Goal: Task Accomplishment & Management: Use online tool/utility

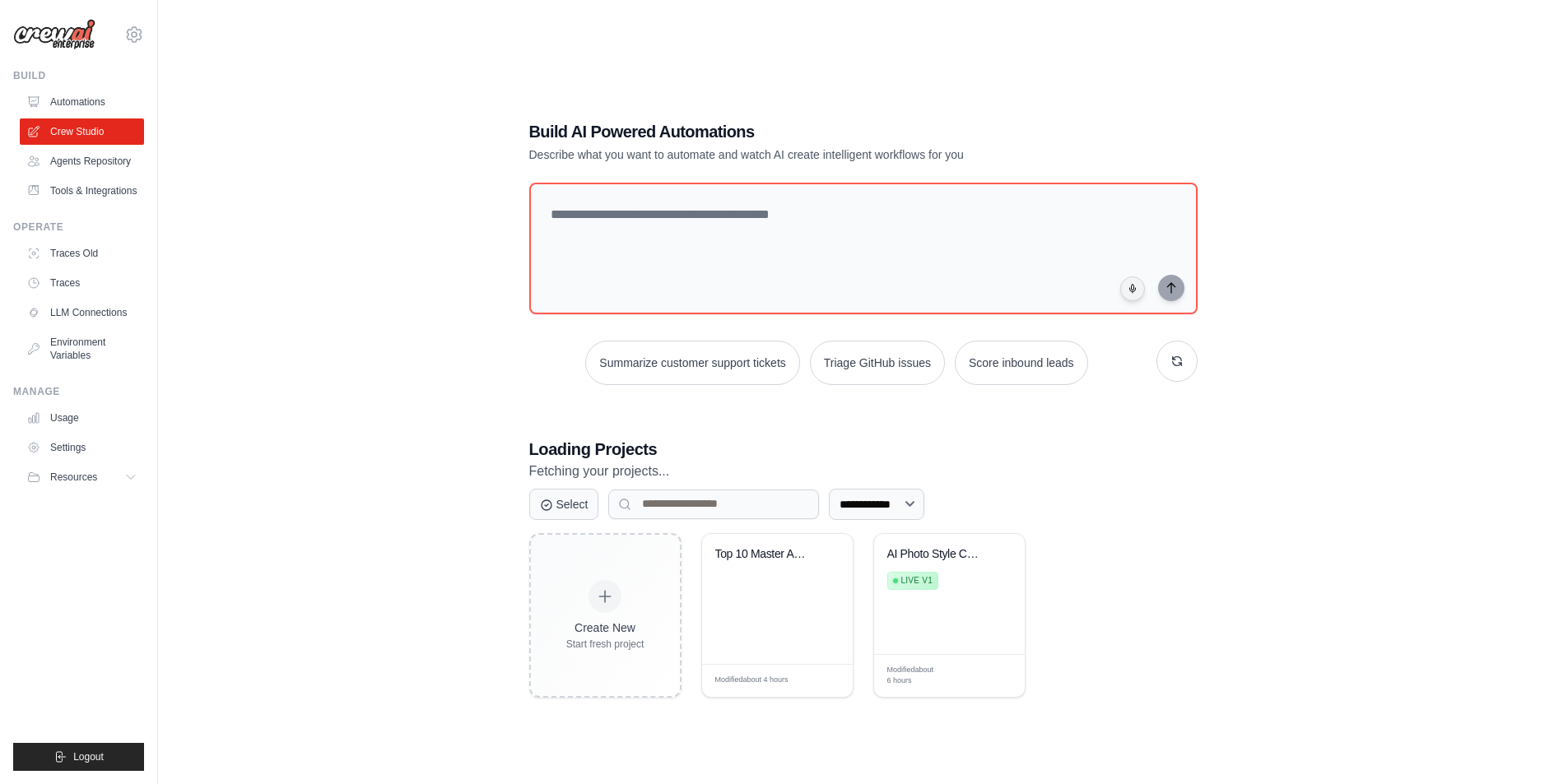
click at [355, 325] on div "**********" at bounding box center [862, 408] width 1357 height 784
drag, startPoint x: 0, startPoint y: 0, endPoint x: 355, endPoint y: 325, distance: 481.3
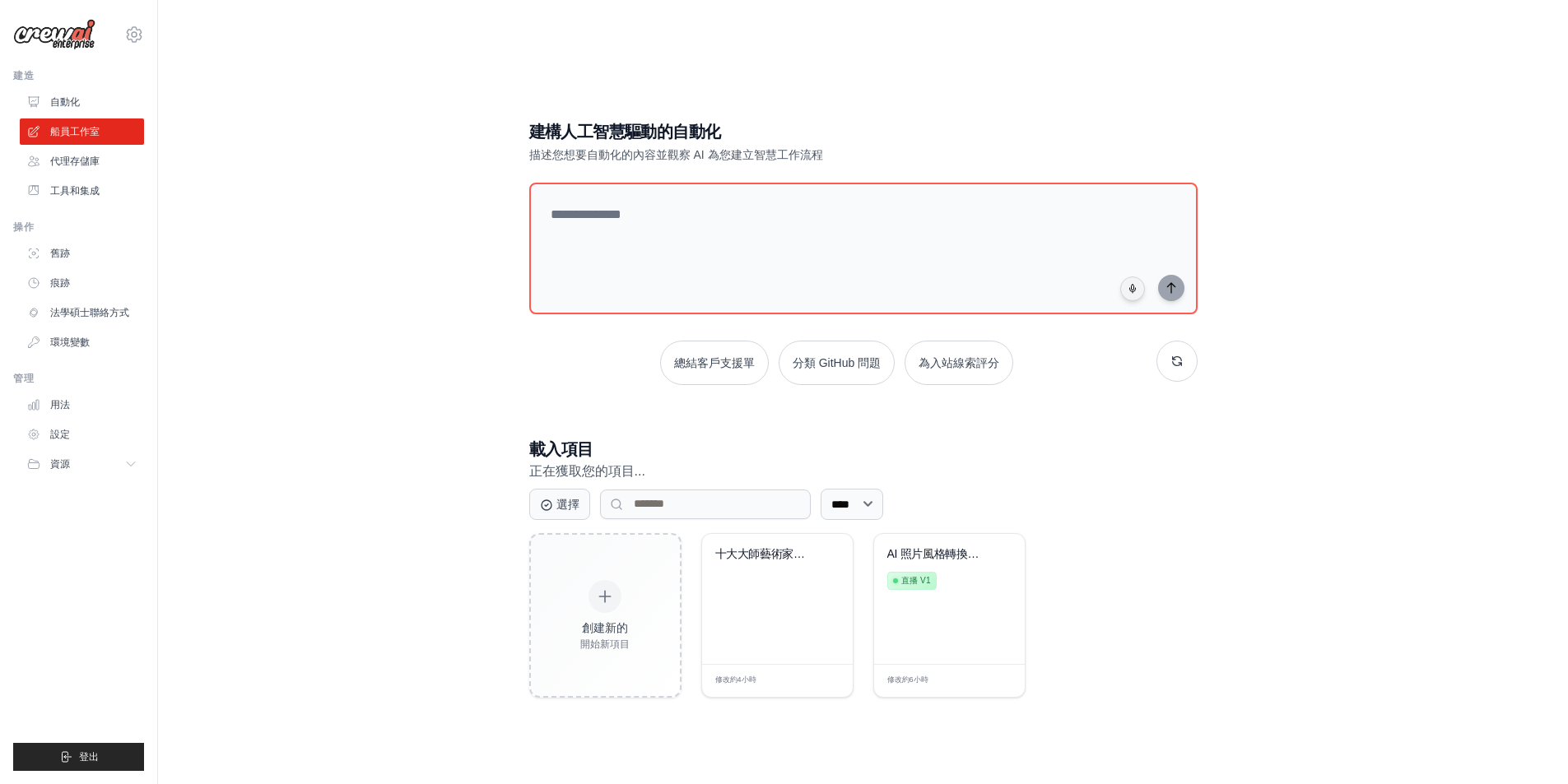
click at [339, 434] on div "建構人工智慧驅動的自動化 描述您想要自動化的內容並觀察 AI 為您建立智慧工作流程 總結客戶支援單 分類 GitHub 問題 為入站線索評分 載入項目 正在獲…" at bounding box center [862, 408] width 1357 height 784
click at [785, 603] on div "十大大師藝術家AI提示日期..." at bounding box center [778, 598] width 150 height 130
click at [390, 217] on div "建構人工智慧驅動的自動化 描述您想要自動化的內容並觀察 AI 為您建立智慧工作流程 總結客戶支援單 分類 GitHub 問題 為入站線索評分 載入項目 正在獲…" at bounding box center [862, 408] width 1357 height 784
click at [67, 100] on font "自動化" at bounding box center [67, 101] width 29 height 11
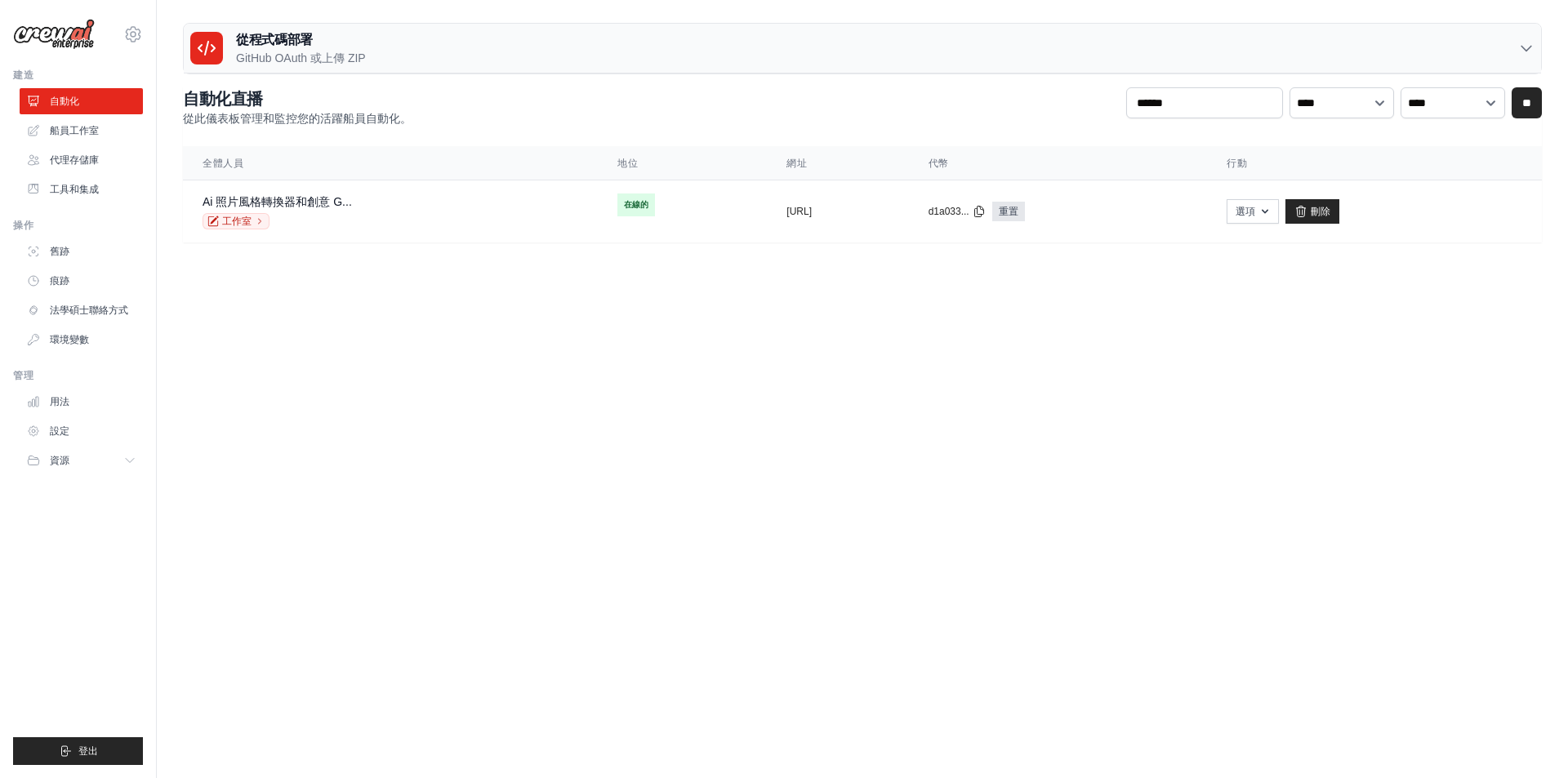
drag, startPoint x: 310, startPoint y: 420, endPoint x: 238, endPoint y: 347, distance: 102.5
click at [310, 420] on body "acer0061@gmail.com 設定 建造 自動化" at bounding box center [784, 389] width 1568 height 778
click at [45, 35] on img at bounding box center [53, 34] width 81 height 31
click at [57, 21] on img at bounding box center [53, 34] width 81 height 31
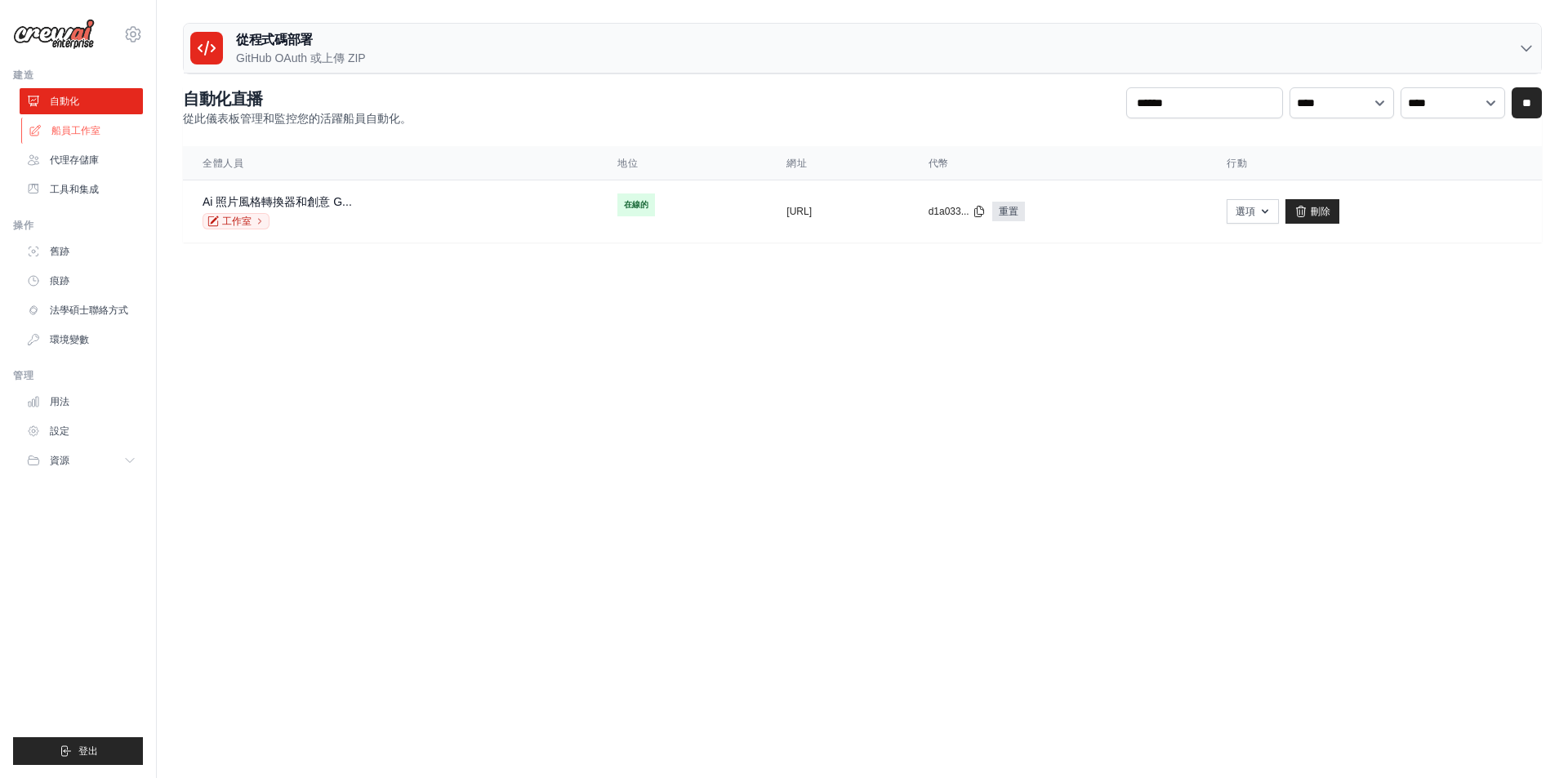
click at [63, 133] on font "船員工作室" at bounding box center [75, 130] width 49 height 11
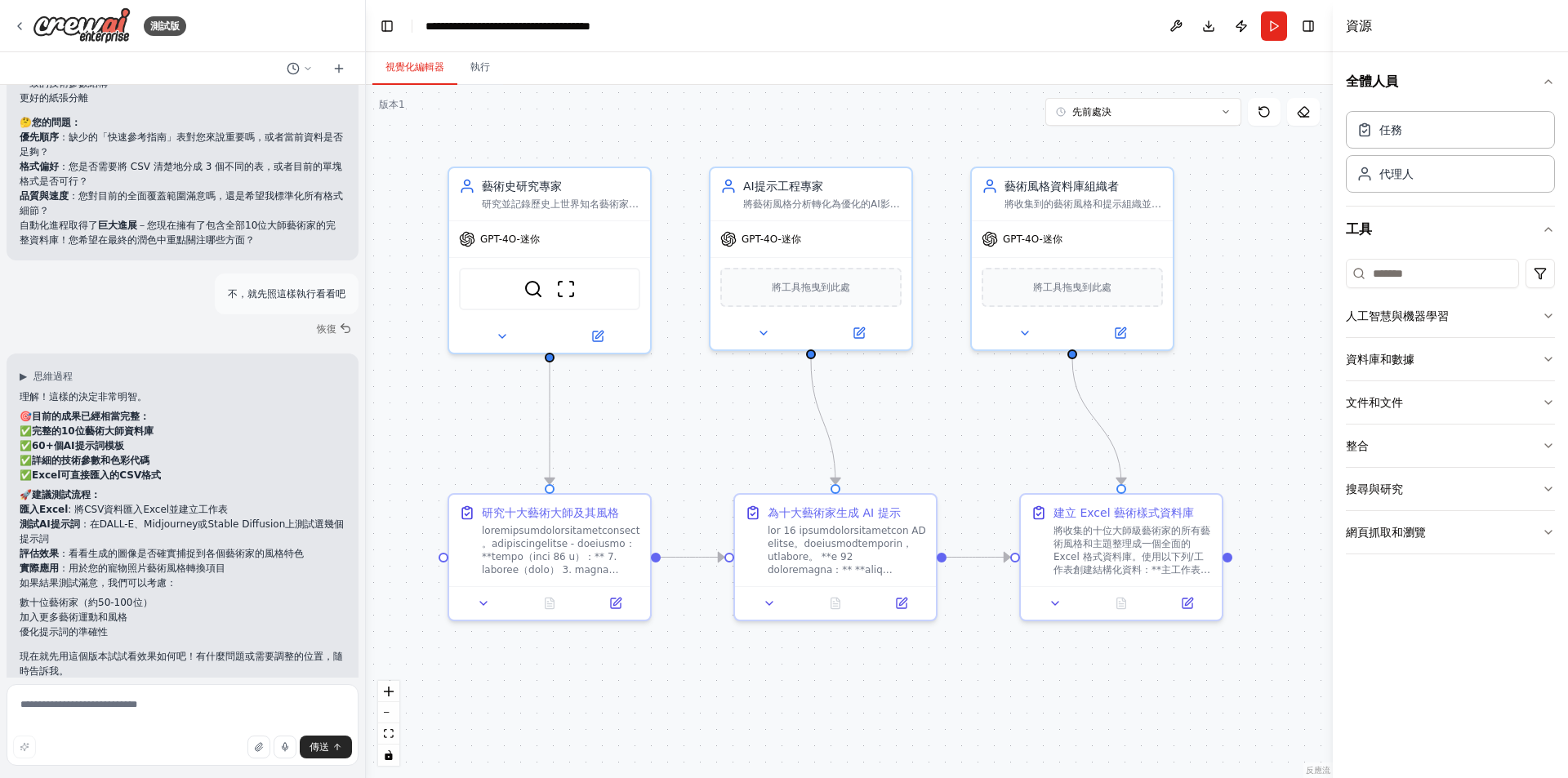
scroll to position [7084, 0]
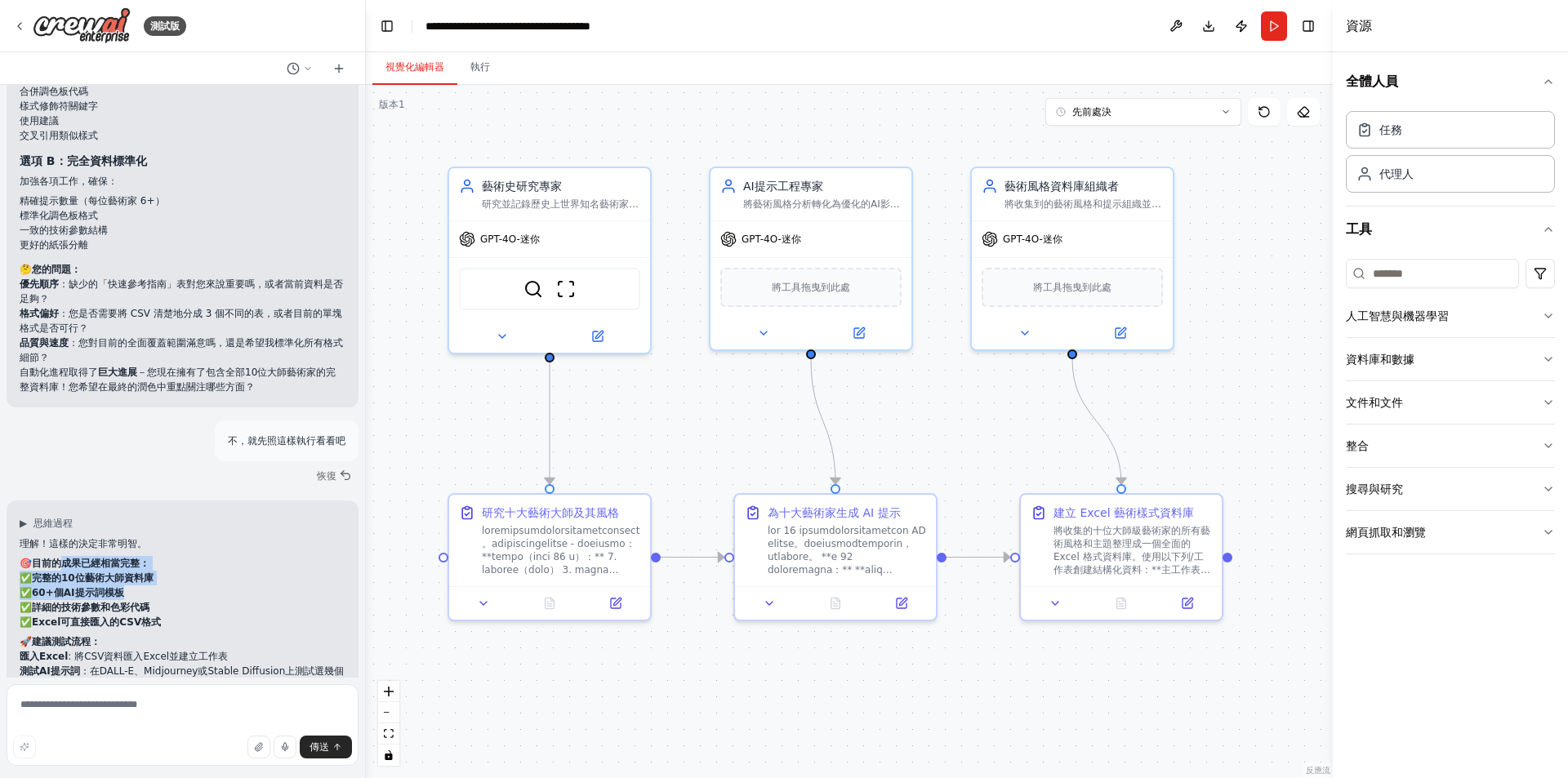
drag, startPoint x: 66, startPoint y: 395, endPoint x: 142, endPoint y: 417, distance: 79.1
click at [142, 536] on div "理解！這樣的決定非常明智。 🎯 目前的成果已經相當完整： ✅ 完整的10位藝術大師資料庫 ✅ 60+個AI提示詞模板 ✅ 詳細的技術參數和色彩代碼 ✅ Exc…" at bounding box center [183, 680] width 326 height 289
click at [142, 571] on p "✅ 完整的10位藝術大師資料庫 ✅ 60+個AI提示詞模板 ✅ 詳細的技術參數和色彩代碼 ✅ Excel可直接匯入的CSV格式" at bounding box center [183, 600] width 326 height 59
click at [27, 22] on div "測試版" at bounding box center [99, 26] width 173 height 37
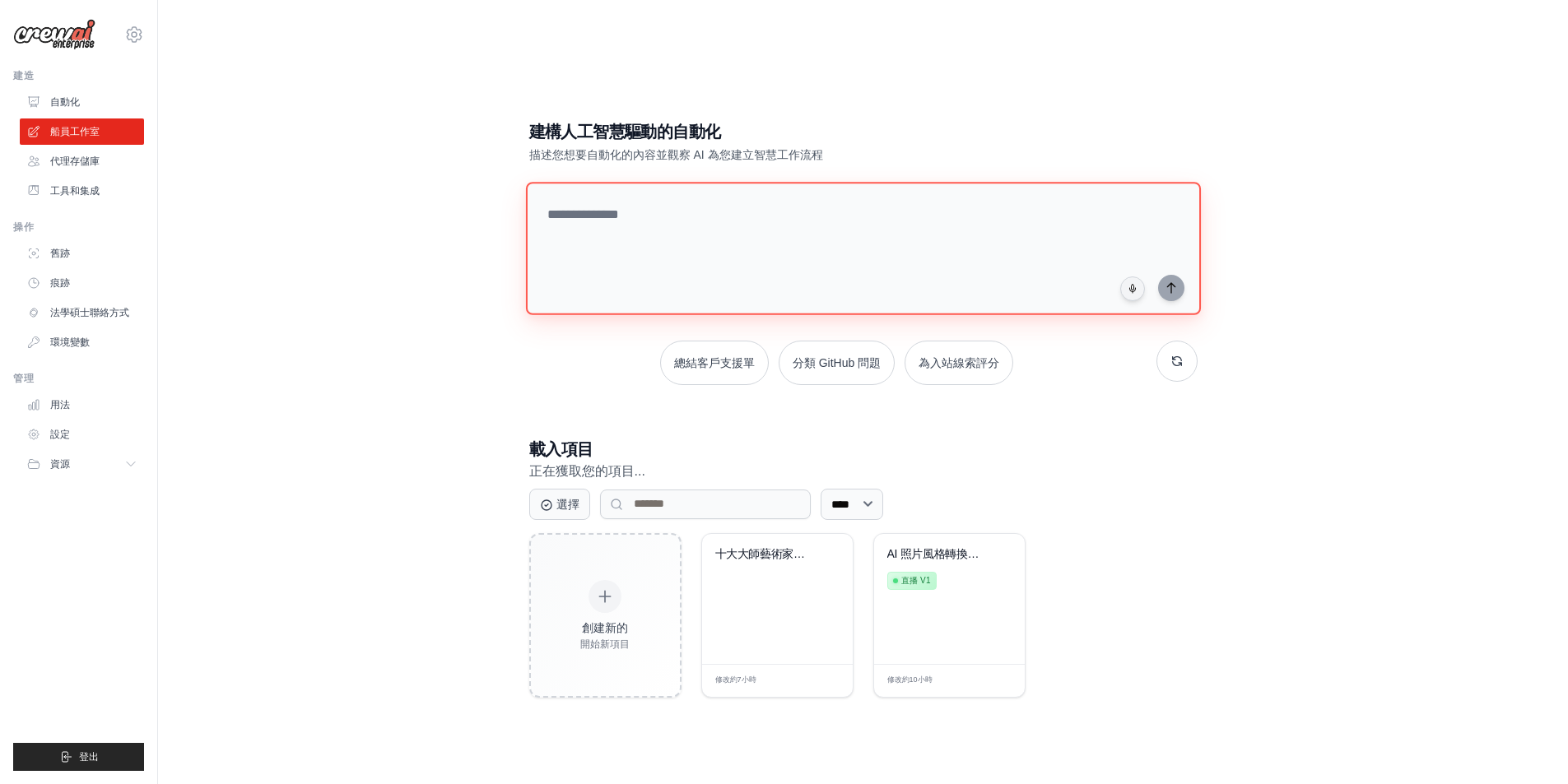
click at [809, 191] on textarea at bounding box center [862, 249] width 675 height 133
paste textarea "**********"
type textarea "**********"
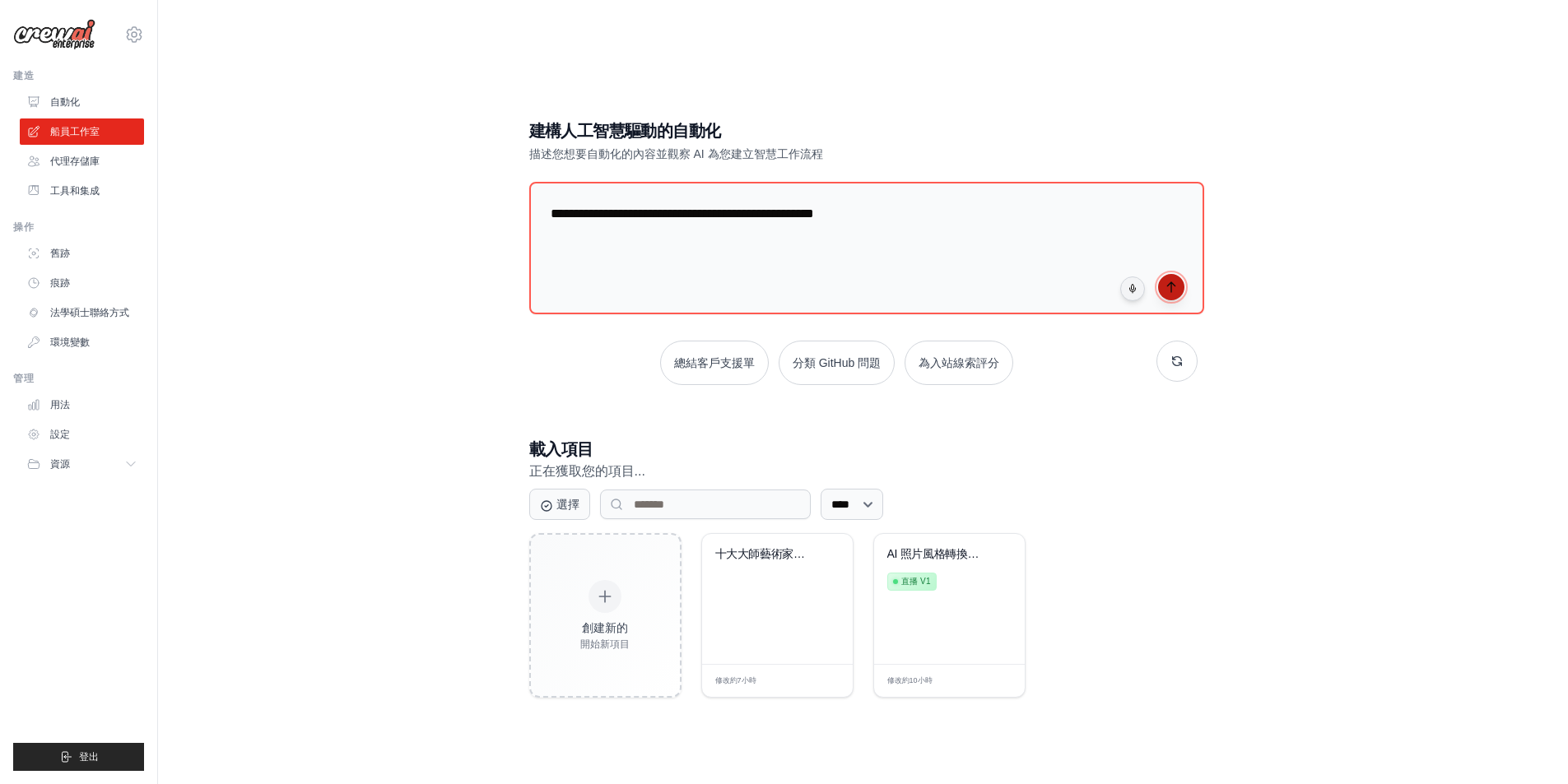
click at [1171, 286] on icon "submit" at bounding box center [1171, 287] width 8 height 9
click at [332, 342] on div "**********" at bounding box center [862, 408] width 1357 height 784
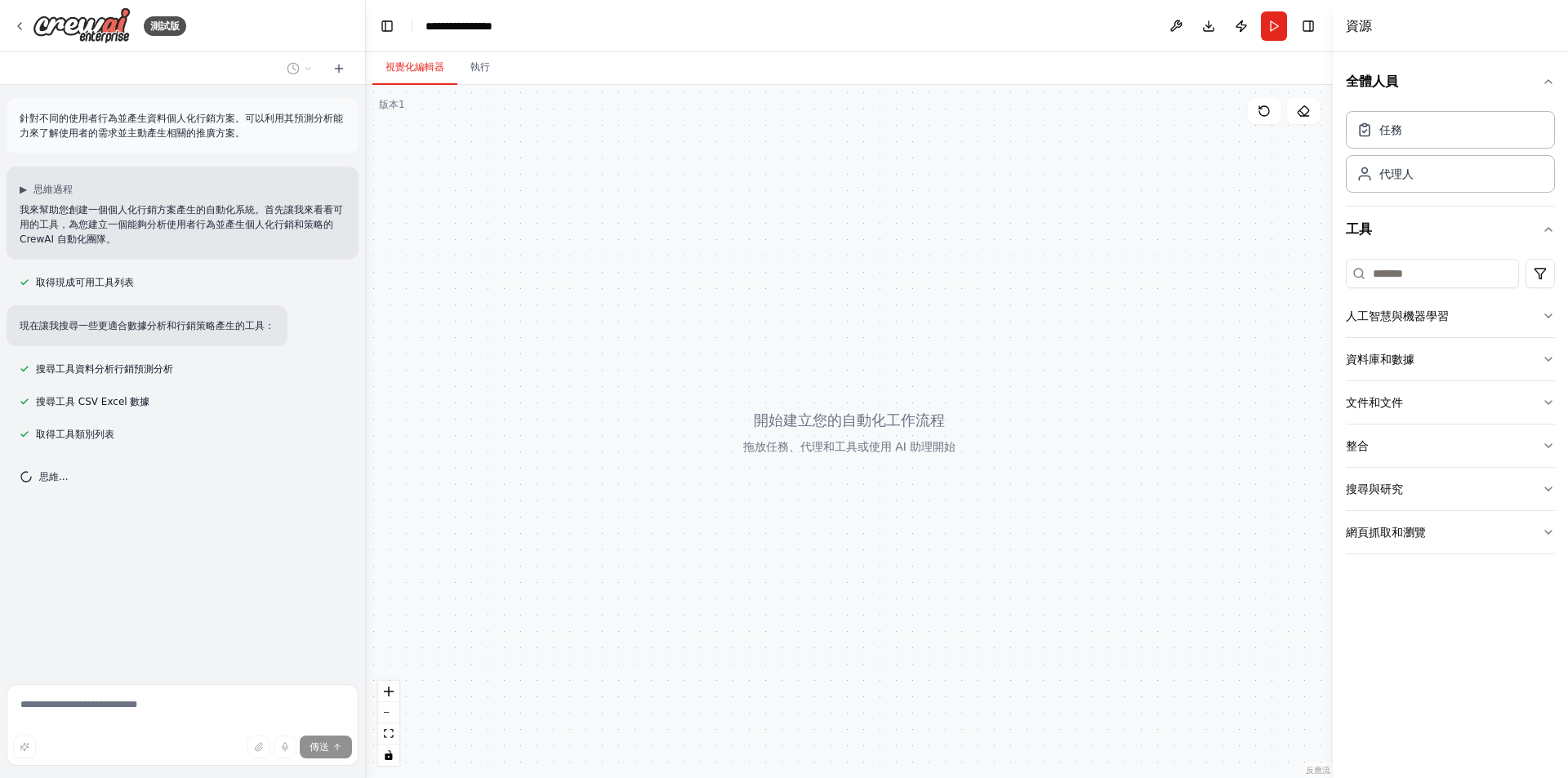
click at [558, 380] on div at bounding box center [850, 431] width 967 height 693
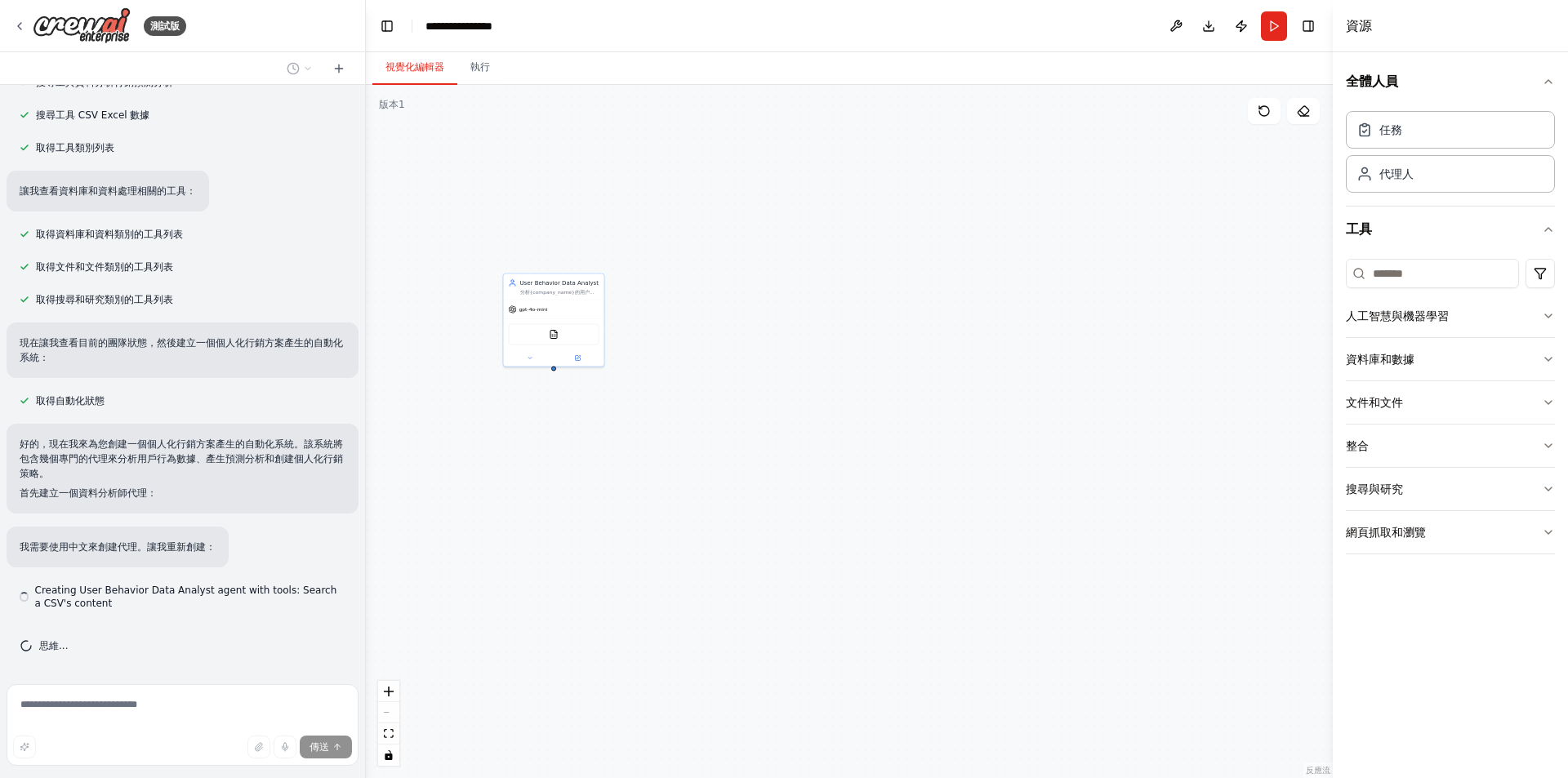
scroll to position [273, 0]
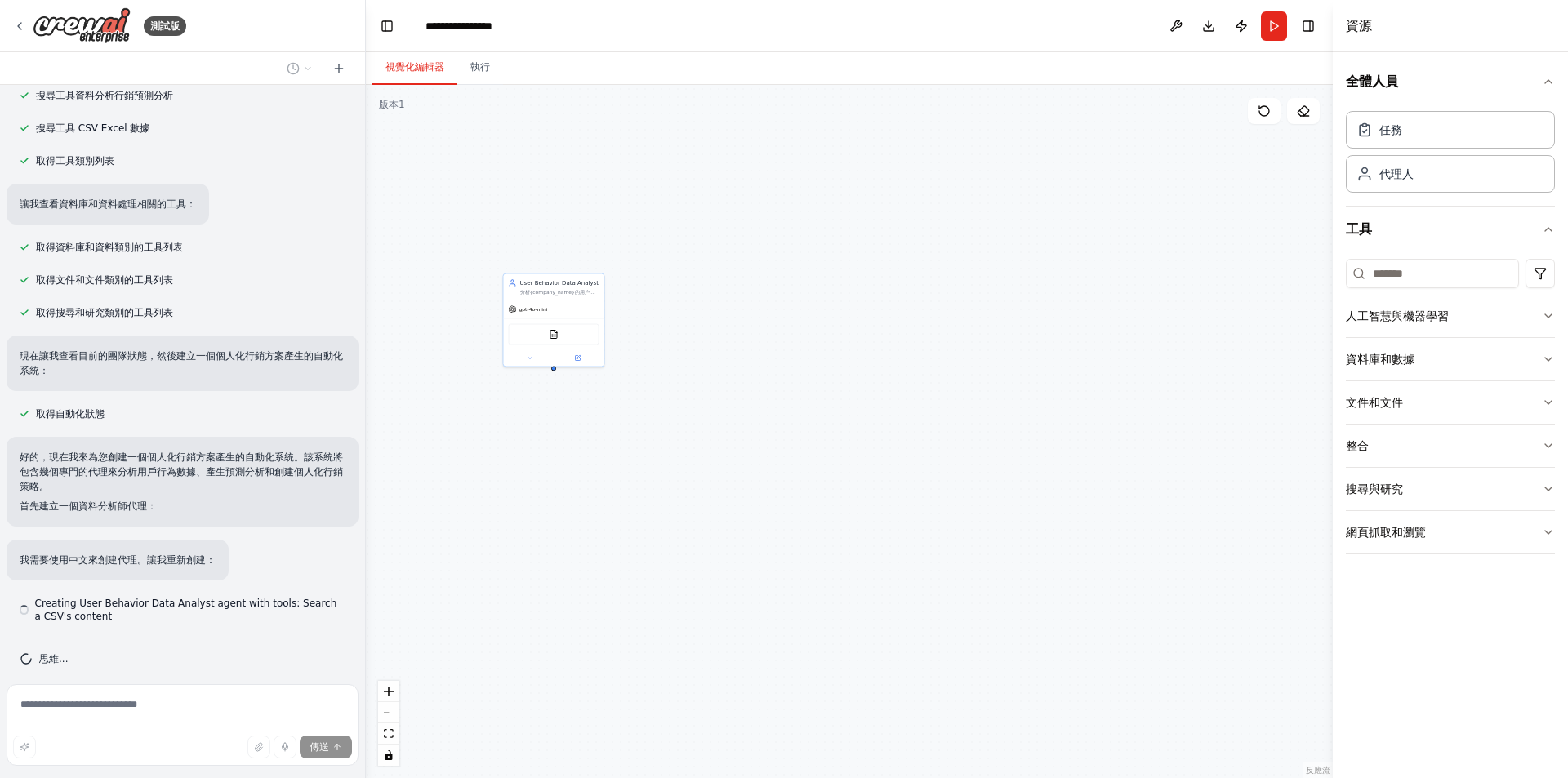
click at [544, 326] on div "CSVSearchTool" at bounding box center [554, 334] width 91 height 21
click at [430, 354] on div "使用者行為資料分析師 分析{company_name}的使用者行為資料和歷史購買模式，識別使用者偏好、購買趨勢和行為特徵，為個人化行銷提供資料洞察 GPT-4…" at bounding box center [850, 431] width 967 height 693
click at [947, 314] on div "使用者行為資料分析師 分析{company_name}的使用者行為資料和歷史購買模式，識別使用者偏好、購買趨勢和行為特徵，為個人化行銷提供資料洞察 GPT-4…" at bounding box center [850, 431] width 967 height 693
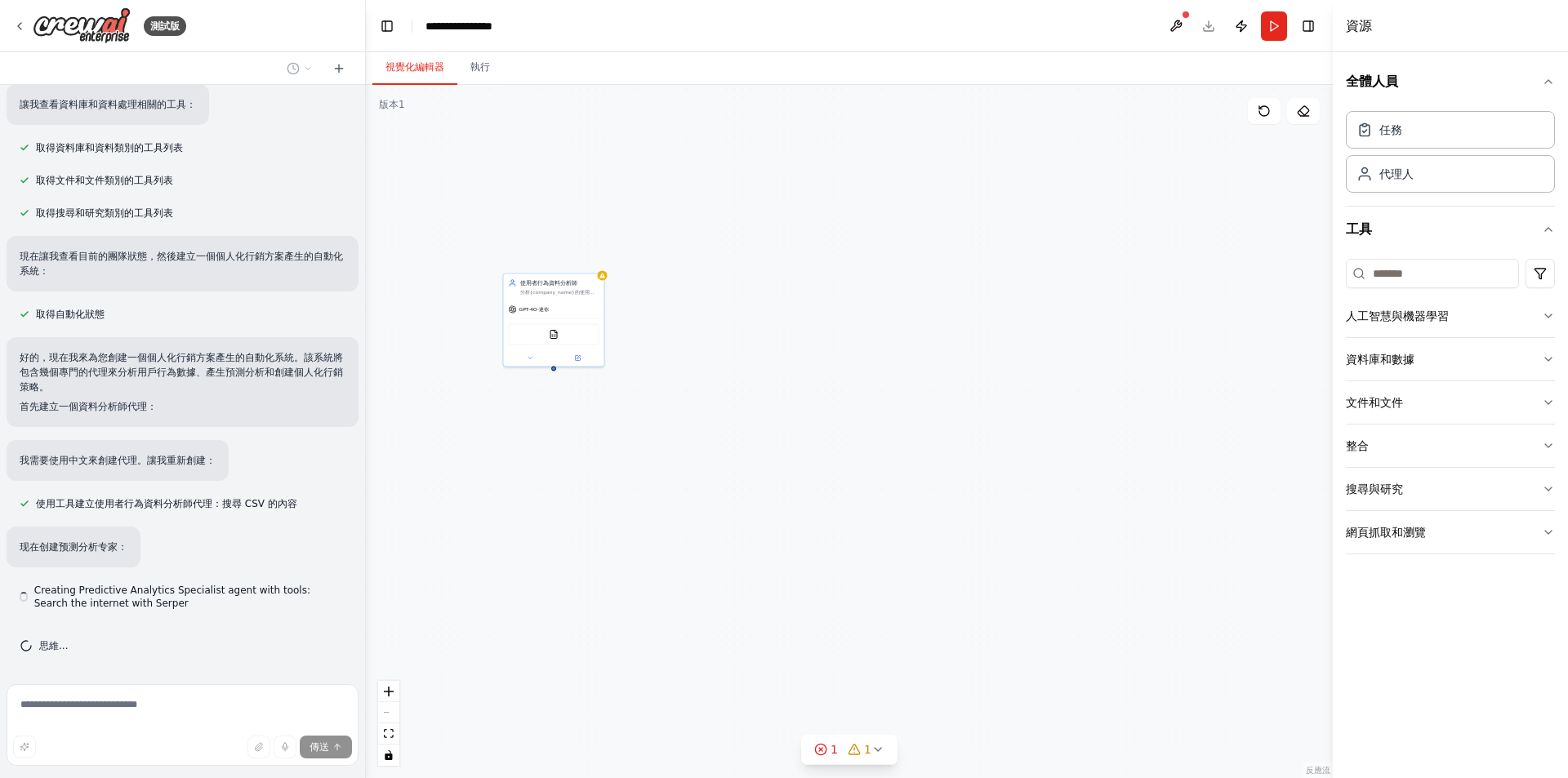
scroll to position [360, 0]
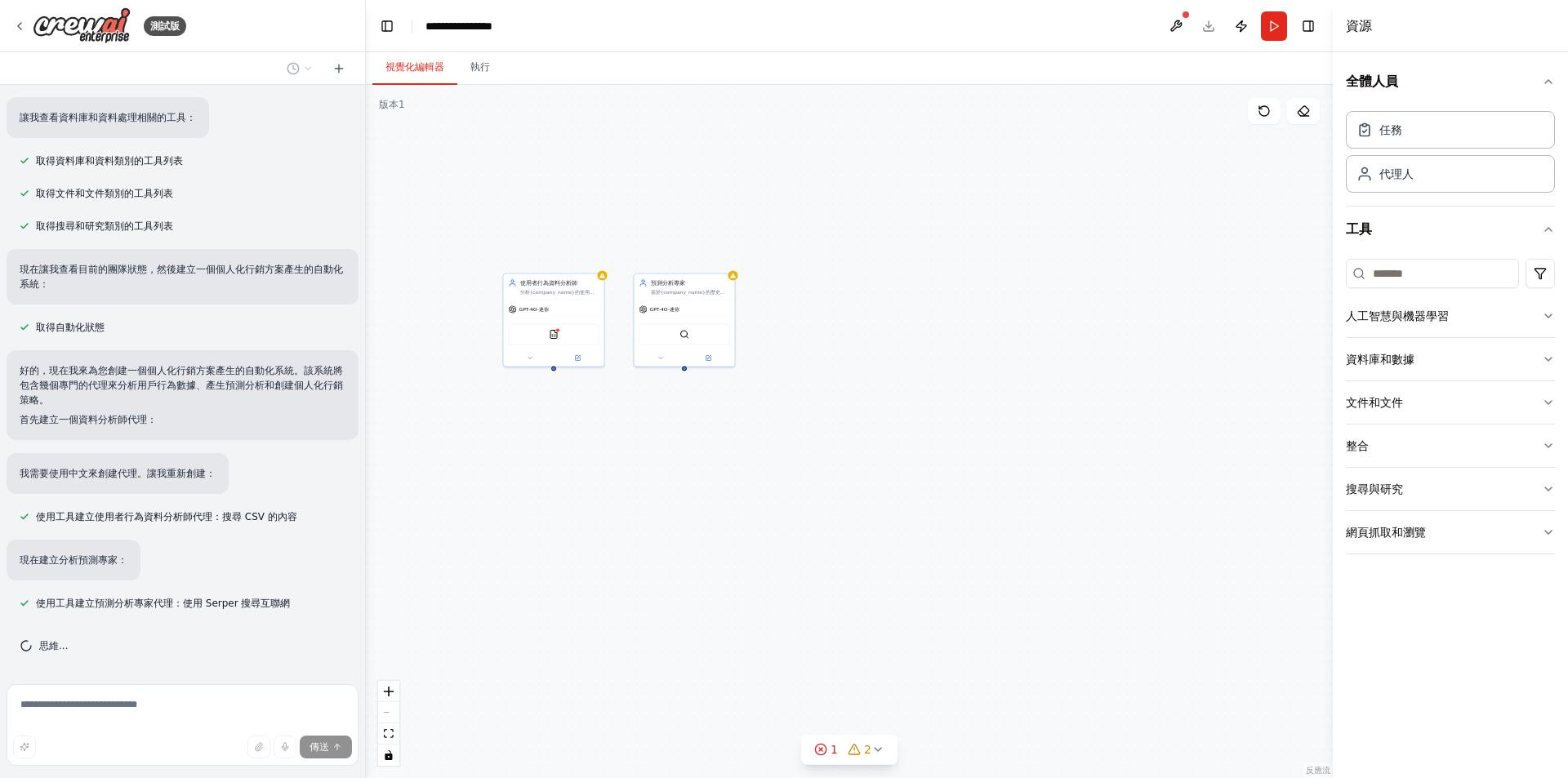
click at [299, 453] on div "我需要使用中文來創建代理。讓我重新創建：" at bounding box center [183, 474] width 352 height 41
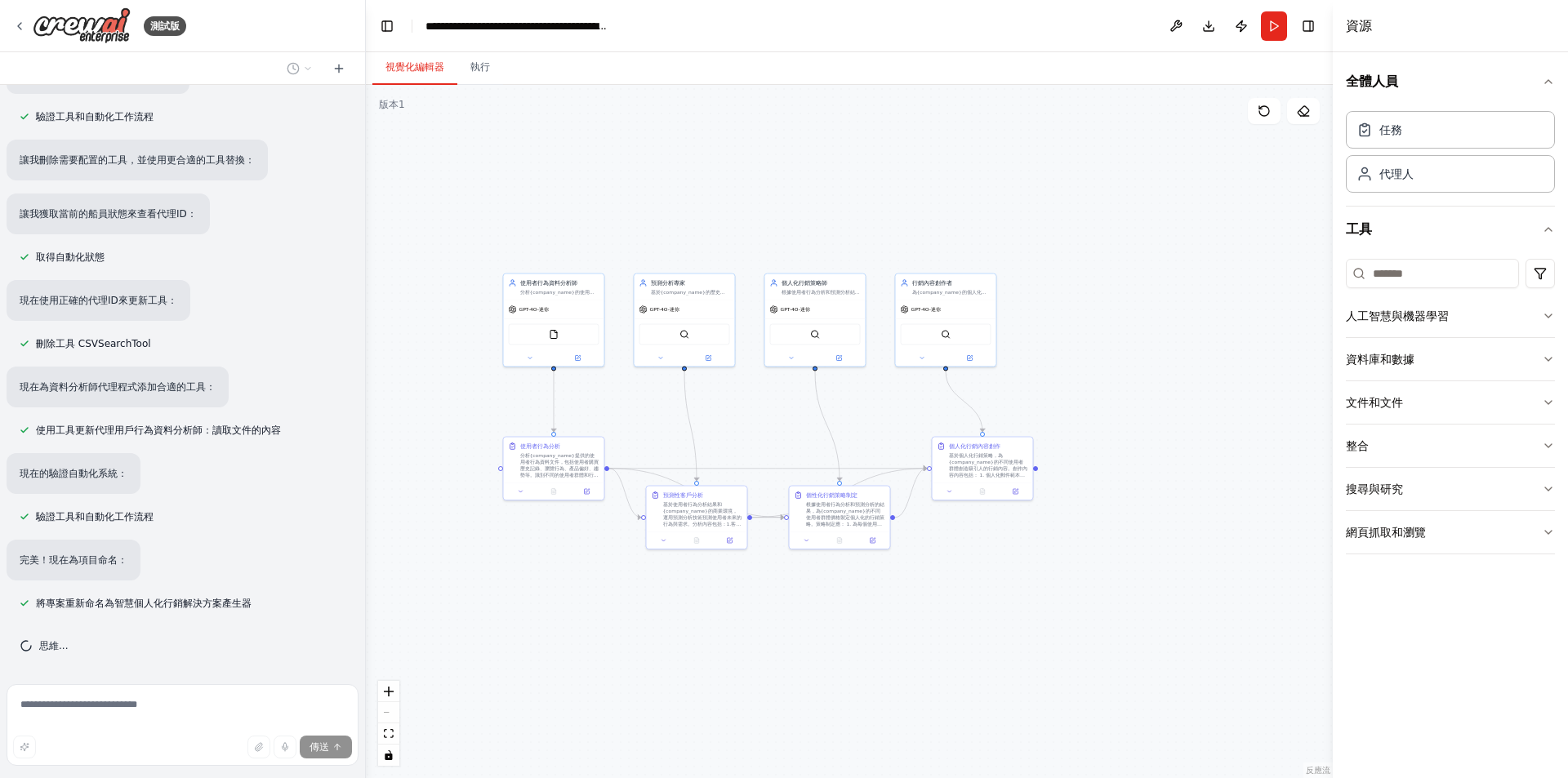
scroll to position [1625, 0]
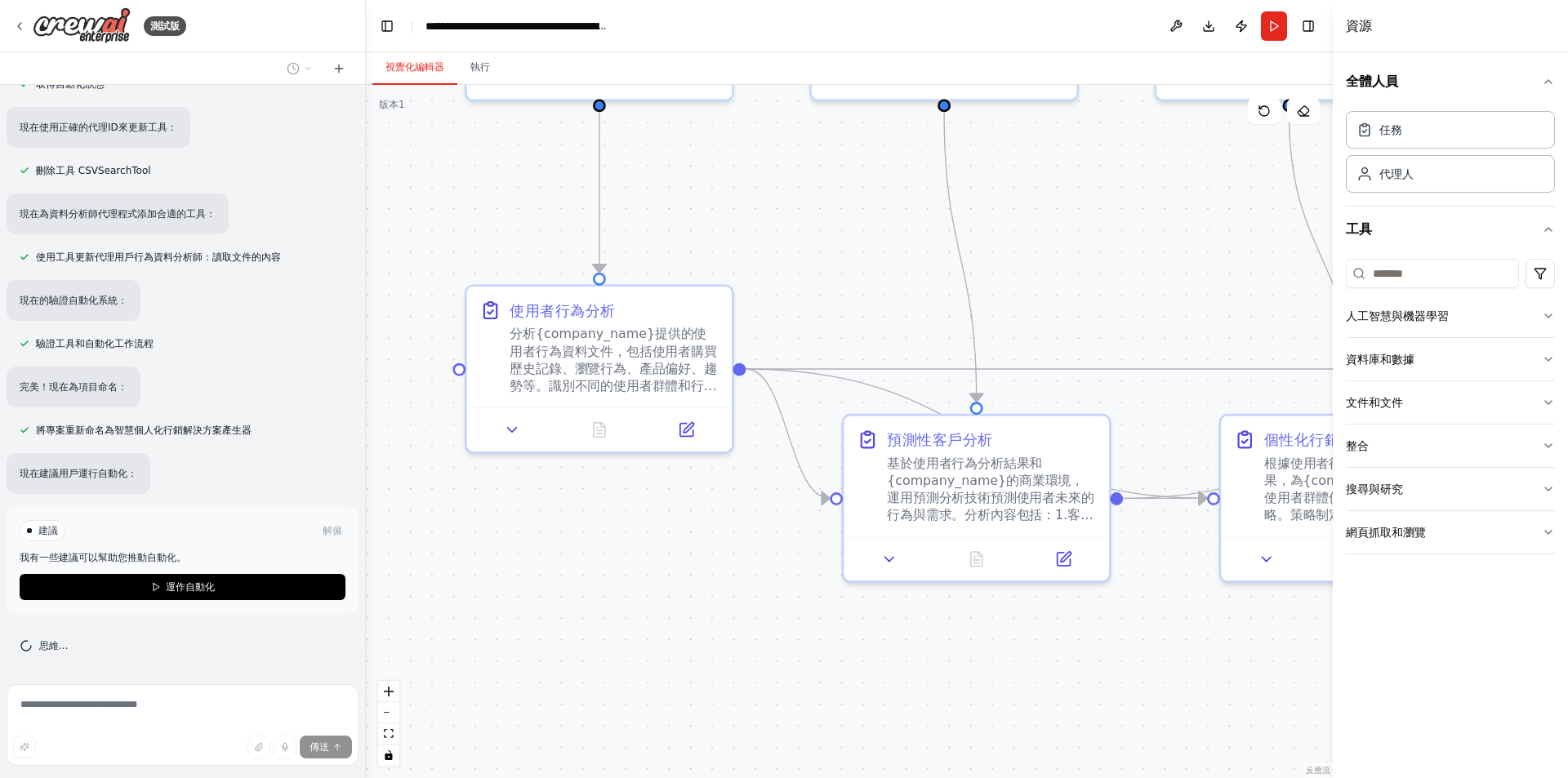
drag, startPoint x: 676, startPoint y: 539, endPoint x: 629, endPoint y: 591, distance: 70.1
click at [629, 591] on div ".deletable-edge-delete-btn { width: 20px; height: 20px; border: 0px solid #ffff…" at bounding box center [850, 431] width 967 height 693
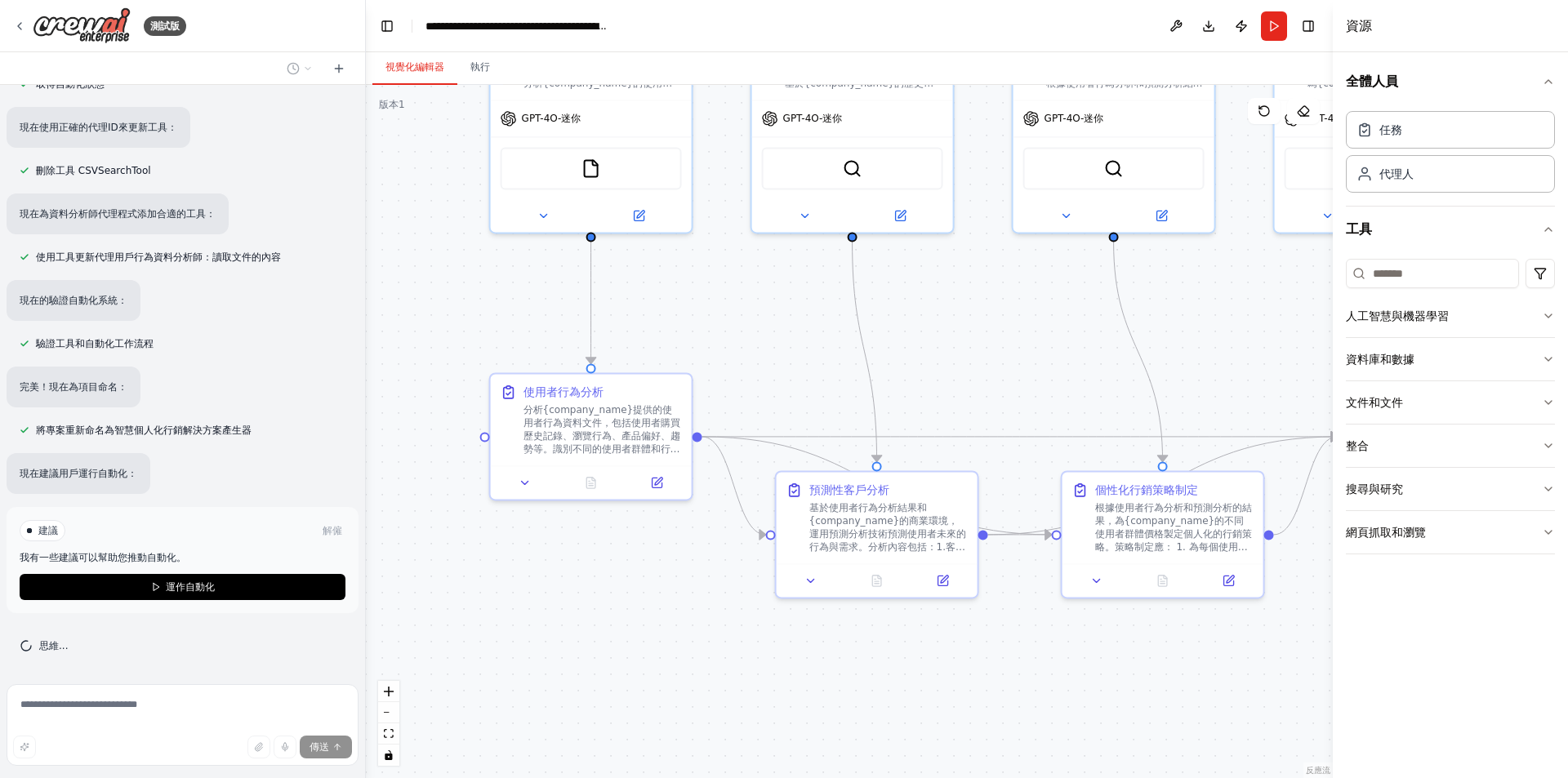
drag, startPoint x: 664, startPoint y: 597, endPoint x: 582, endPoint y: 647, distance: 96.0
click at [582, 647] on div ".deletable-edge-delete-btn { width: 20px; height: 20px; border: 0px solid #ffff…" at bounding box center [850, 431] width 967 height 693
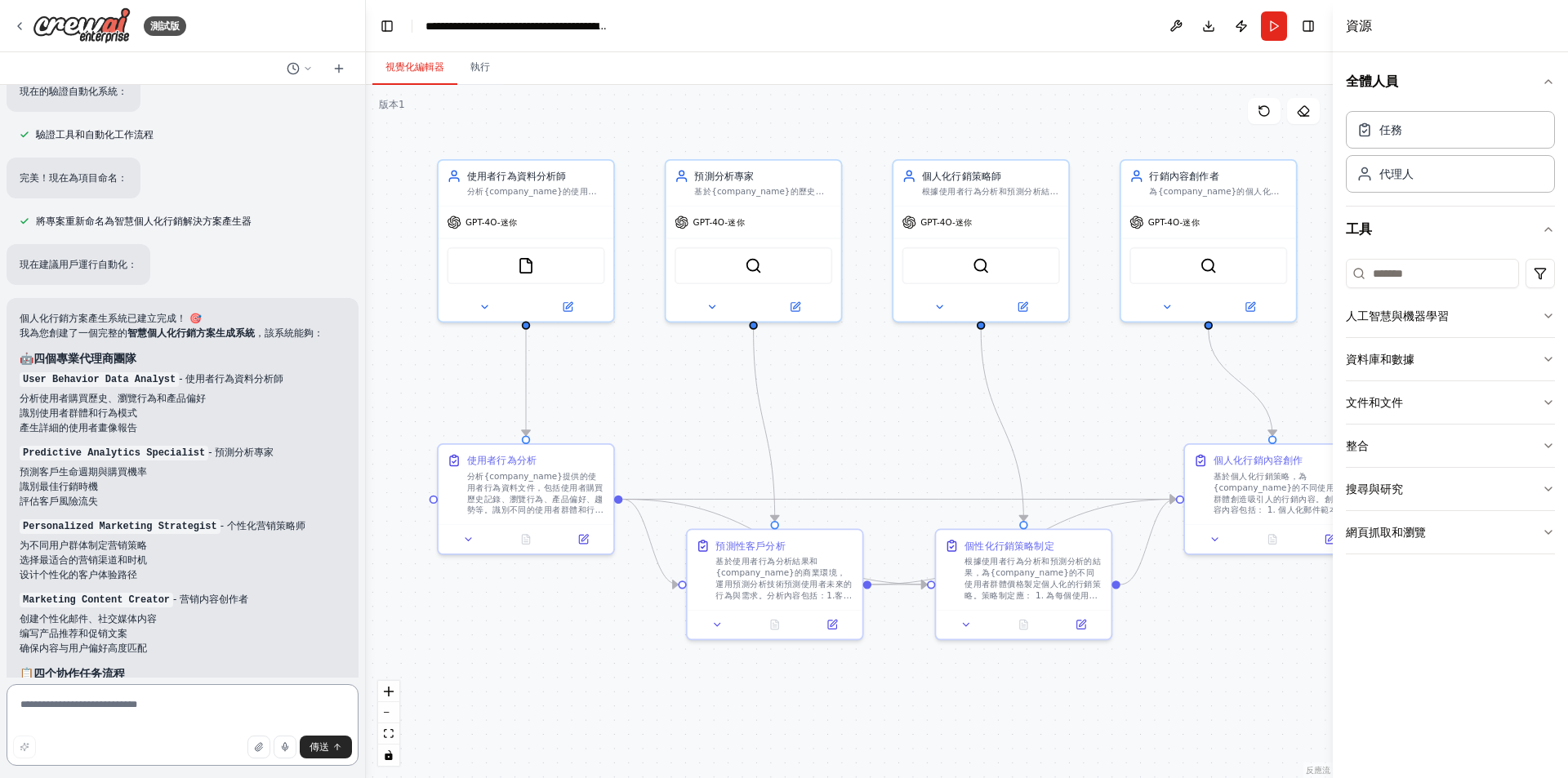
scroll to position [2187, 0]
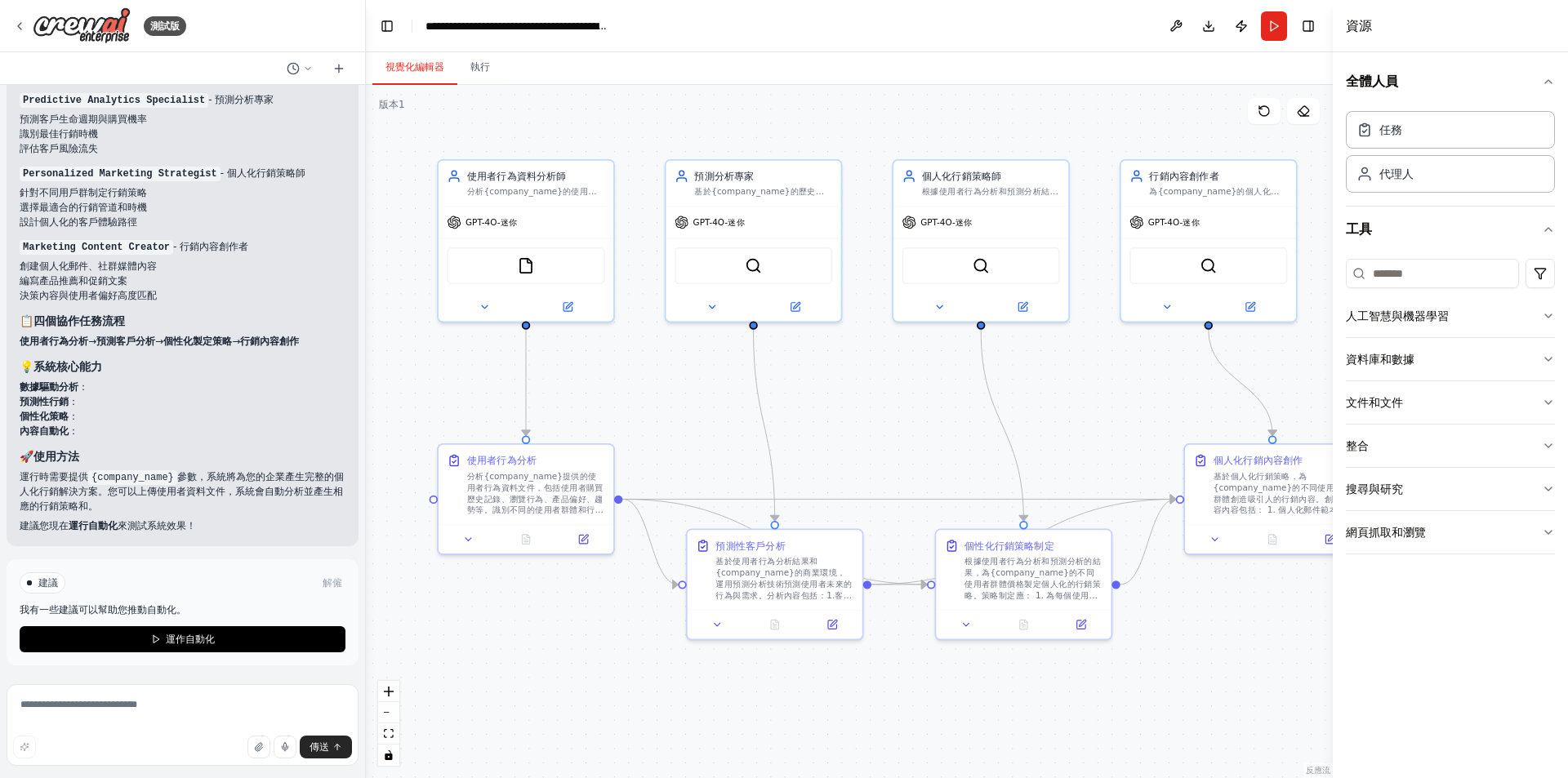
click at [153, 739] on div "傳送" at bounding box center [182, 746] width 339 height 23
click at [17, 30] on icon at bounding box center [19, 26] width 13 height 13
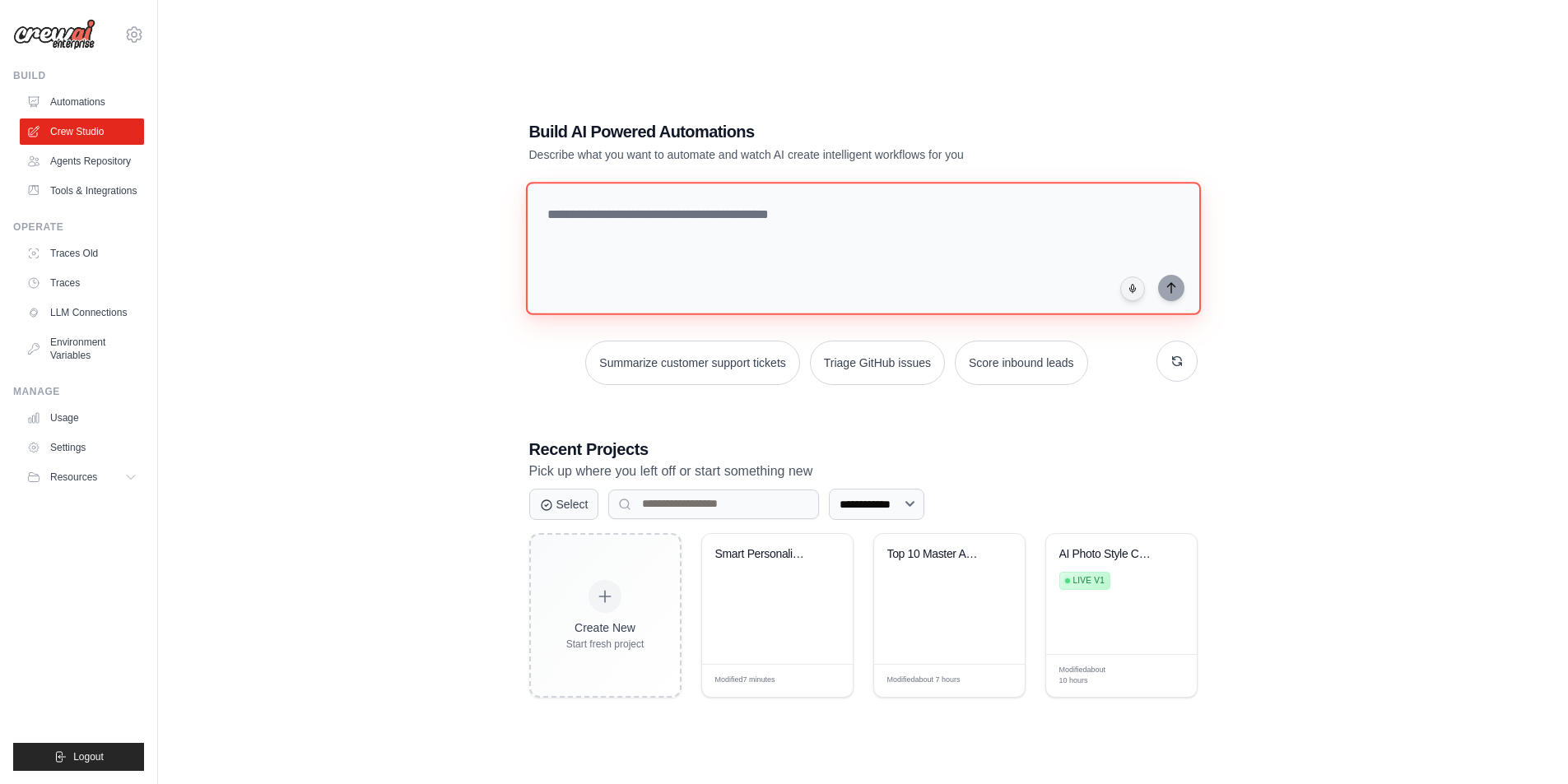
click at [843, 234] on textarea at bounding box center [862, 249] width 675 height 133
type textarea "**********"
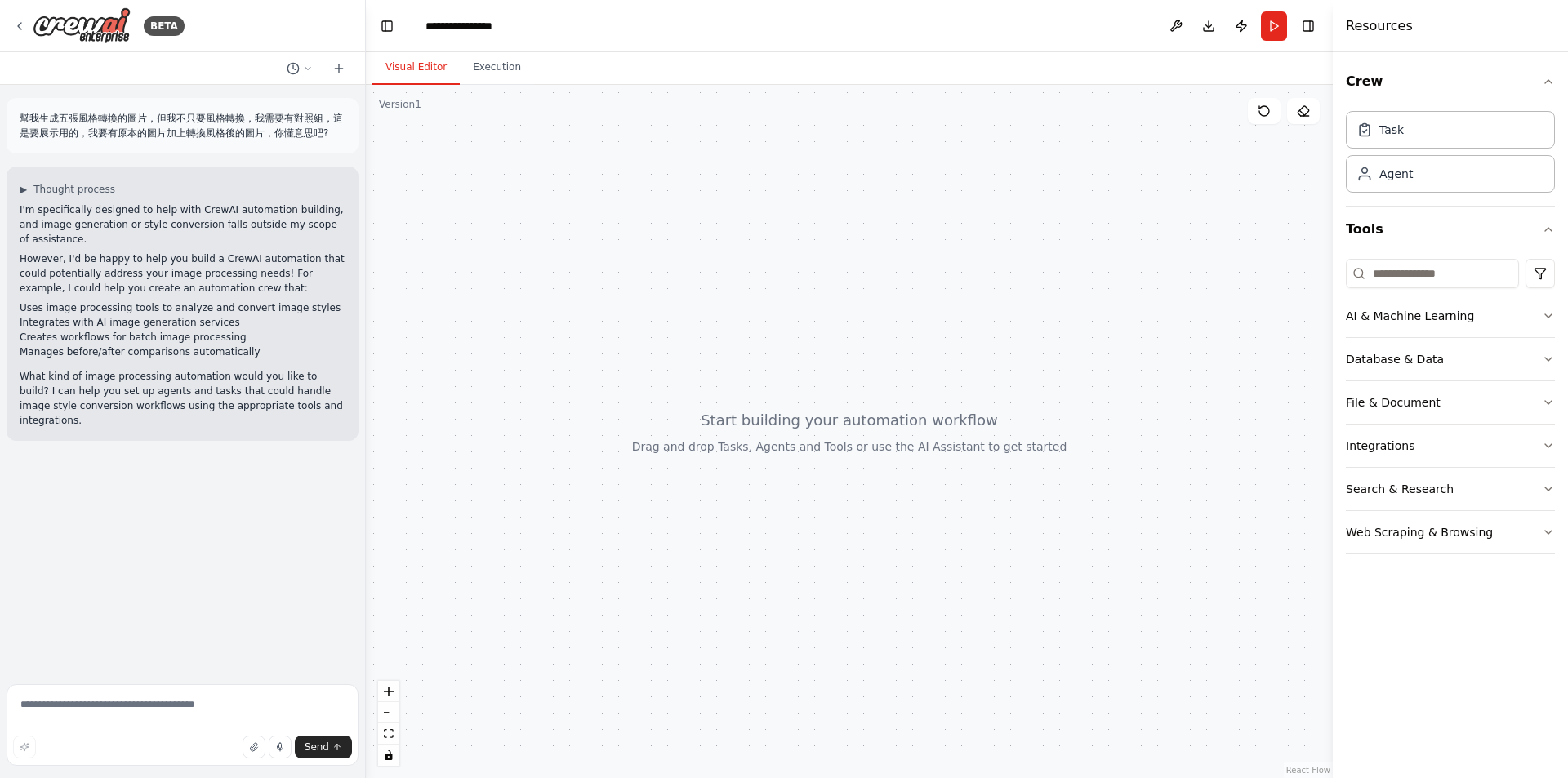
click at [282, 475] on div "幫我生成五張風格轉換的圖片，但我不只要風格轉換，我需要有對照組，這是要展示用的，我要有原本的圖片加上轉換風格後的圖片，你懂意思吧? ▶ Thought pro…" at bounding box center [183, 381] width 365 height 593
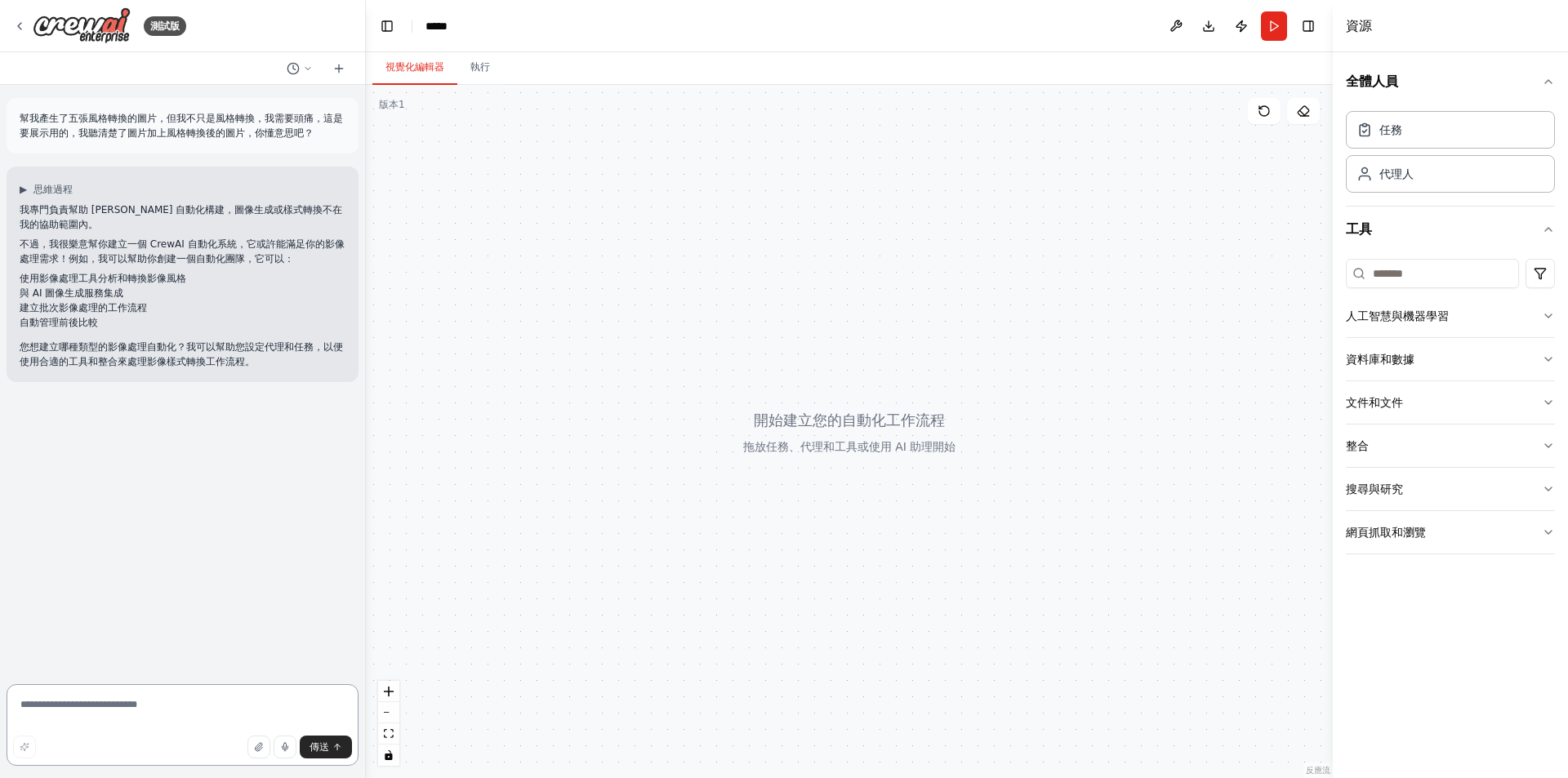
click at [135, 720] on textarea at bounding box center [183, 724] width 352 height 81
click at [228, 690] on textarea at bounding box center [183, 724] width 352 height 81
type textarea "**********"
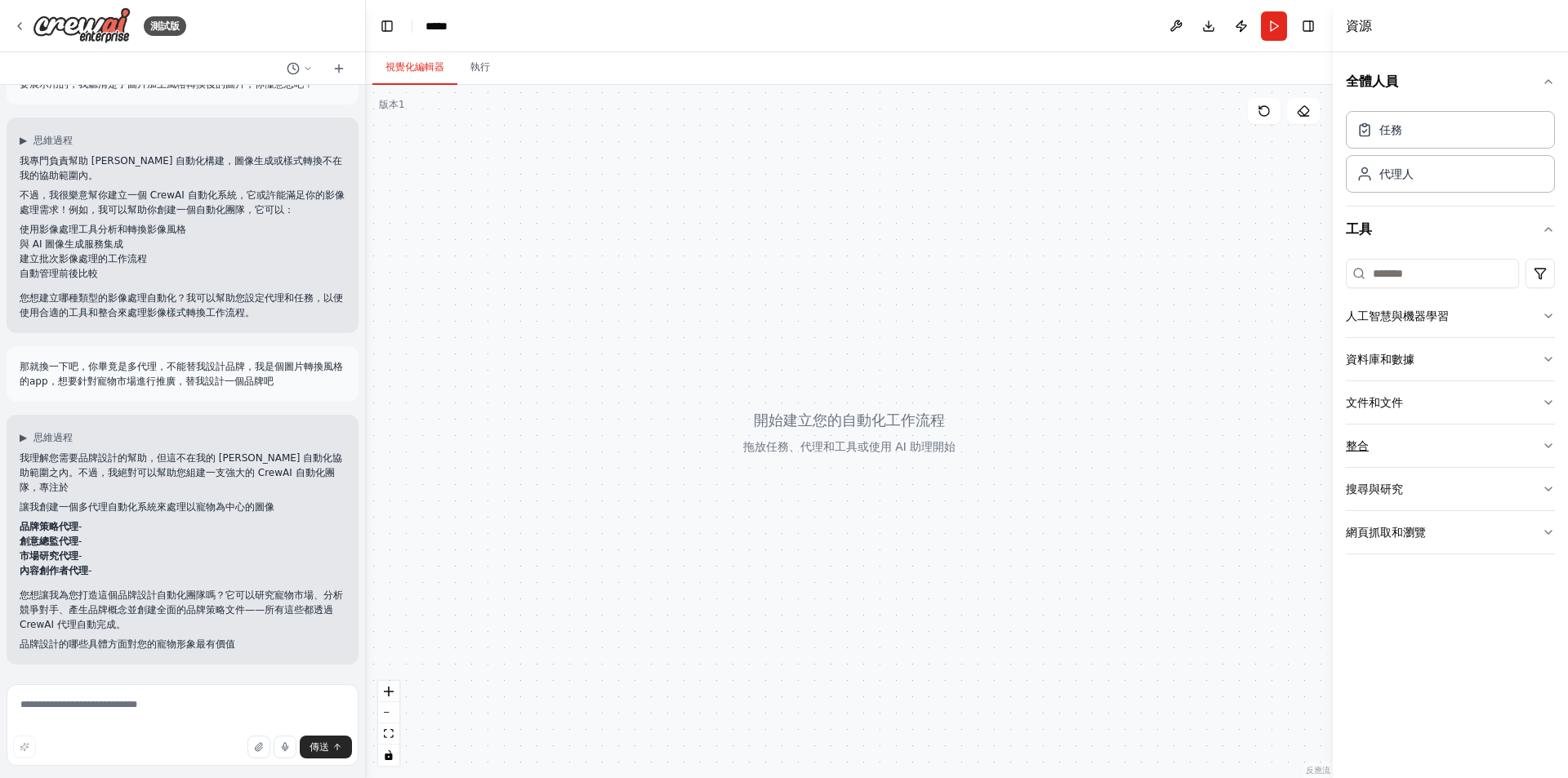
scroll to position [48, 0]
click at [225, 534] on li "品牌策略代理 -" at bounding box center [183, 527] width 326 height 15
click at [311, 560] on li "市場研究代理 -" at bounding box center [183, 556] width 326 height 15
click at [308, 551] on li "市場研究代理 -" at bounding box center [183, 556] width 326 height 15
click at [196, 733] on textarea at bounding box center [183, 724] width 352 height 81
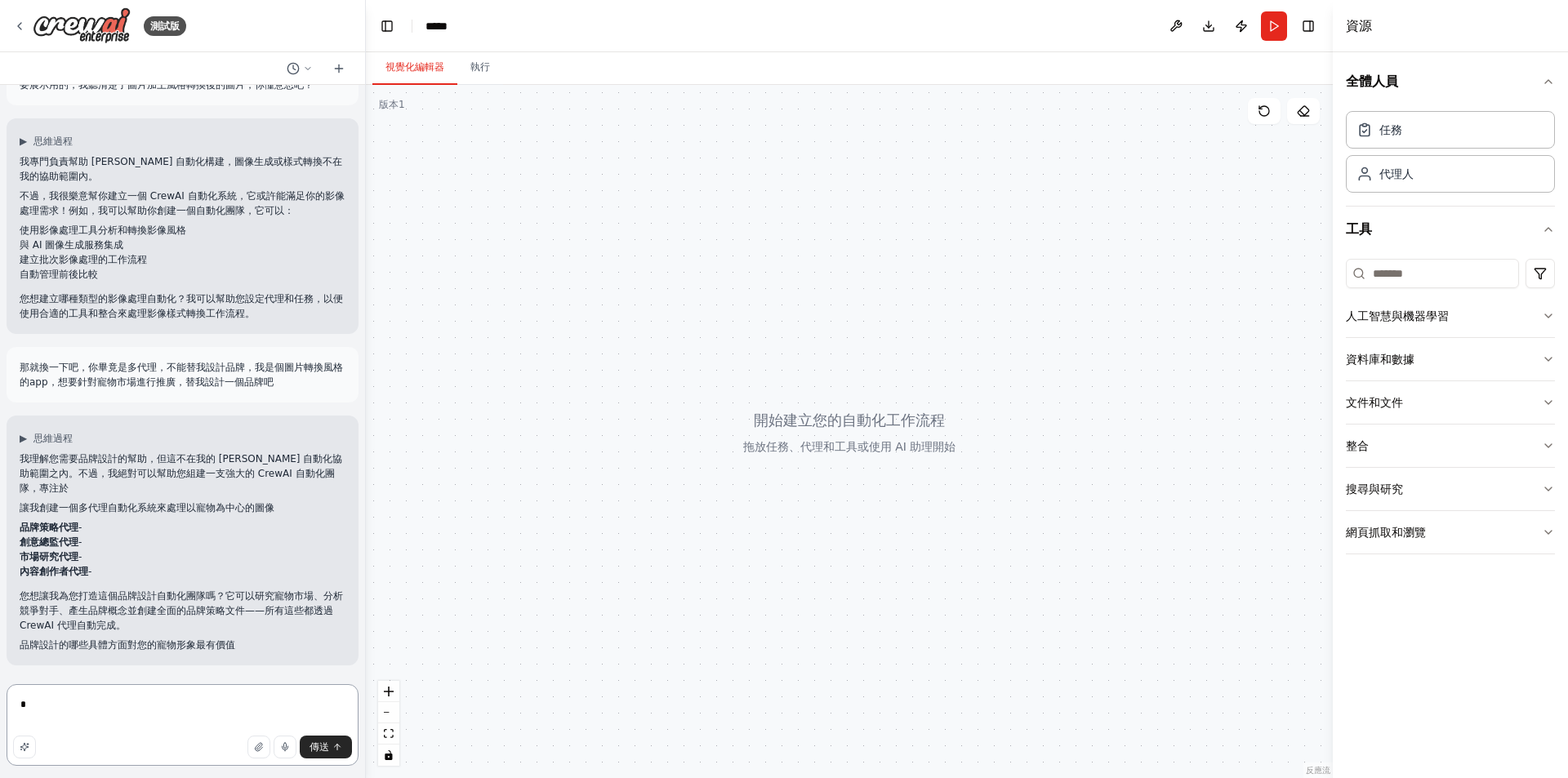
click at [196, 733] on textarea "*" at bounding box center [183, 724] width 352 height 81
type textarea "*****"
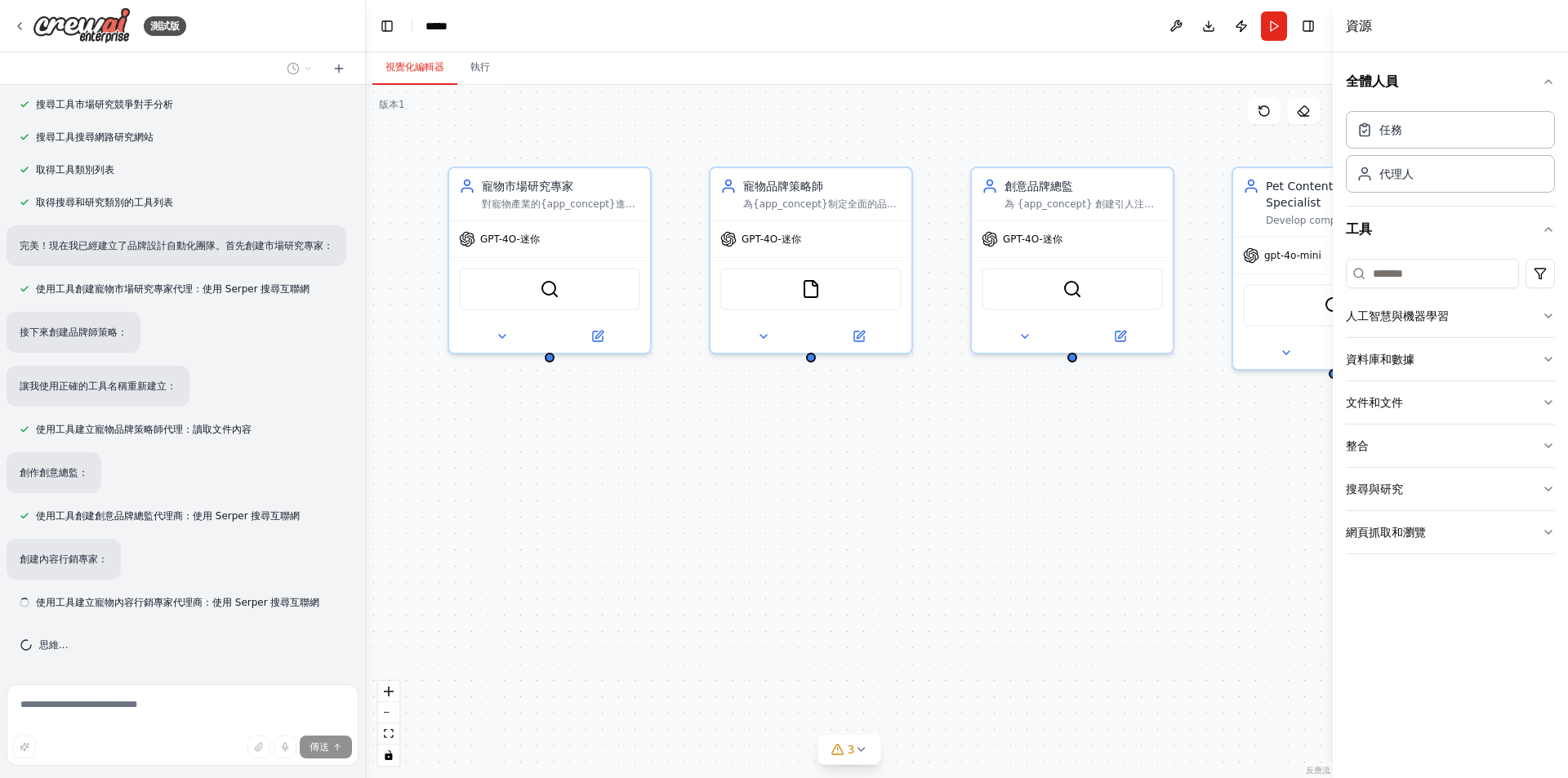
scroll to position [863, 0]
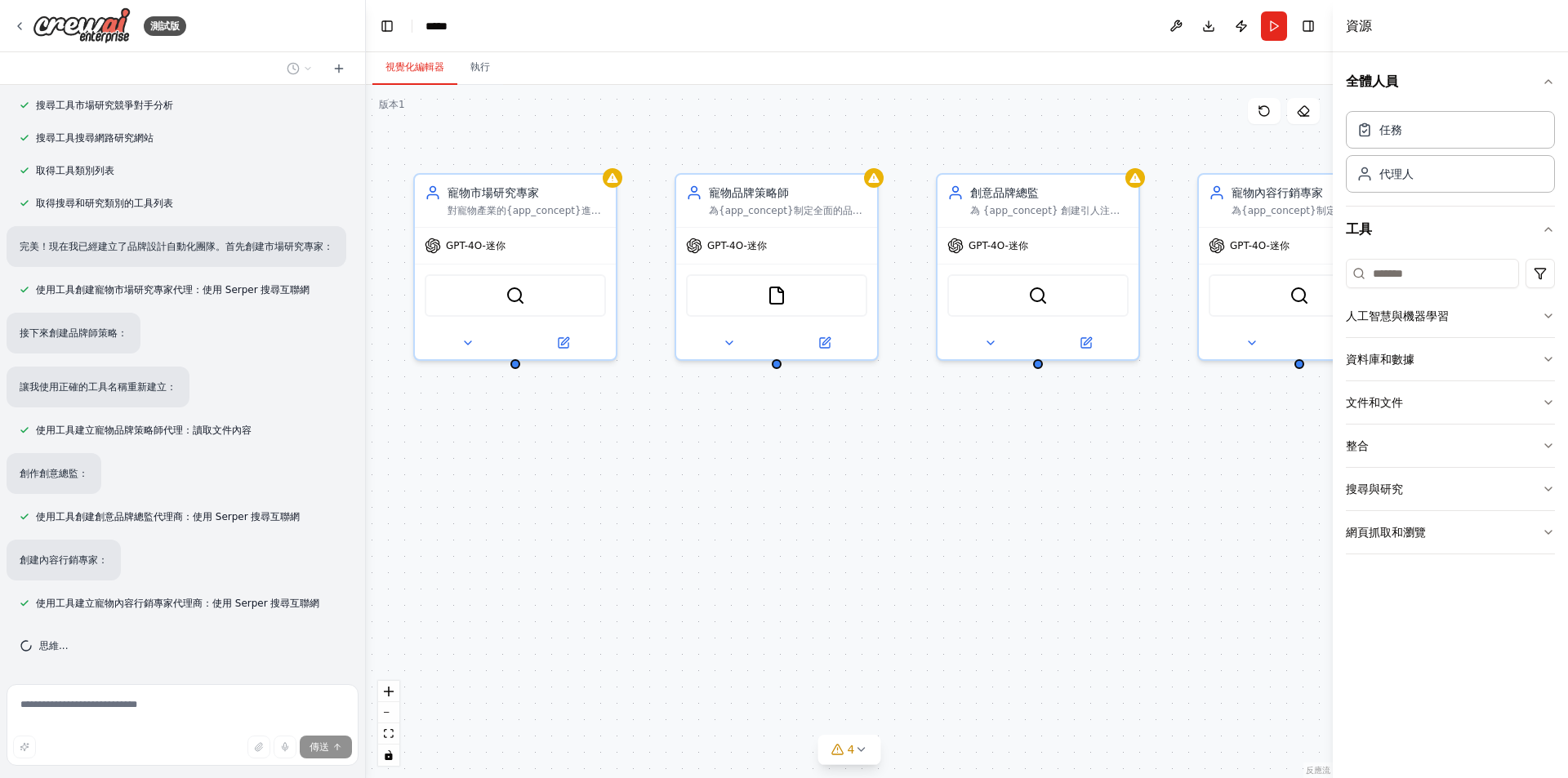
drag, startPoint x: 1058, startPoint y: 510, endPoint x: 1024, endPoint y: 517, distance: 34.7
click at [1024, 517] on div "寵物市場研究專家 對寵物產業的{app_concept}進行全面的市場調查，分析目標族群、市場趨勢、競爭對手格局，並確定寵物影像處理市場中的品牌定位機會 GP…" at bounding box center [850, 431] width 967 height 693
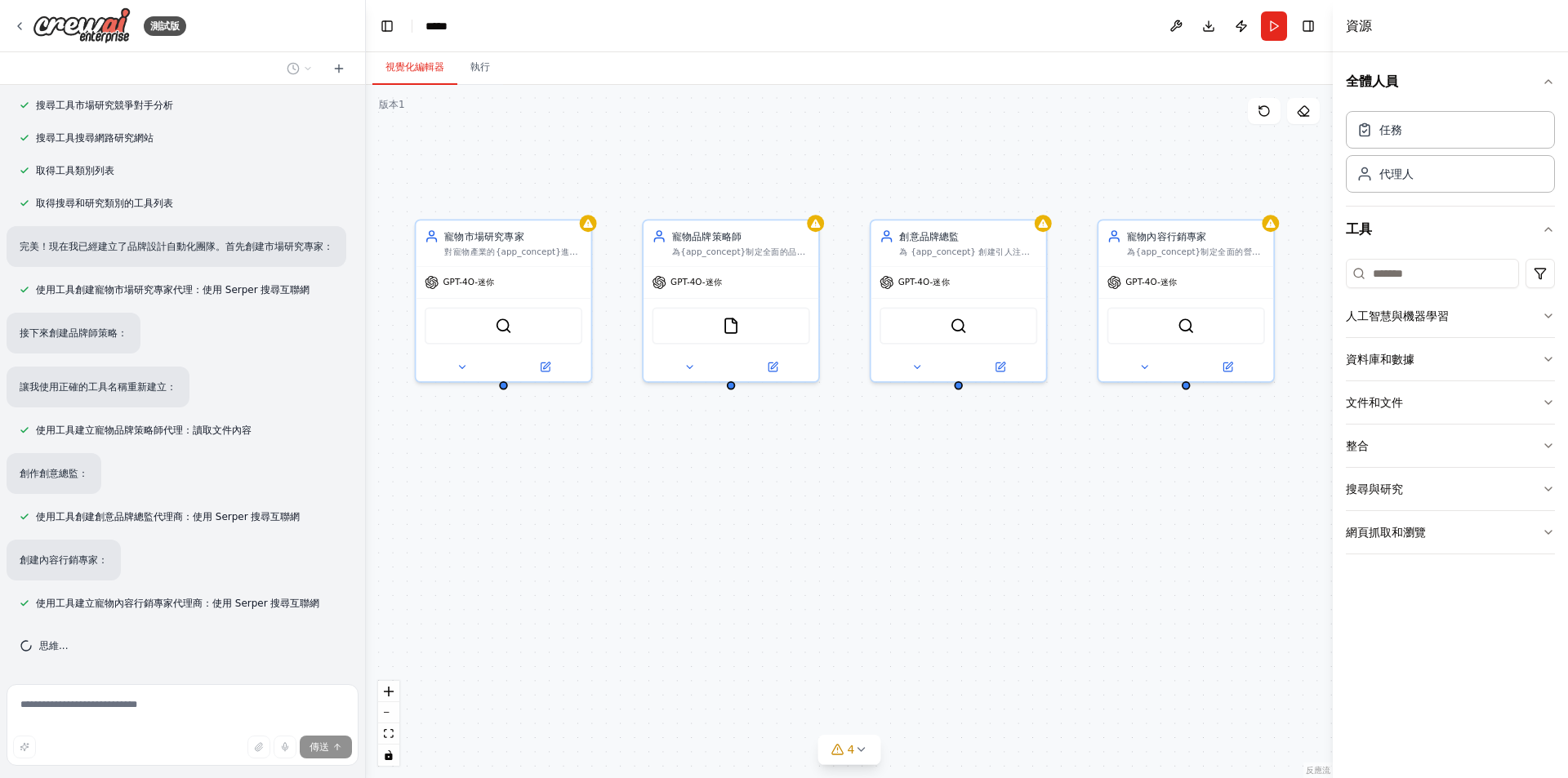
drag, startPoint x: 1060, startPoint y: 514, endPoint x: 982, endPoint y: 516, distance: 78.0
click at [982, 516] on div "寵物市場研究專家 對寵物產業的{app_concept}進行全面的市場調查，分析目標族群、市場趨勢、競爭對手格局，並確定寵物影像處理市場中的品牌定位機會 GP…" at bounding box center [850, 431] width 967 height 693
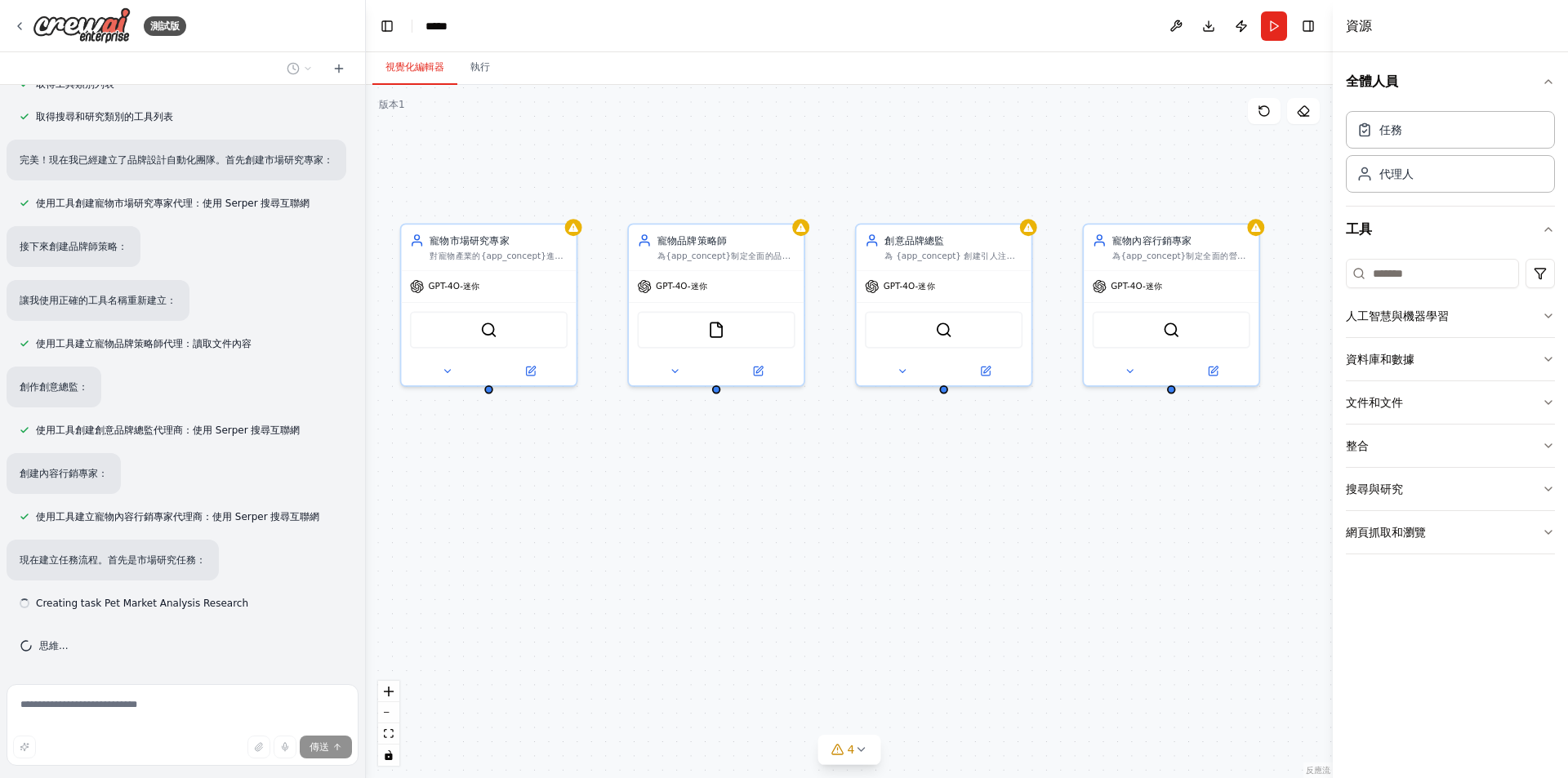
drag, startPoint x: 1067, startPoint y: 520, endPoint x: 1053, endPoint y: 524, distance: 14.6
click at [1053, 524] on div "寵物市場研究專家 對寵物產業的{app_concept}進行全面的市場調查，分析目標族群、市場趨勢、競爭對手格局，並確定寵物影像處理市場中的品牌定位機會 GP…" at bounding box center [850, 431] width 967 height 693
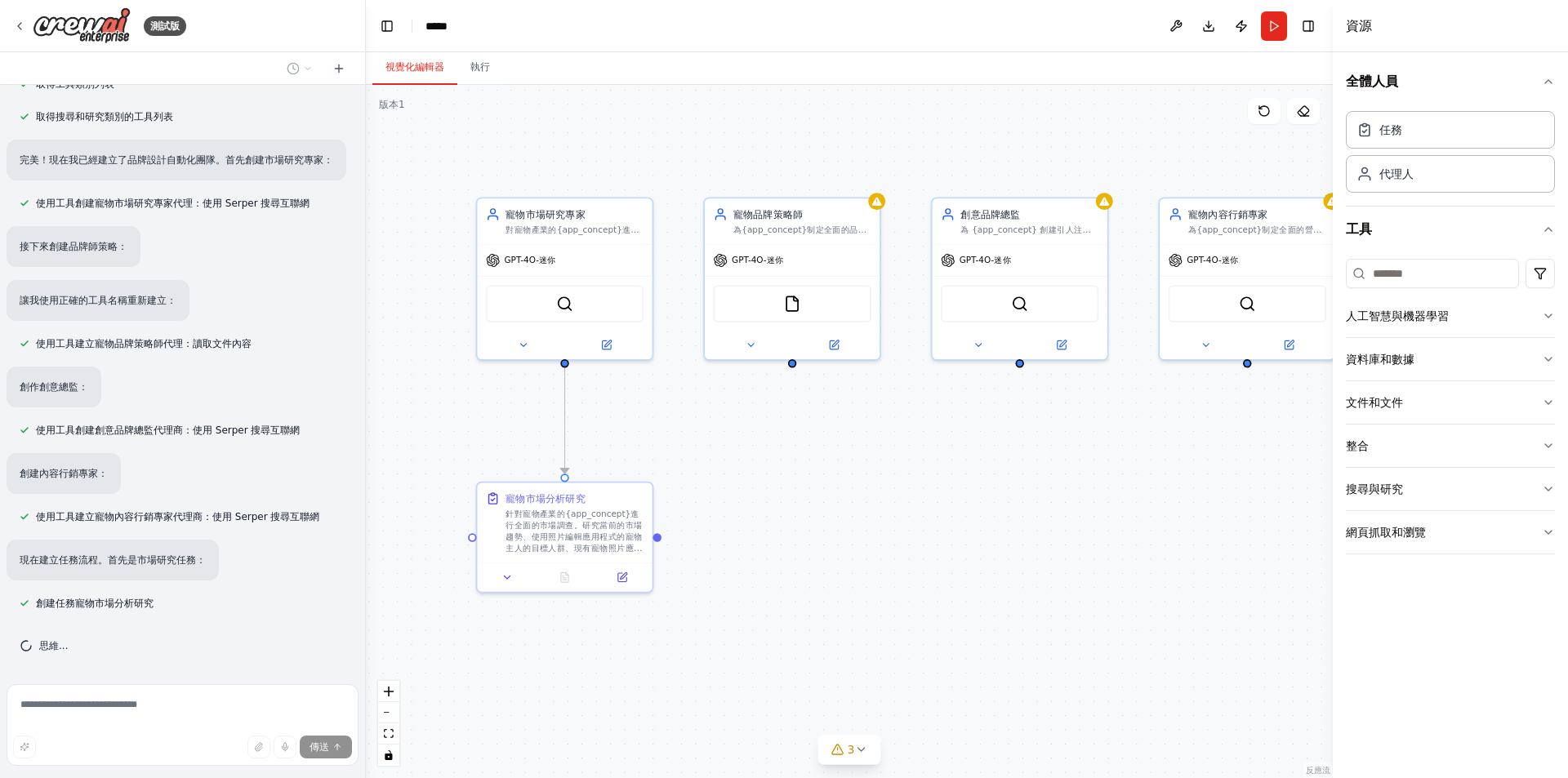
drag, startPoint x: 994, startPoint y: 529, endPoint x: 1071, endPoint y: 503, distance: 81.3
click at [1071, 503] on div ".deletable-edge-delete-btn { width: 20px; height: 20px; border: 0px solid #ffff…" at bounding box center [850, 431] width 967 height 693
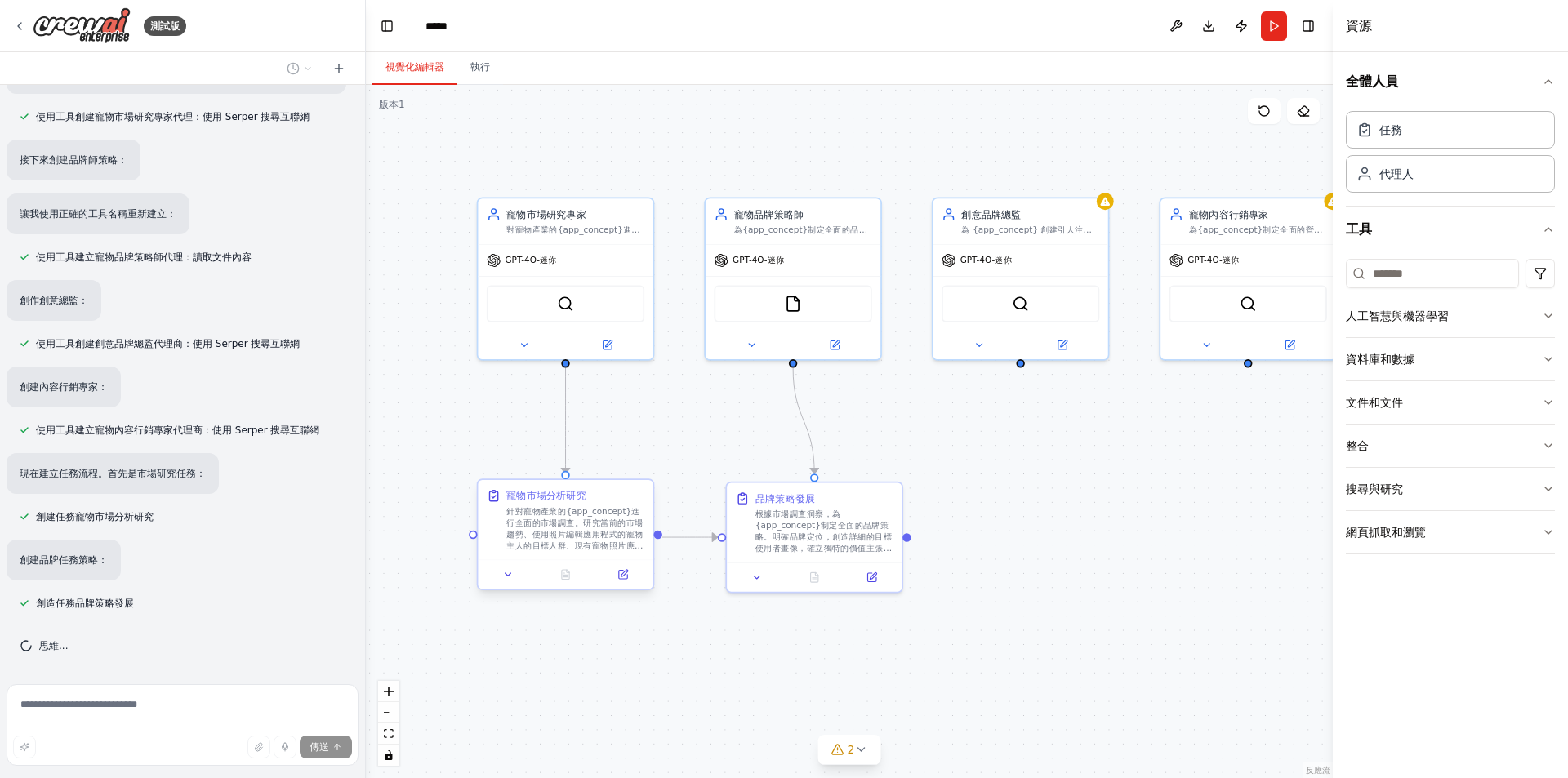
click at [592, 540] on font "針對寵物產業的{app_concept}進行全面的市場調查。研究當前的市場趨勢、使用照片編輯應用程式的寵物主人的目標人群、現有寵物照片應用程式的競爭對手分析、…" at bounding box center [574, 557] width 136 height 101
click at [568, 536] on font "針對寵物產業的{app_concept}進行全面的市場調查。研究當前的市場趨勢、使用照片編輯應用程式的寵物主人的目標人群、現有寵物照片應用程式的競爭對手分析、…" at bounding box center [574, 557] width 136 height 101
click at [619, 530] on font "針對寵物產業的{app_concept}進行全面的市場調查。研究當前的市場趨勢、使用照片編輯應用程式的寵物主人的目標人群、現有寵物照片應用程式的競爭對手分析、…" at bounding box center [574, 557] width 136 height 101
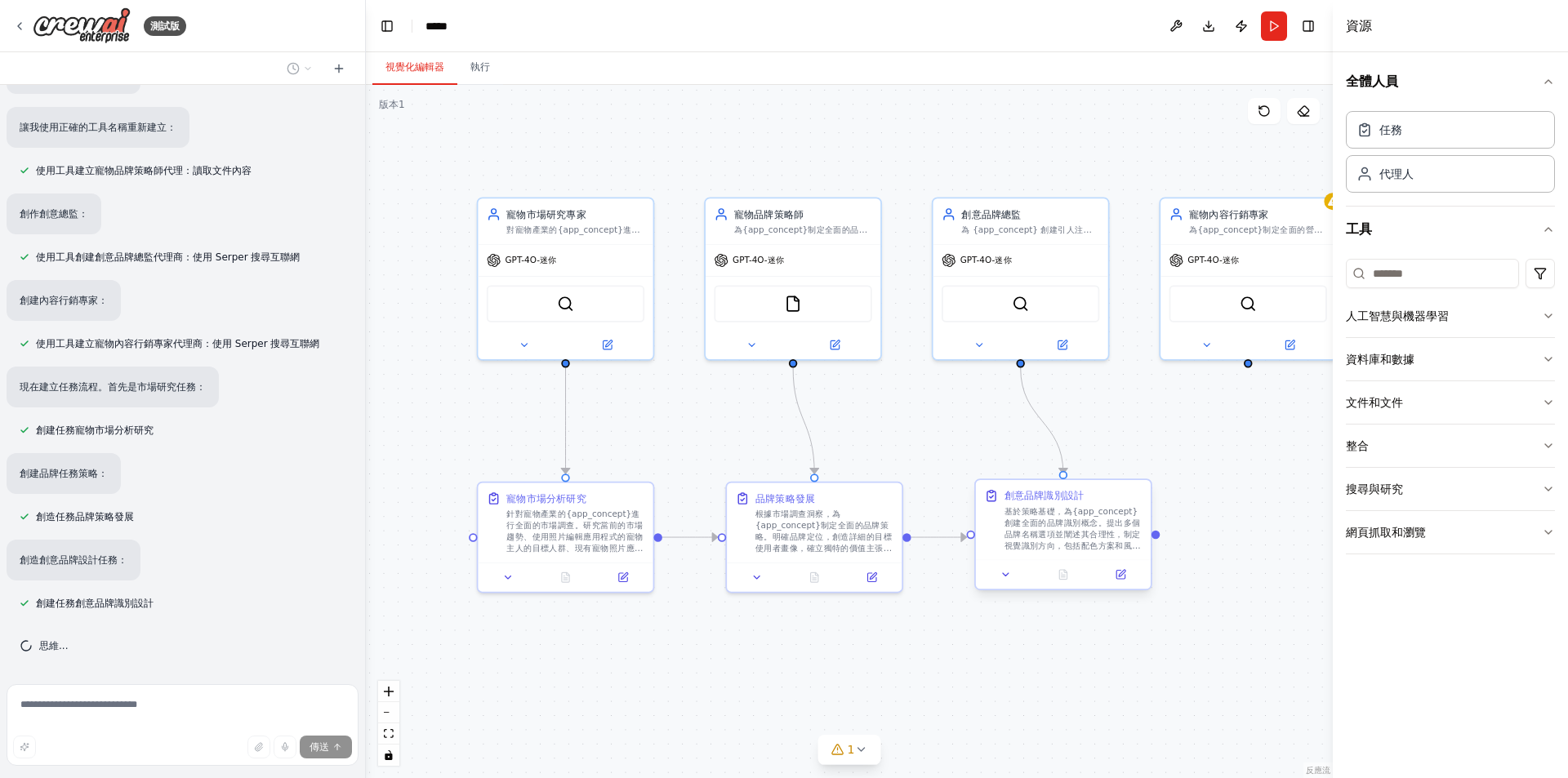
click at [1067, 558] on div "創意品牌識別設計 基於策略基礎，為{app_concept}創建全面的品牌識別概念。提出多個品牌名稱選項並闡述其合理性，制定視覺識別方向，包括配色方案和風格偏…" at bounding box center [1063, 519] width 175 height 80
click at [627, 584] on div at bounding box center [565, 574] width 175 height 29
click at [626, 578] on icon at bounding box center [623, 575] width 9 height 9
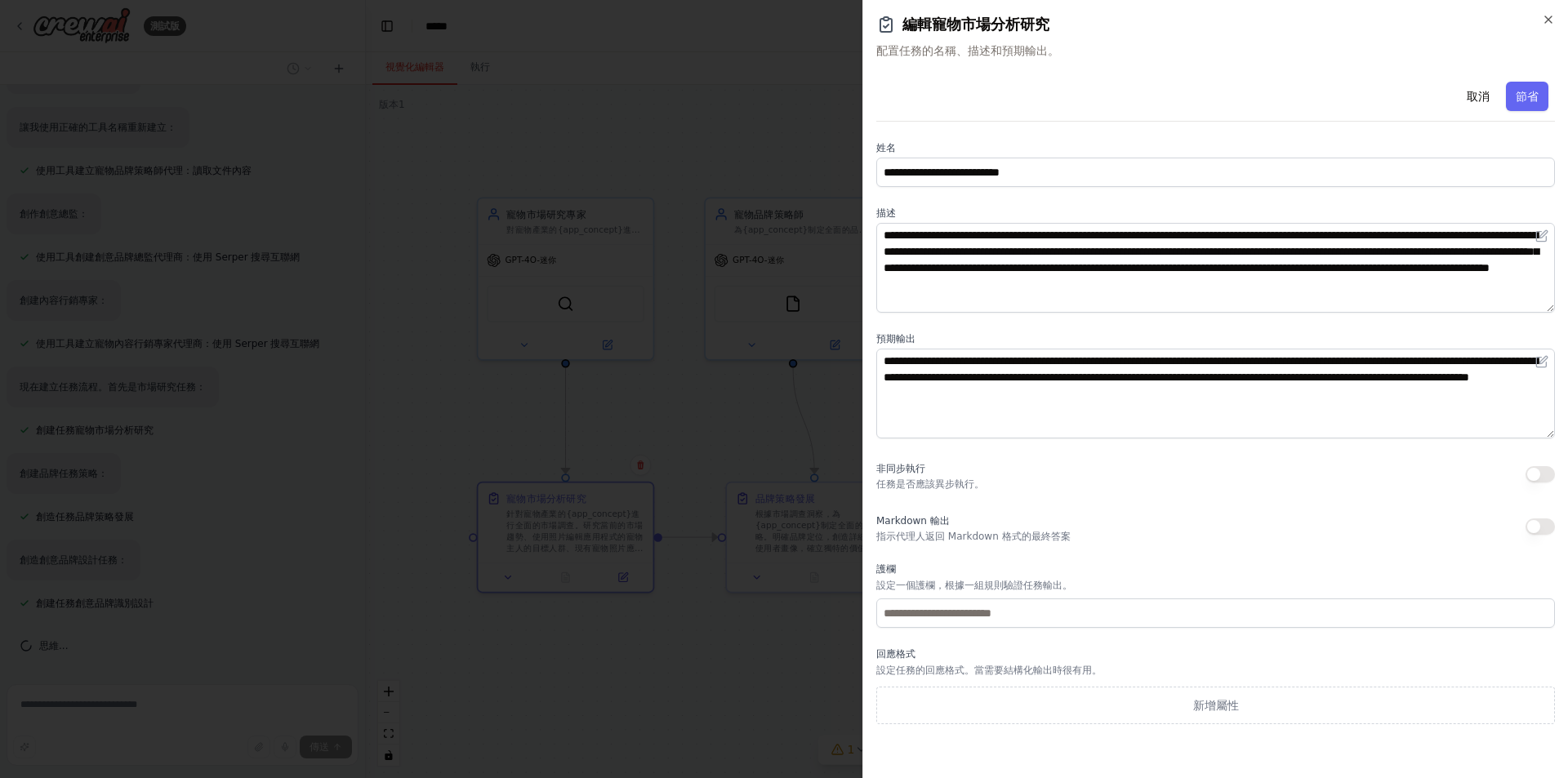
click at [1118, 481] on div "非同步執行 任務是否應該異步執行。" at bounding box center [1216, 474] width 679 height 33
click at [1553, 17] on icon "button" at bounding box center [1548, 19] width 13 height 13
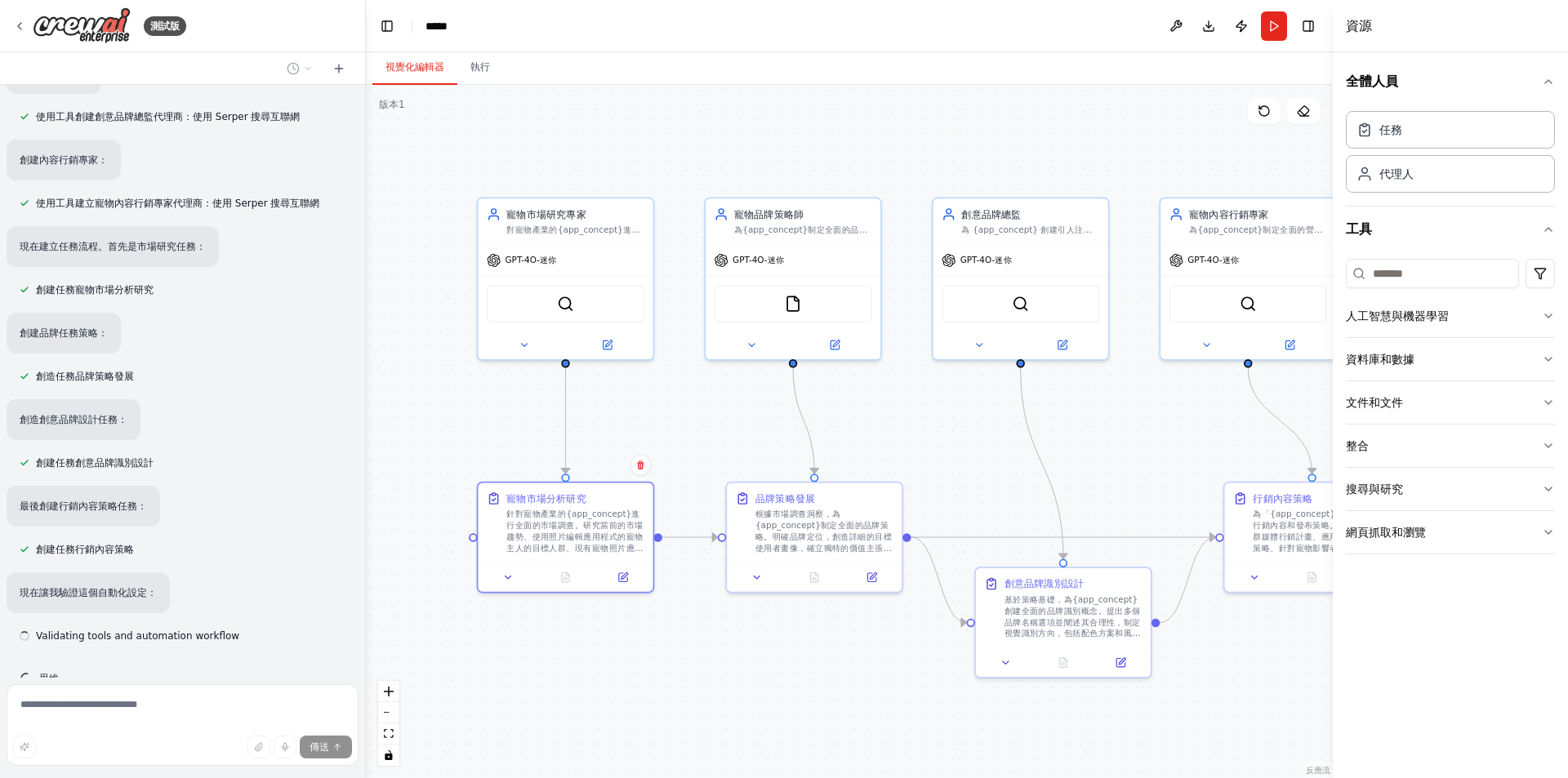
scroll to position [1296, 0]
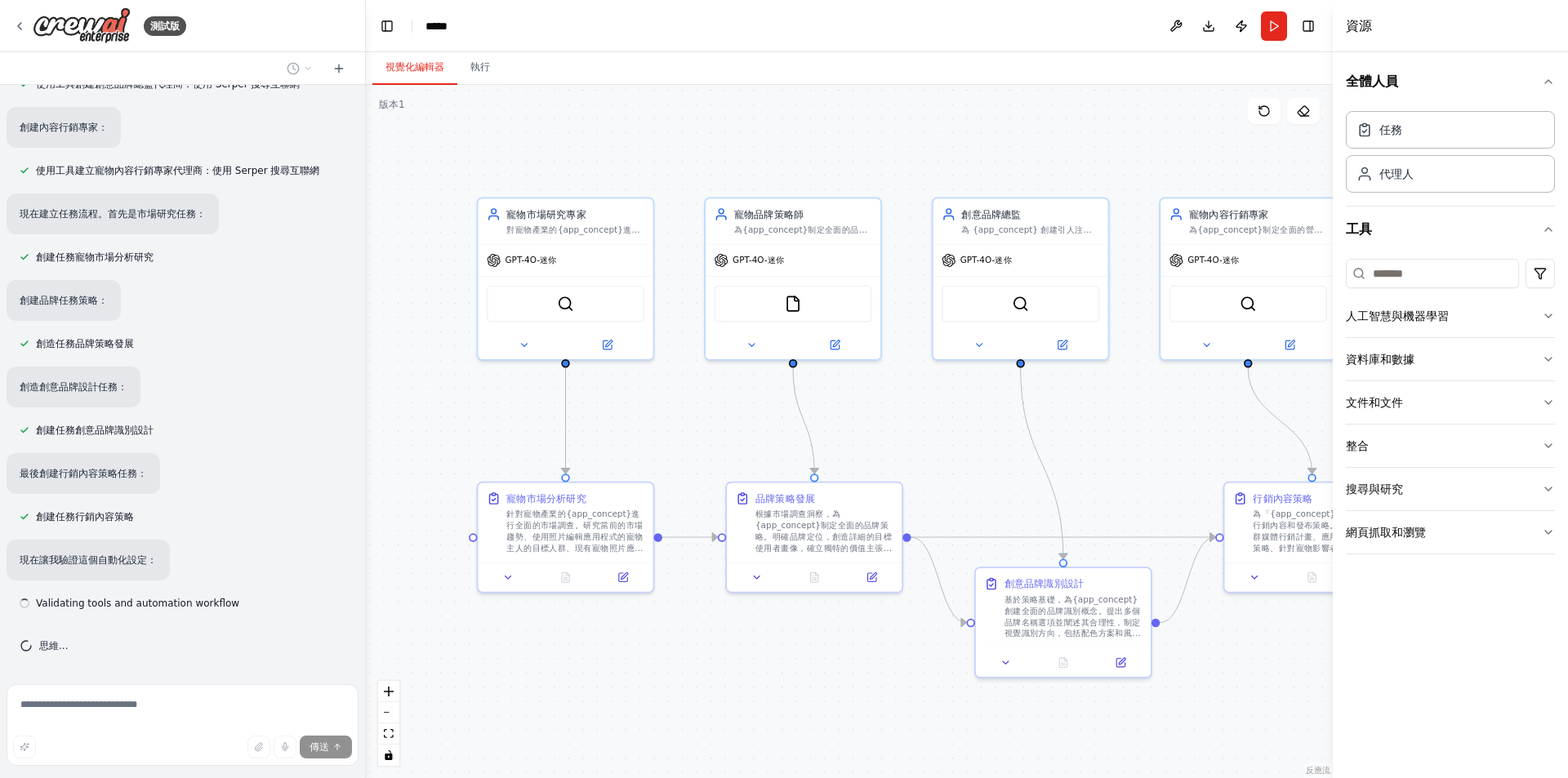
click at [766, 686] on div ".deletable-edge-delete-btn { width: 20px; height: 20px; border: 0px solid #ffff…" at bounding box center [850, 431] width 967 height 693
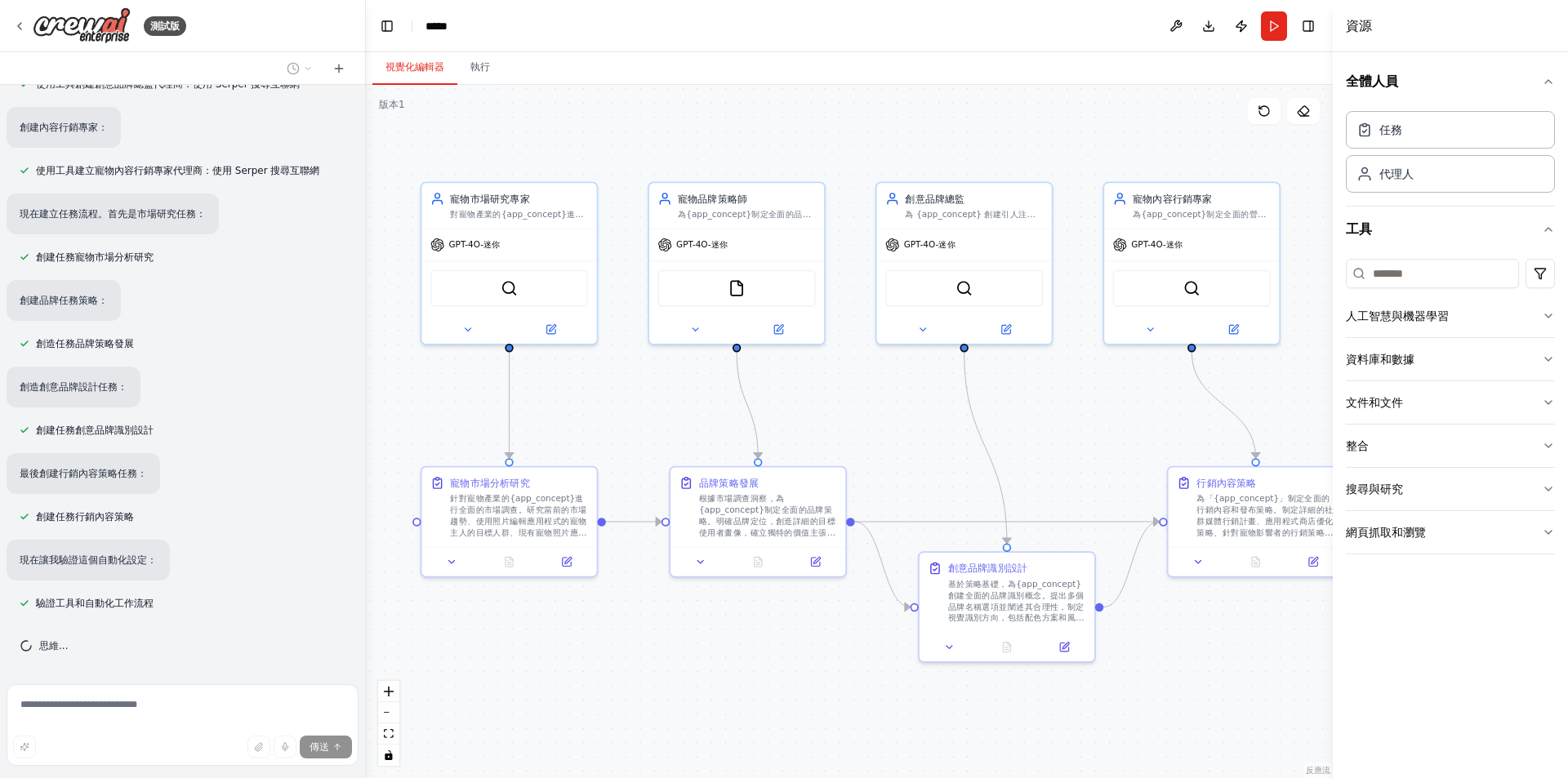
drag, startPoint x: 800, startPoint y: 690, endPoint x: 766, endPoint y: 673, distance: 38.0
click at [766, 673] on div ".deletable-edge-delete-btn { width: 20px; height: 20px; border: 0px solid #ffff…" at bounding box center [850, 431] width 967 height 693
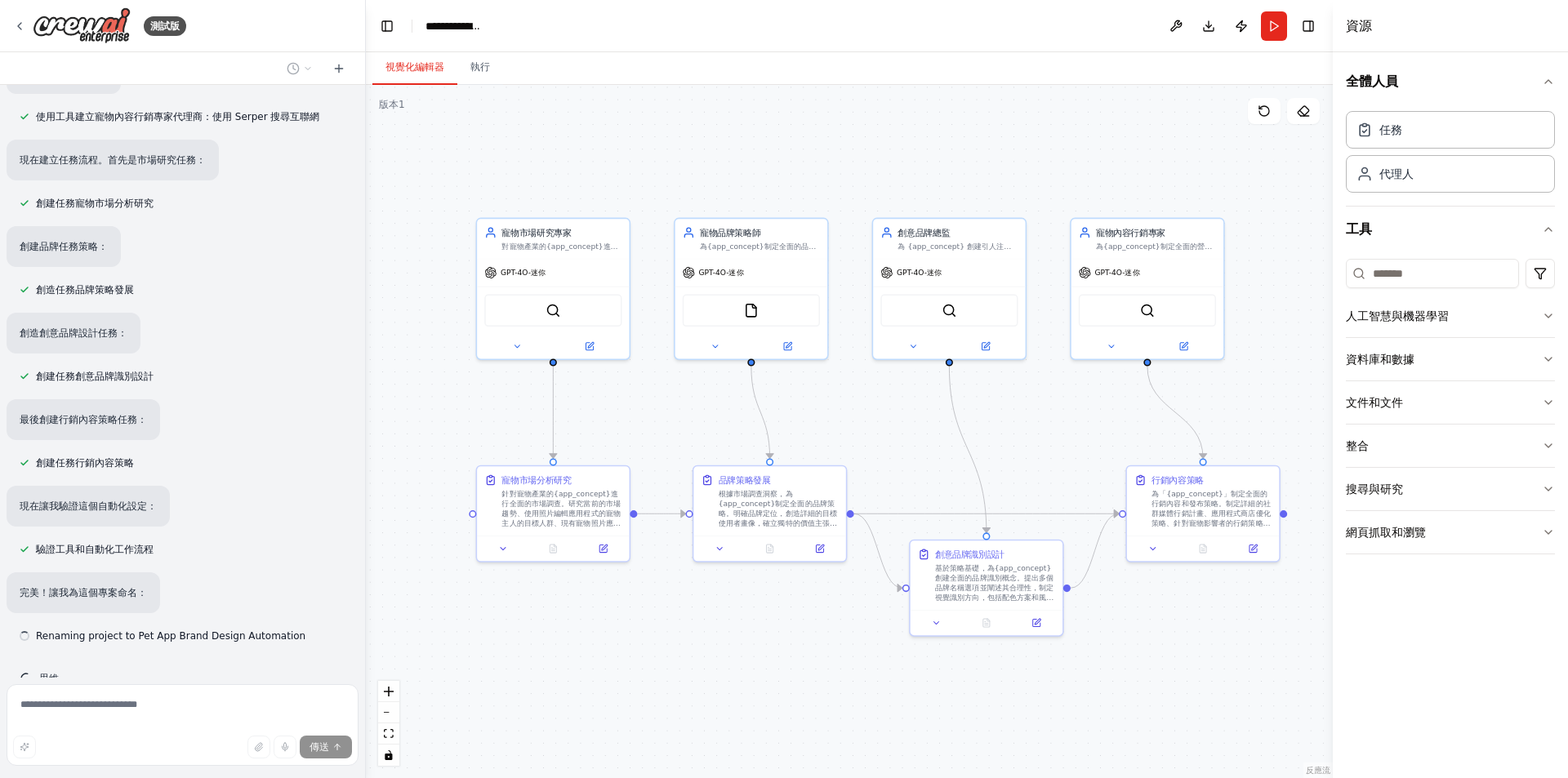
scroll to position [1382, 0]
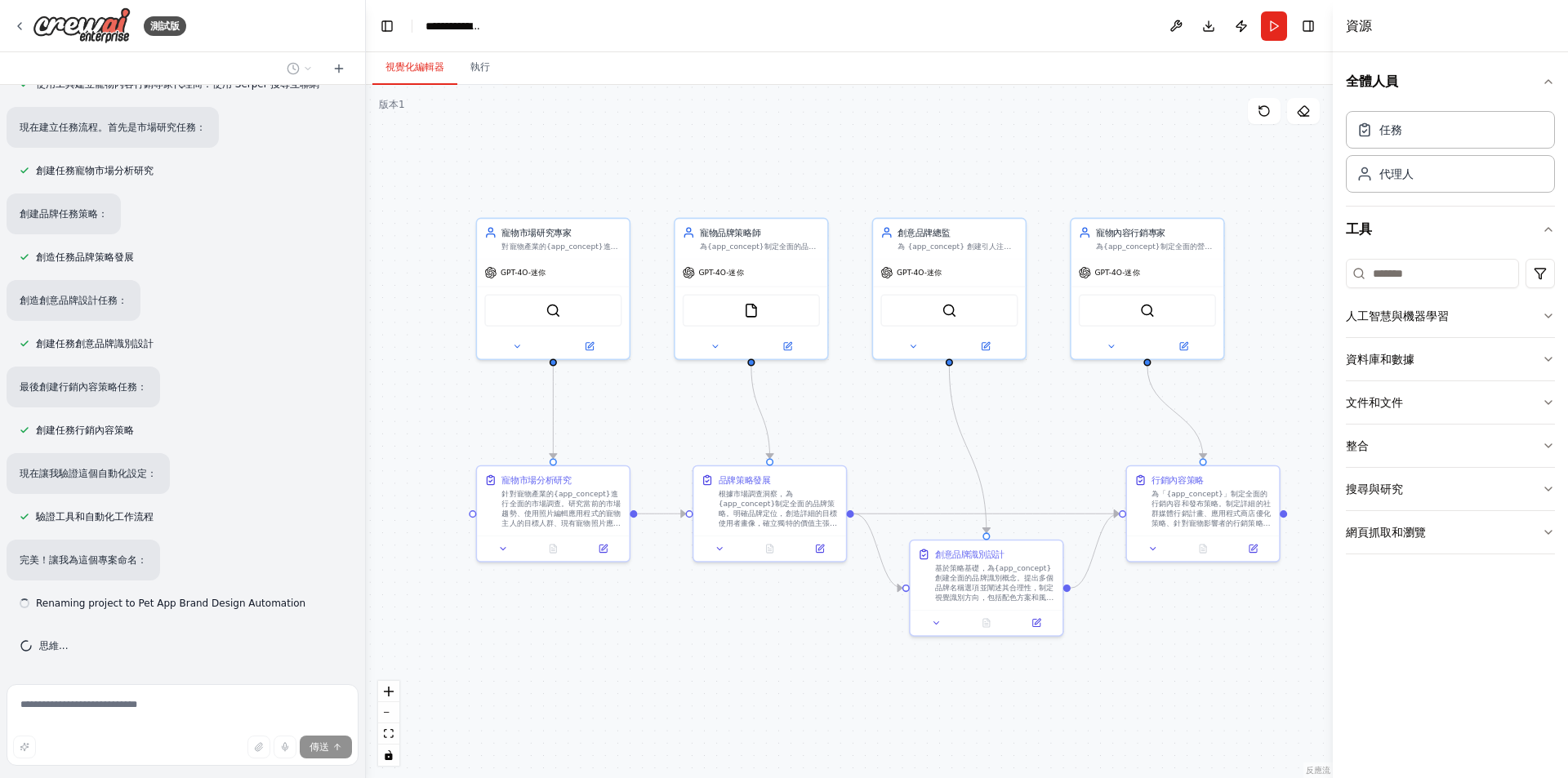
drag, startPoint x: 763, startPoint y: 685, endPoint x: 773, endPoint y: 662, distance: 25.1
click at [773, 662] on div ".deletable-edge-delete-btn { width: 20px; height: 20px; border: 0px solid #ffff…" at bounding box center [850, 431] width 967 height 693
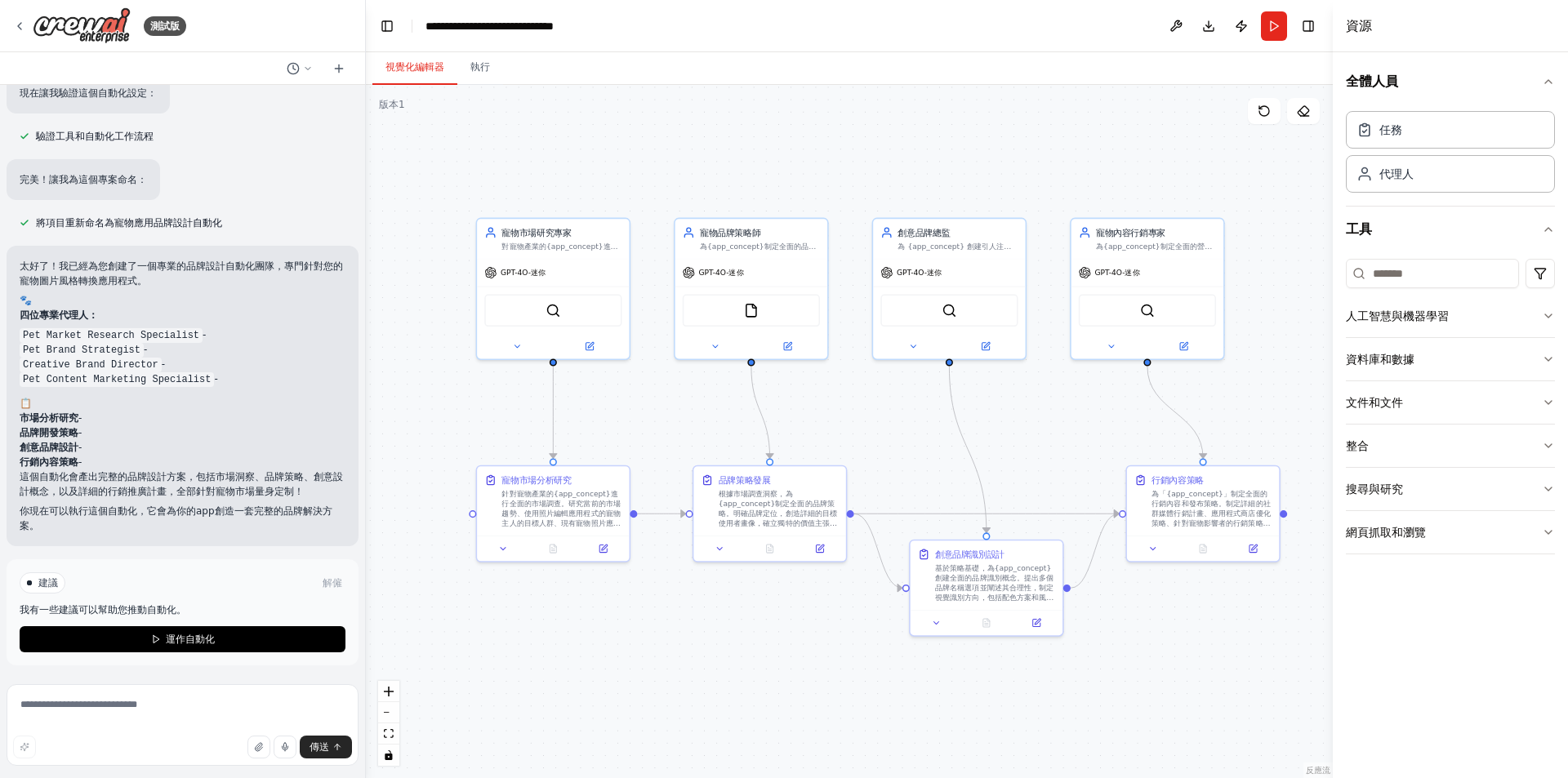
scroll to position [1762, 0]
click at [556, 516] on font "針對寵物產業的{app_concept}進行全面的市場調查。研究當前的市場趨勢、使用照片編輯應用程式的寵物主人的目標人群、現有寵物照片應用程式的競爭對手分析、…" at bounding box center [561, 530] width 119 height 88
click at [607, 550] on icon at bounding box center [602, 546] width 9 height 9
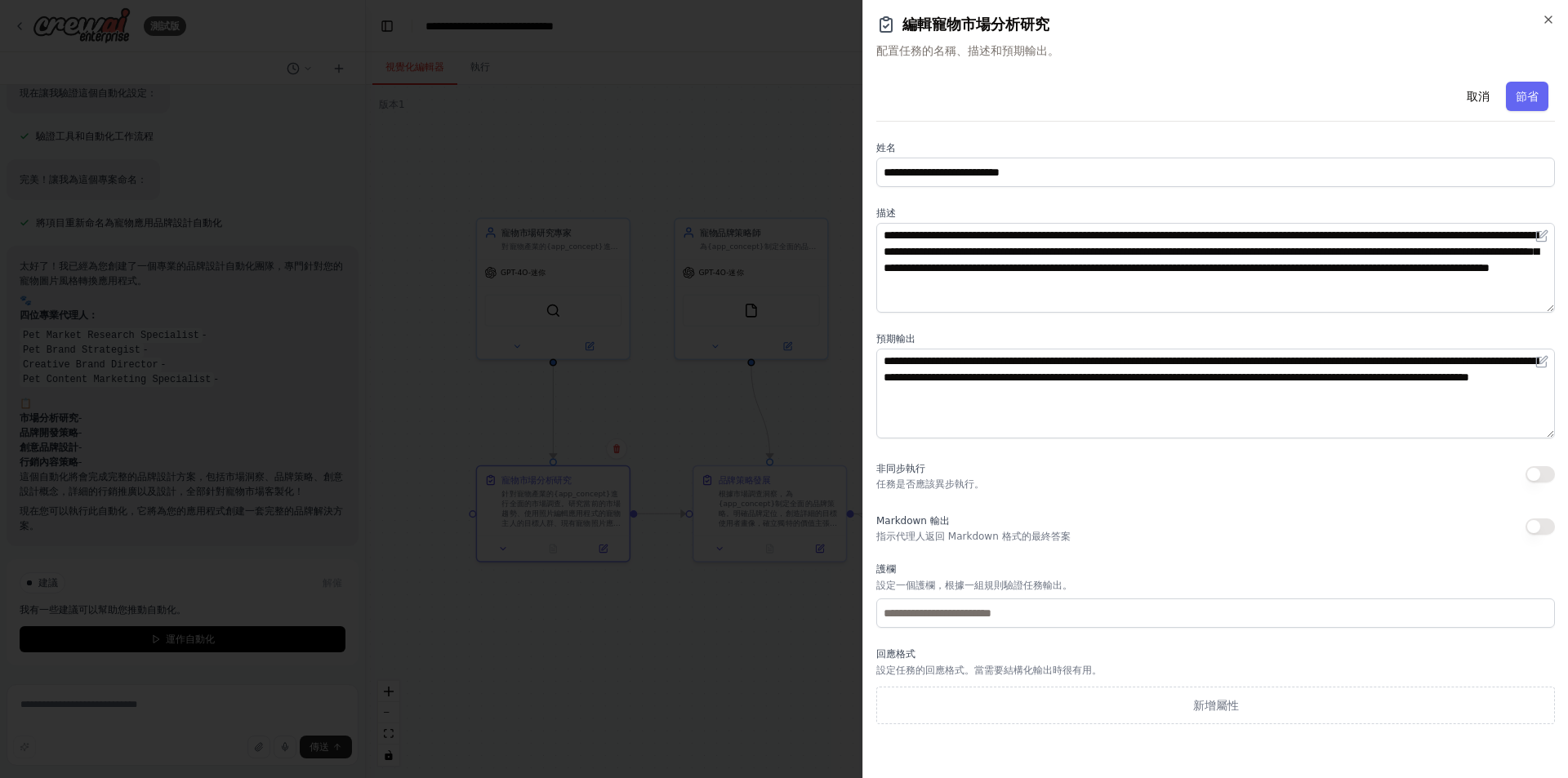
scroll to position [1932, 0]
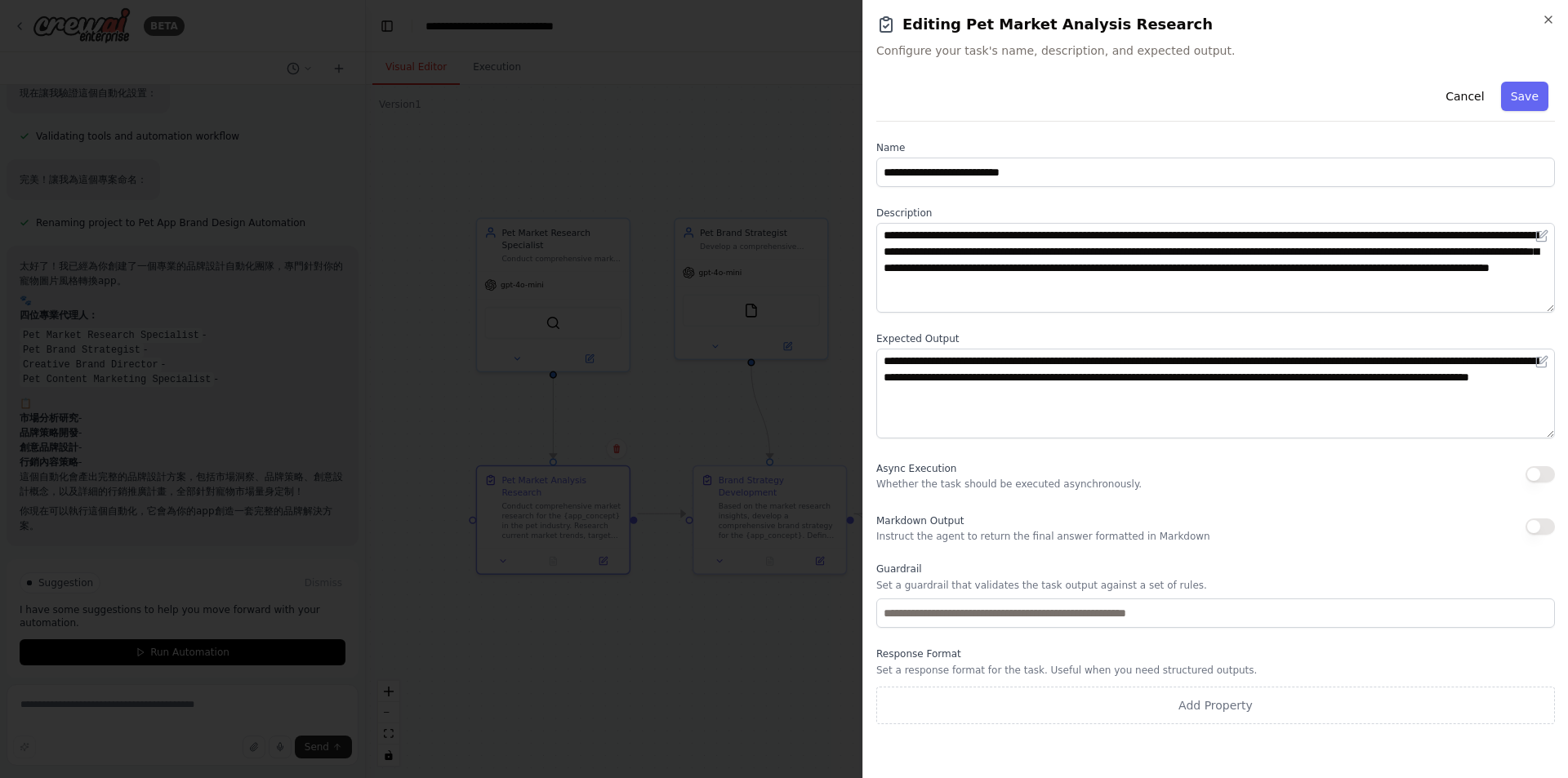
click at [1113, 86] on div "Cancel Save" at bounding box center [1216, 99] width 679 height 46
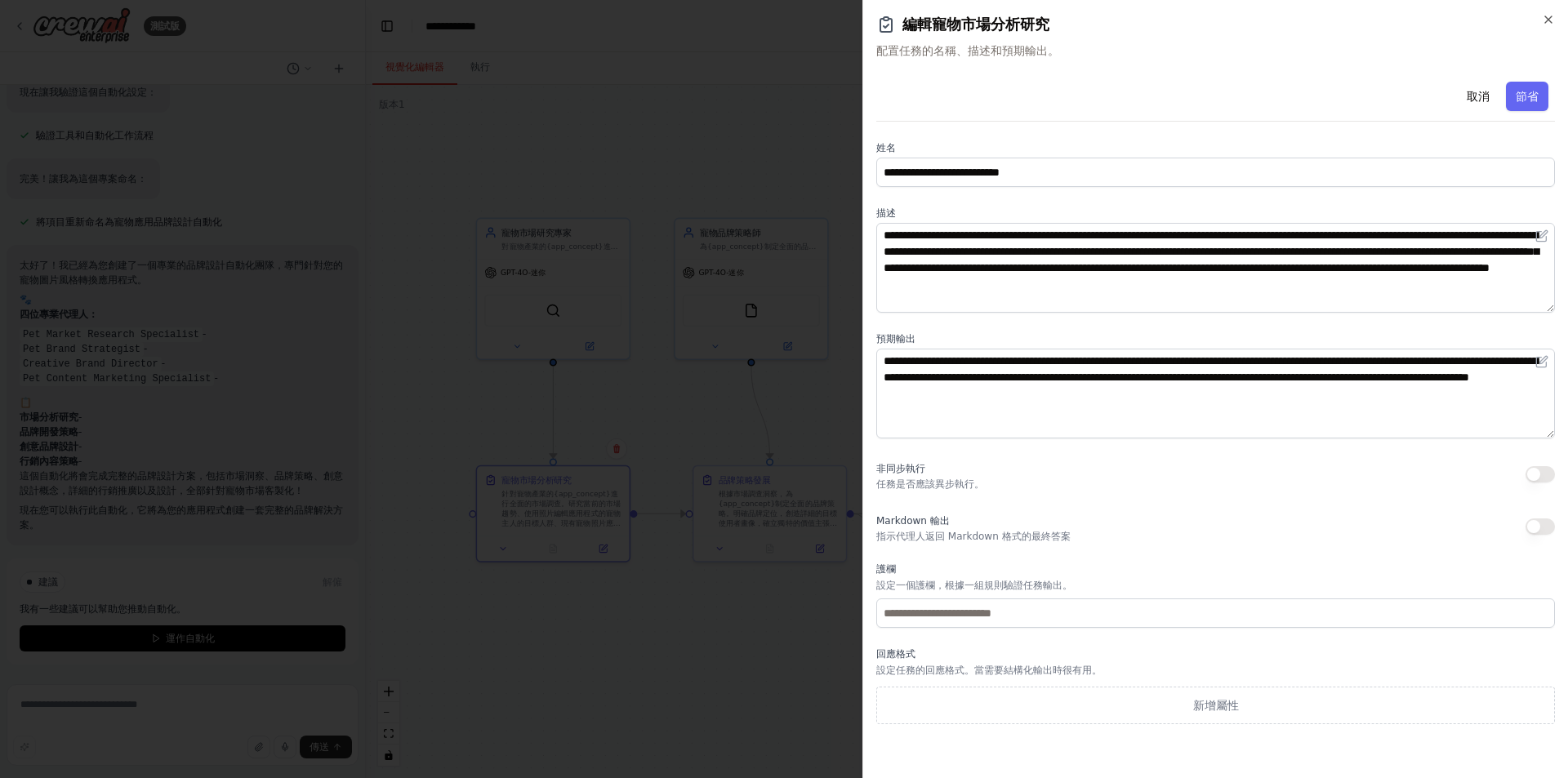
scroll to position [1762, 0]
click at [1354, 108] on div "取消 節省" at bounding box center [1216, 99] width 679 height 46
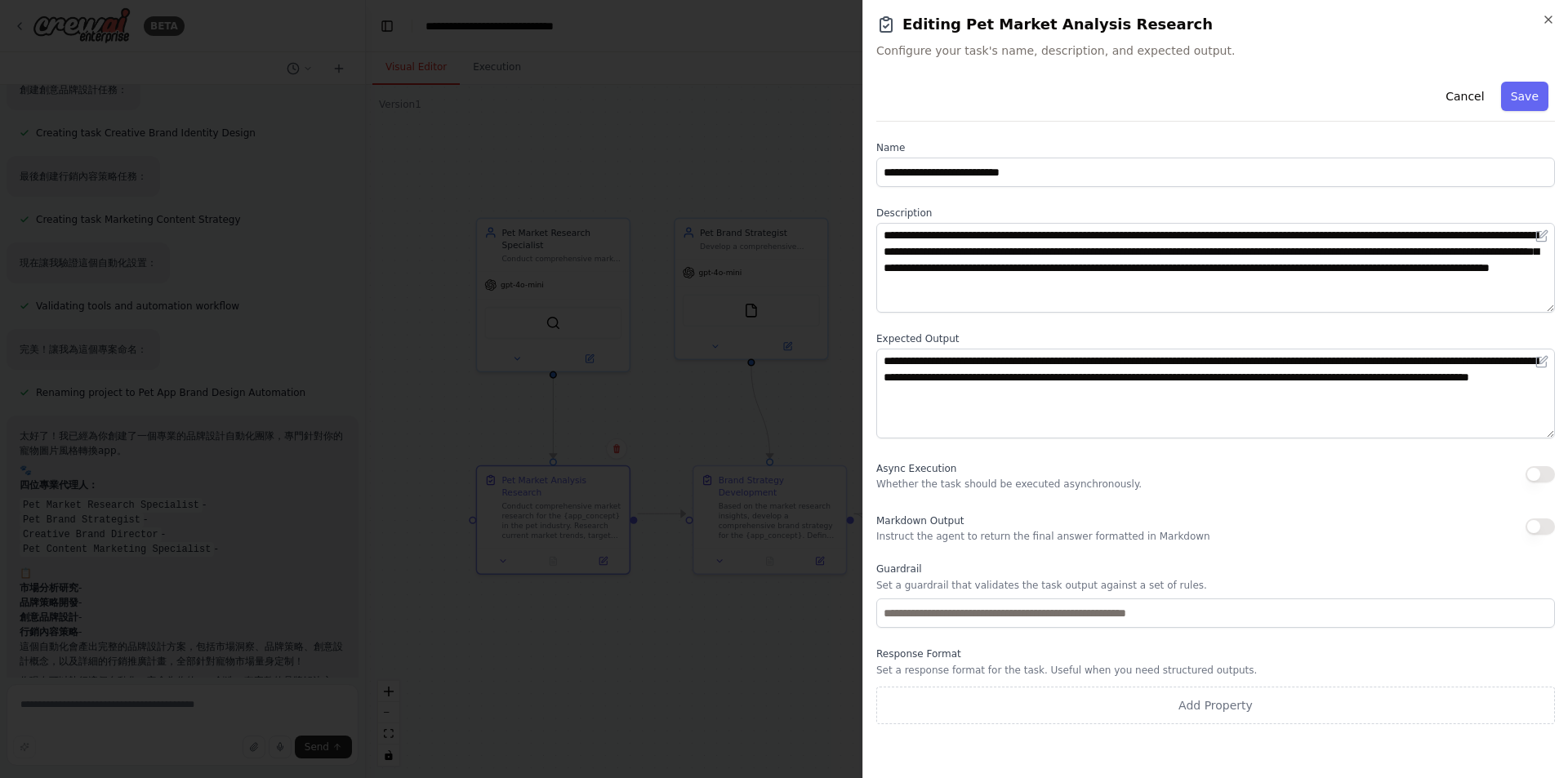
scroll to position [1932, 0]
click at [1547, 15] on icon "button" at bounding box center [1548, 19] width 13 height 13
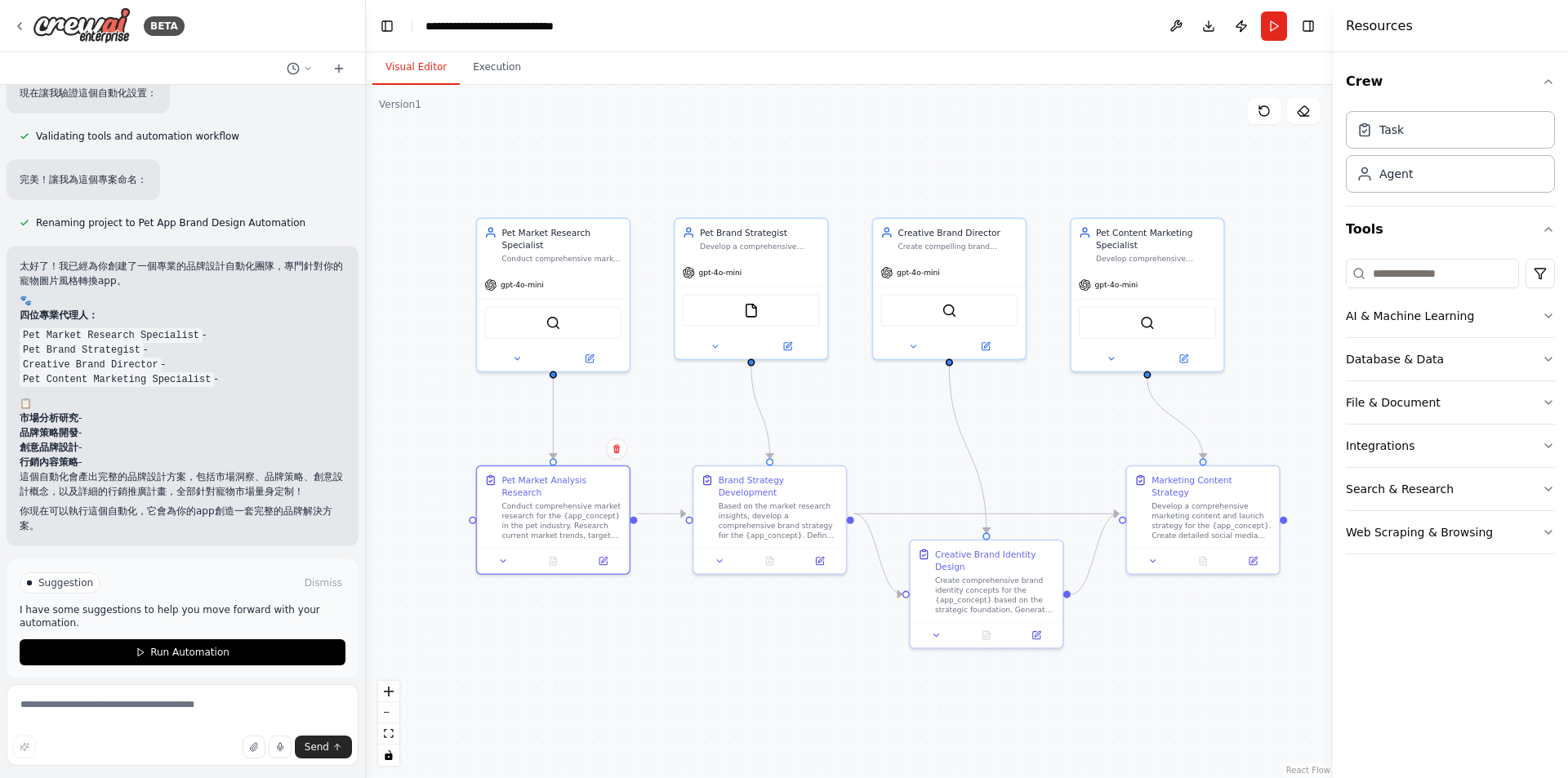
click at [634, 621] on div ".deletable-edge-delete-btn { width: 20px; height: 20px; border: 0px solid #ffff…" at bounding box center [850, 431] width 967 height 693
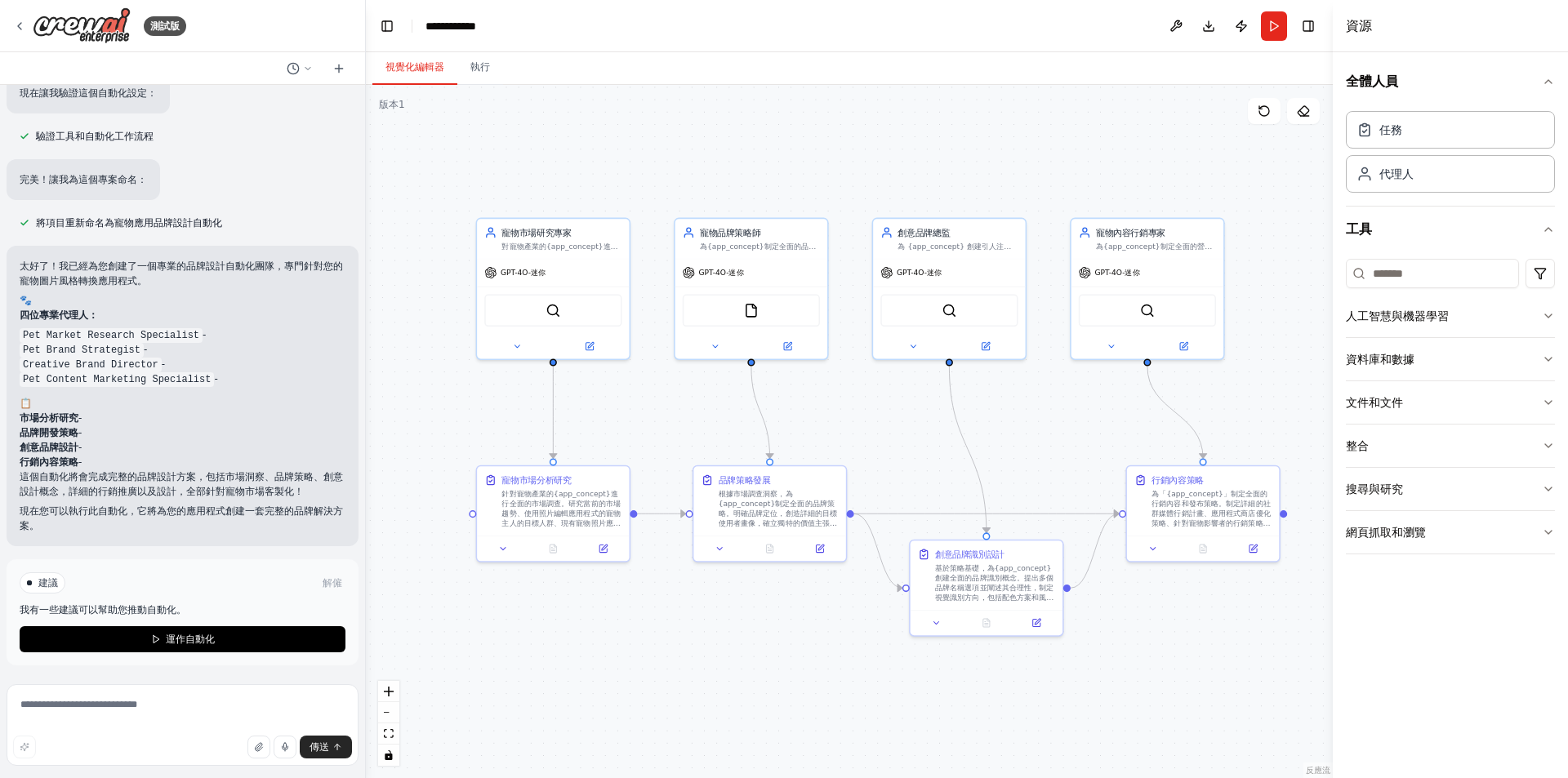
click at [686, 647] on div ".deletable-edge-delete-btn { width: 20px; height: 20px; border: 0px solid #ffff…" at bounding box center [850, 431] width 967 height 693
click at [580, 517] on font "針對寵物產業的{app_concept}進行全面的市場調查。研究當前的市場趨勢、使用照片編輯應用程式的寵物主人的目標人群、現有寵物照片應用程式的競爭對手分析、…" at bounding box center [561, 530] width 119 height 88
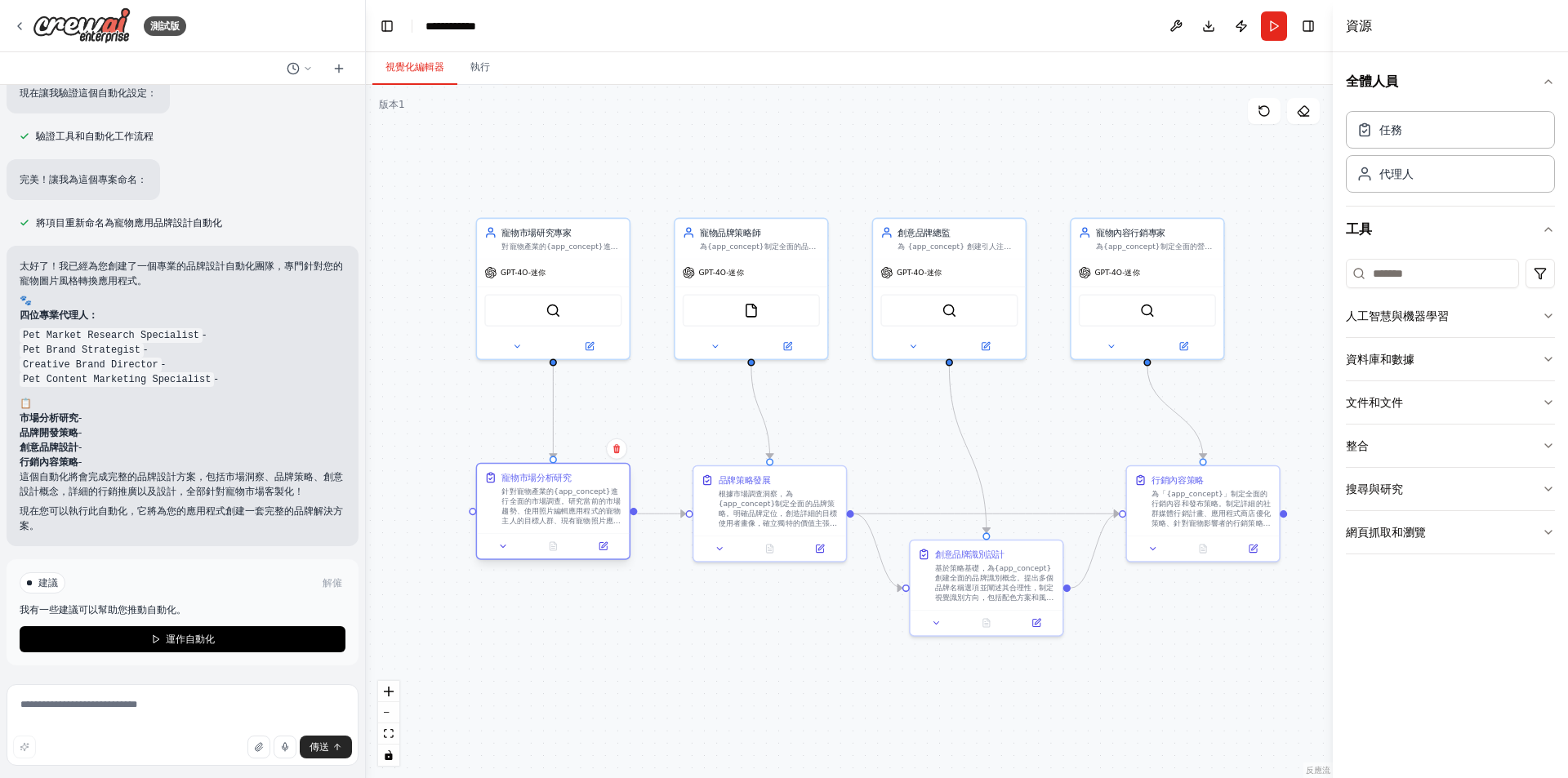
click at [580, 517] on font "針對寵物產業的{app_concept}進行全面的市場調查。研究當前的市場趨勢、使用照片編輯應用程式的寵物主人的目標人群、現有寵物照片應用程式的競爭對手分析、…" at bounding box center [561, 530] width 119 height 88
click at [653, 653] on div ".deletable-edge-delete-btn { width: 20px; height: 20px; border: 0px solid #ffff…" at bounding box center [850, 431] width 967 height 693
click at [658, 658] on div ".deletable-edge-delete-btn { width: 20px; height: 20px; border: 0px solid #ffff…" at bounding box center [850, 431] width 967 height 693
click at [250, 642] on button "運作自動化" at bounding box center [183, 639] width 326 height 26
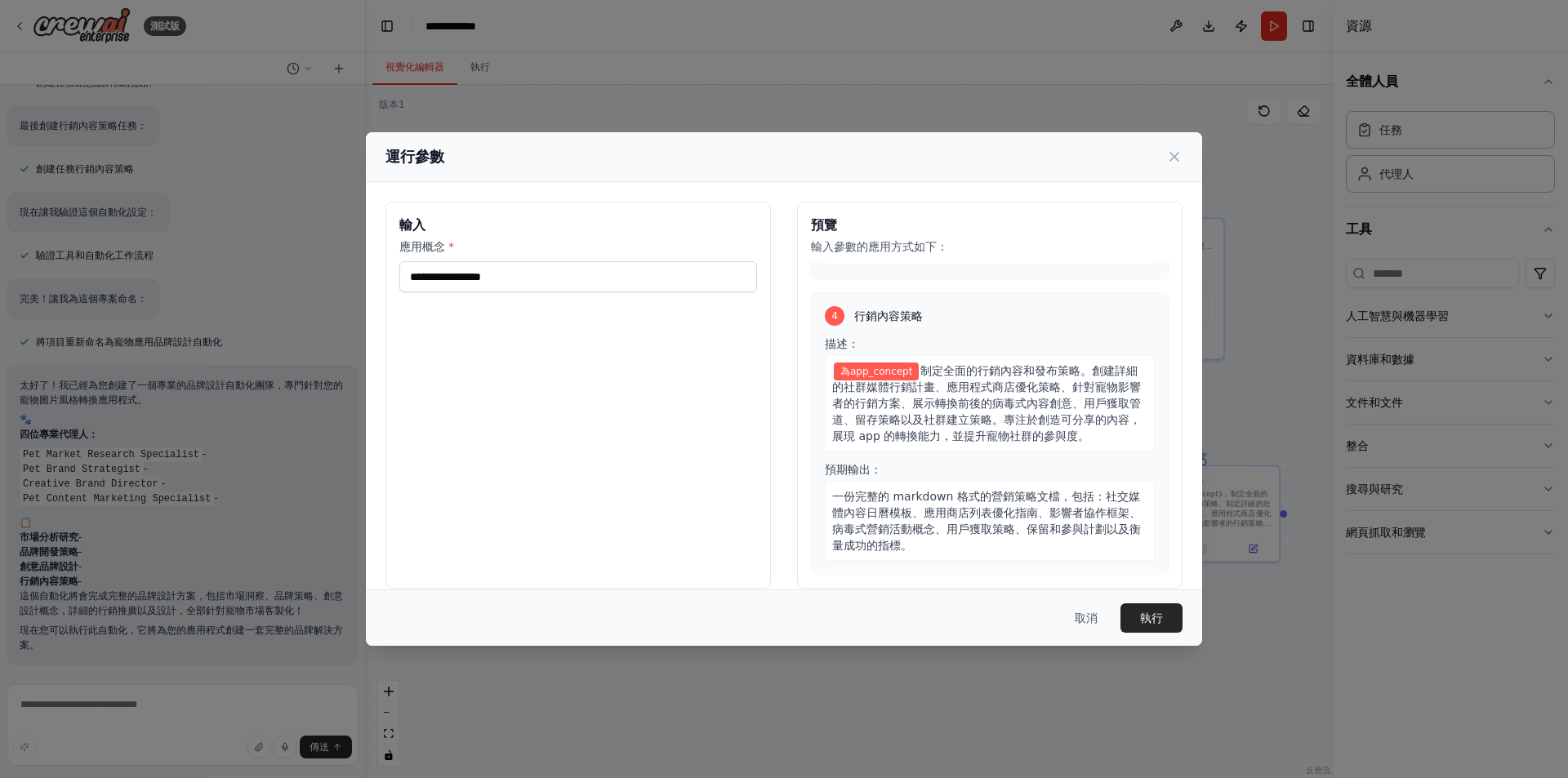
scroll to position [905, 0]
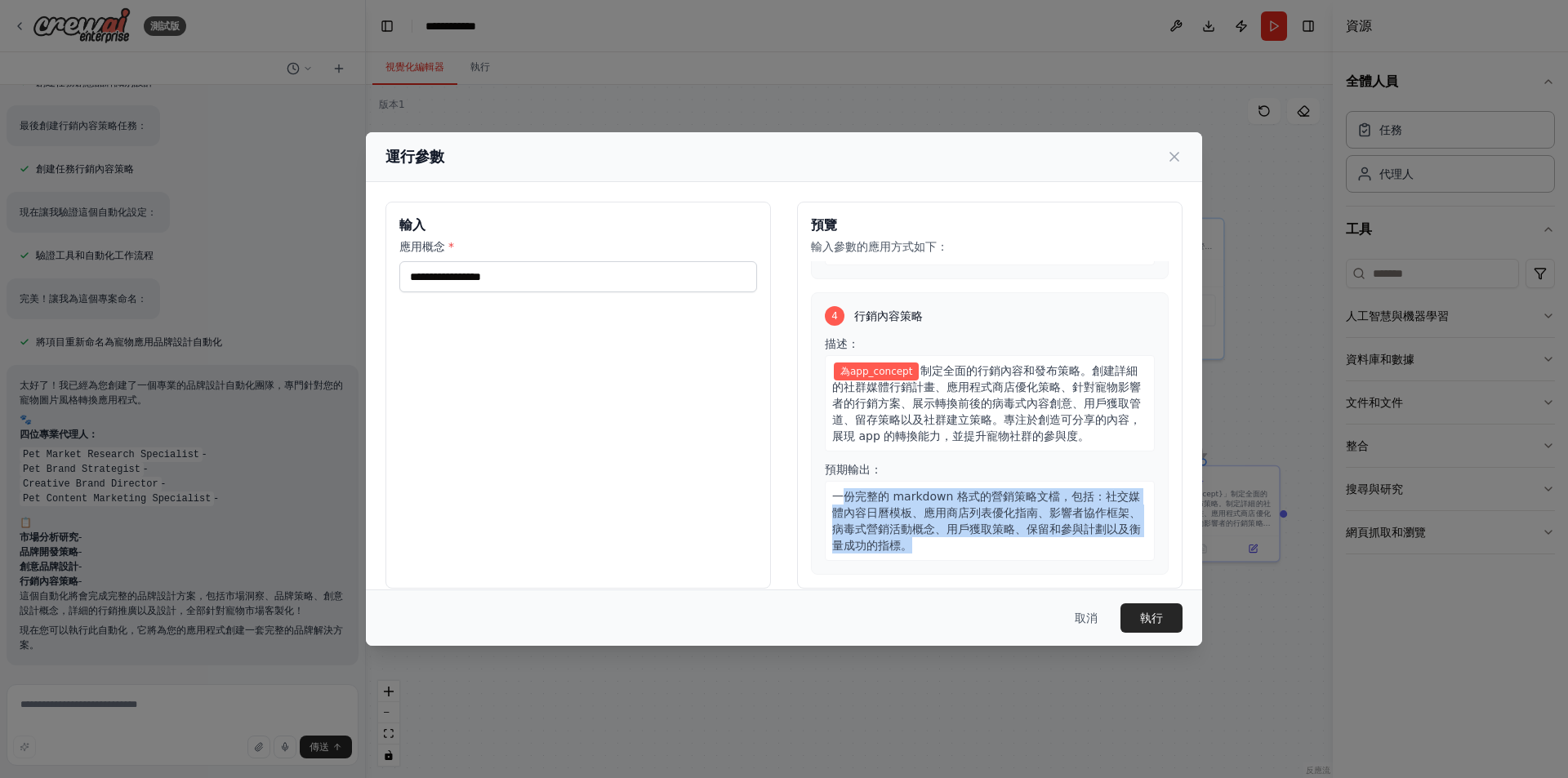
drag, startPoint x: 833, startPoint y: 493, endPoint x: 967, endPoint y: 544, distance: 143.4
click at [967, 544] on div "一份完整的 markdown 格式的營銷策略文檔，包括：社交媒體內容日曆模板、應用商店列表優化指南、影響者協作框架、病毒式營銷活動概念、用戶獲取策略、保留和參…" at bounding box center [989, 520] width 330 height 80
click at [982, 545] on div "一份完整的 markdown 格式的營銷策略文檔，包括：社交媒體內容日曆模板、應用商店列表優化指南、影響者協作框架、病毒式營銷活動概念、用戶獲取策略、保留和參…" at bounding box center [989, 520] width 330 height 80
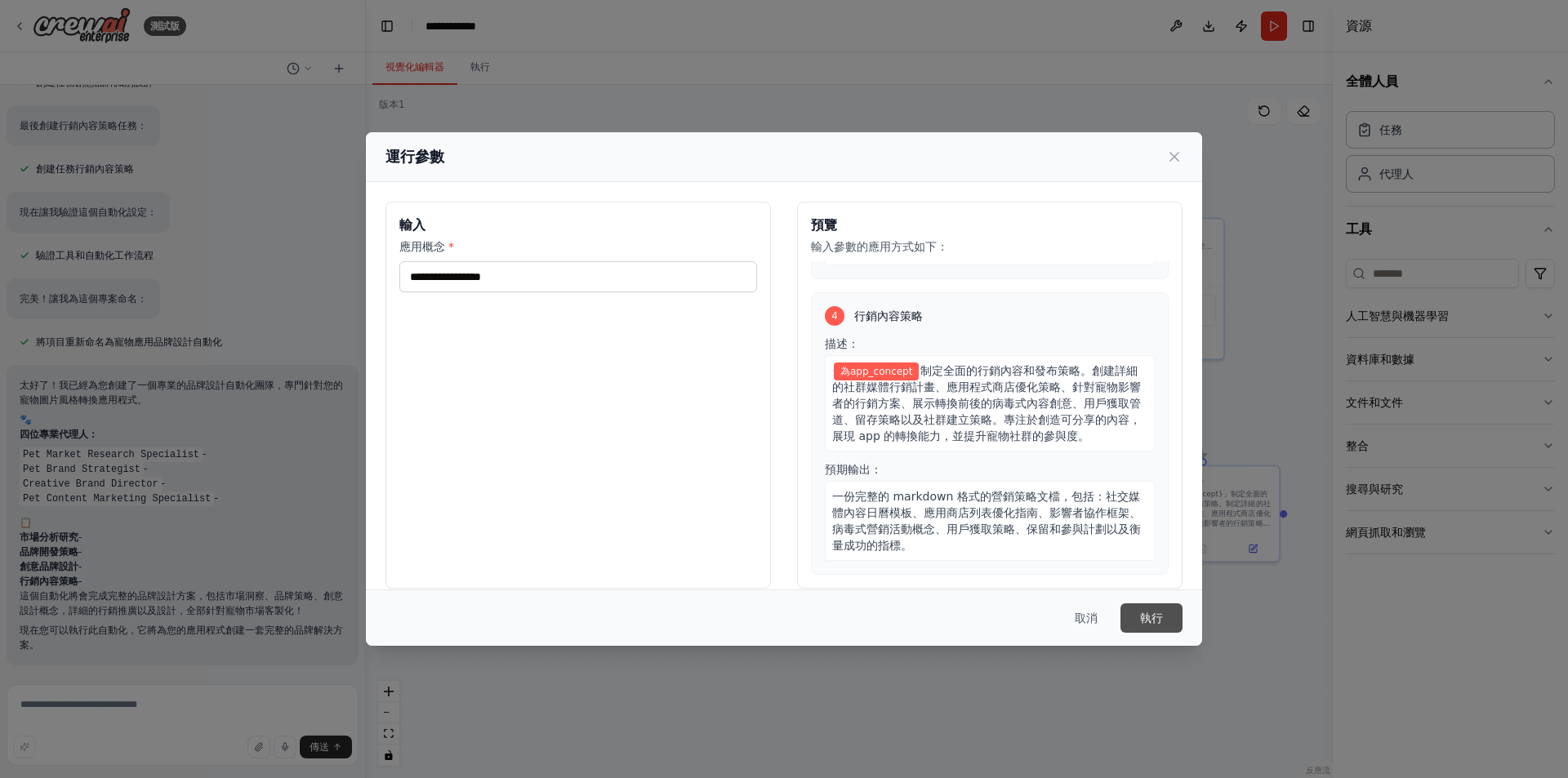
click at [1155, 614] on font "執行" at bounding box center [1151, 618] width 23 height 13
click at [578, 287] on input "應用概念 *" at bounding box center [578, 277] width 357 height 31
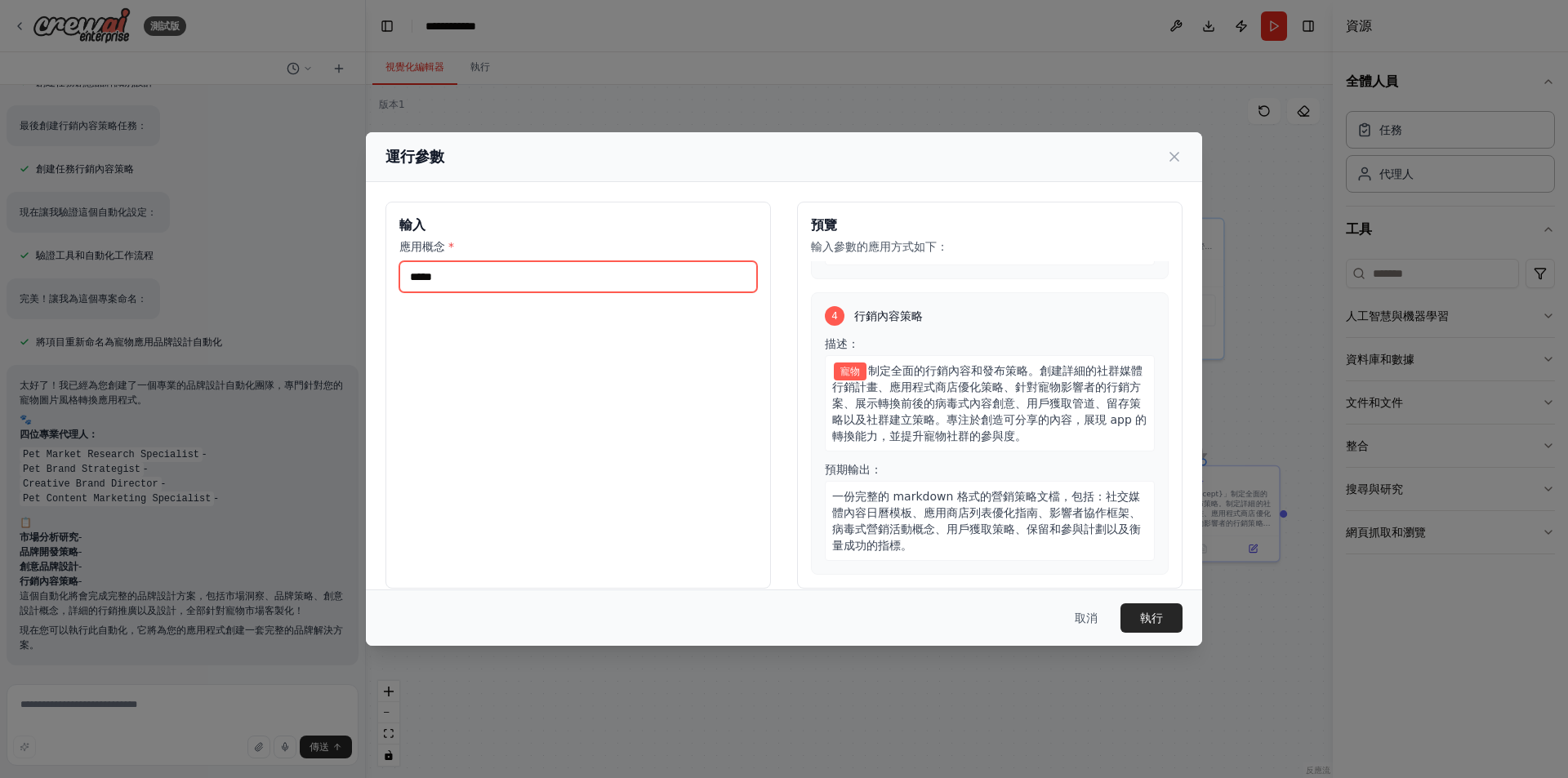
scroll to position [888, 0]
type input "******"
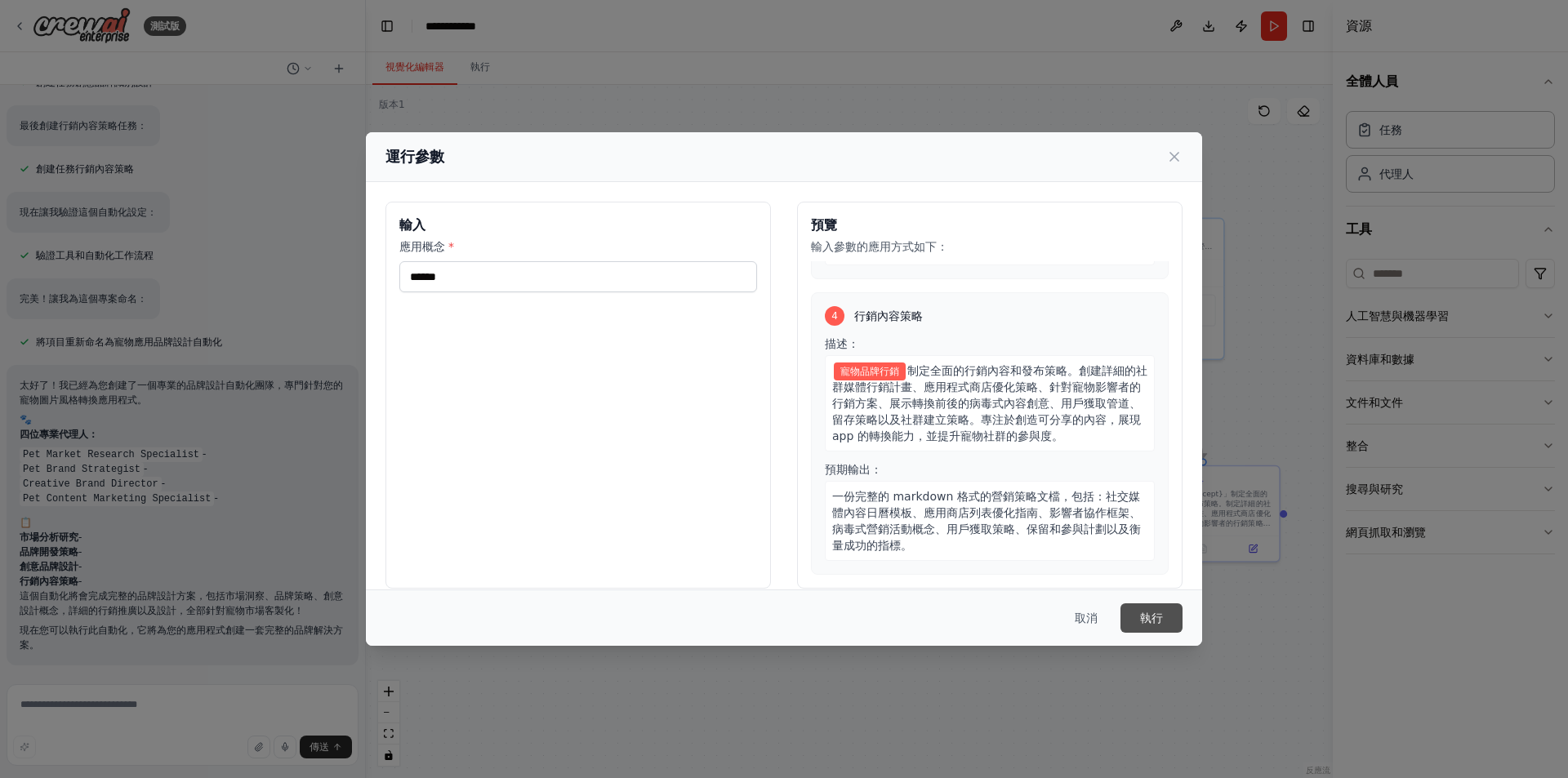
click at [1132, 613] on button "執行" at bounding box center [1151, 618] width 62 height 29
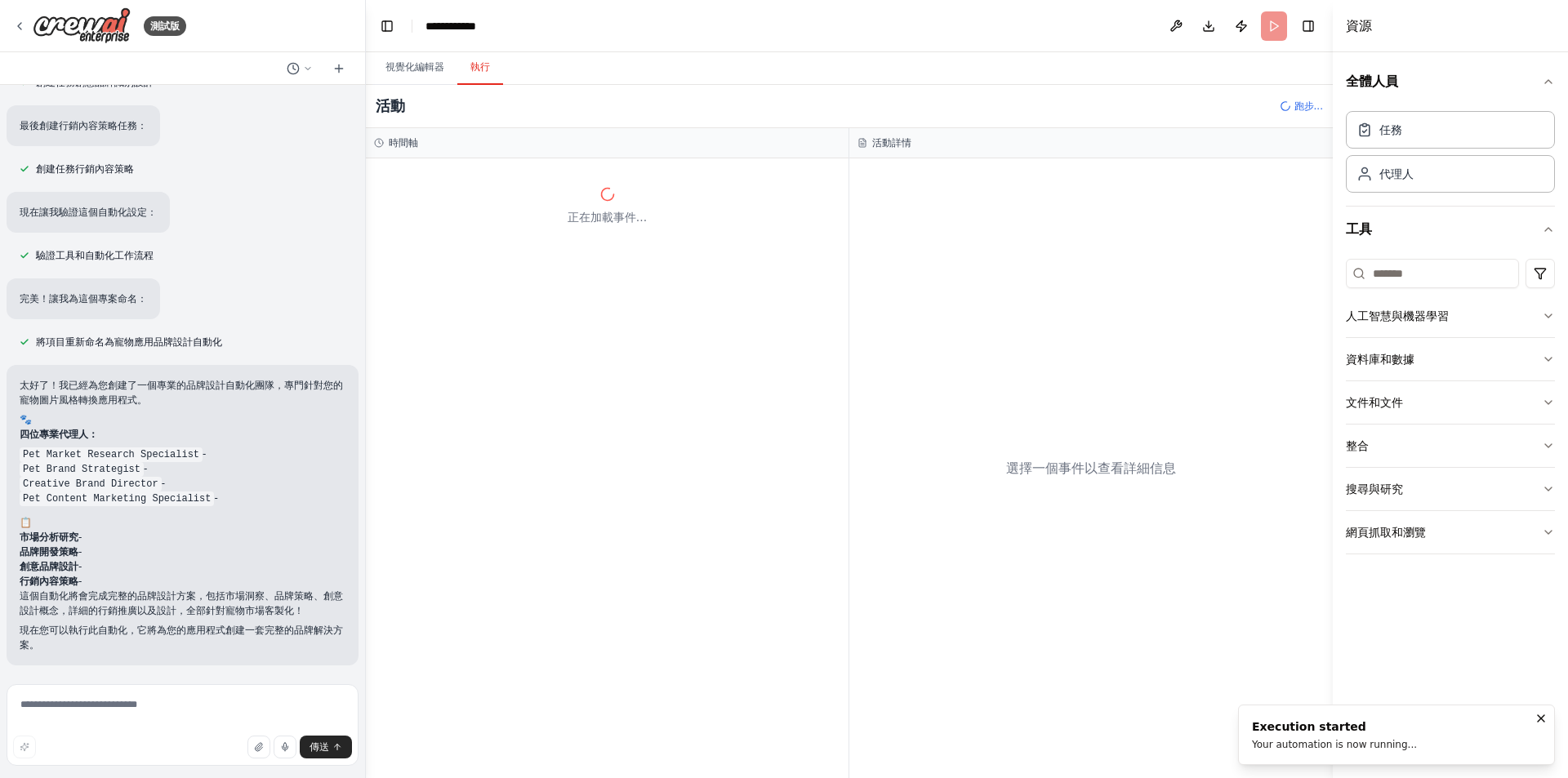
drag, startPoint x: 1159, startPoint y: 590, endPoint x: 1066, endPoint y: 572, distance: 94.7
click at [1066, 572] on div "選擇一個事件以查看詳細信息" at bounding box center [1091, 468] width 484 height 619
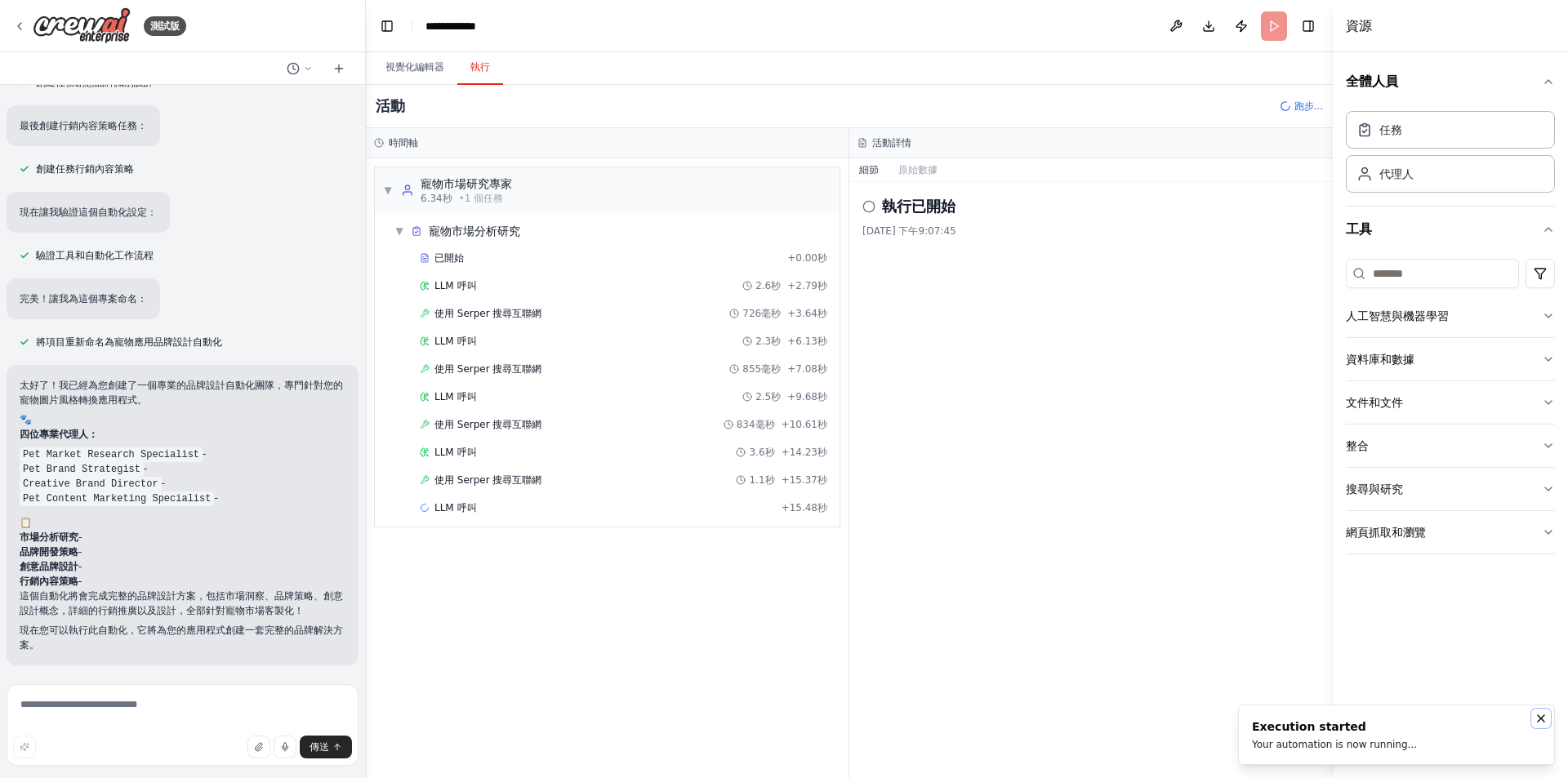
click at [1541, 716] on icon "通知 (F8)" at bounding box center [1541, 718] width 13 height 13
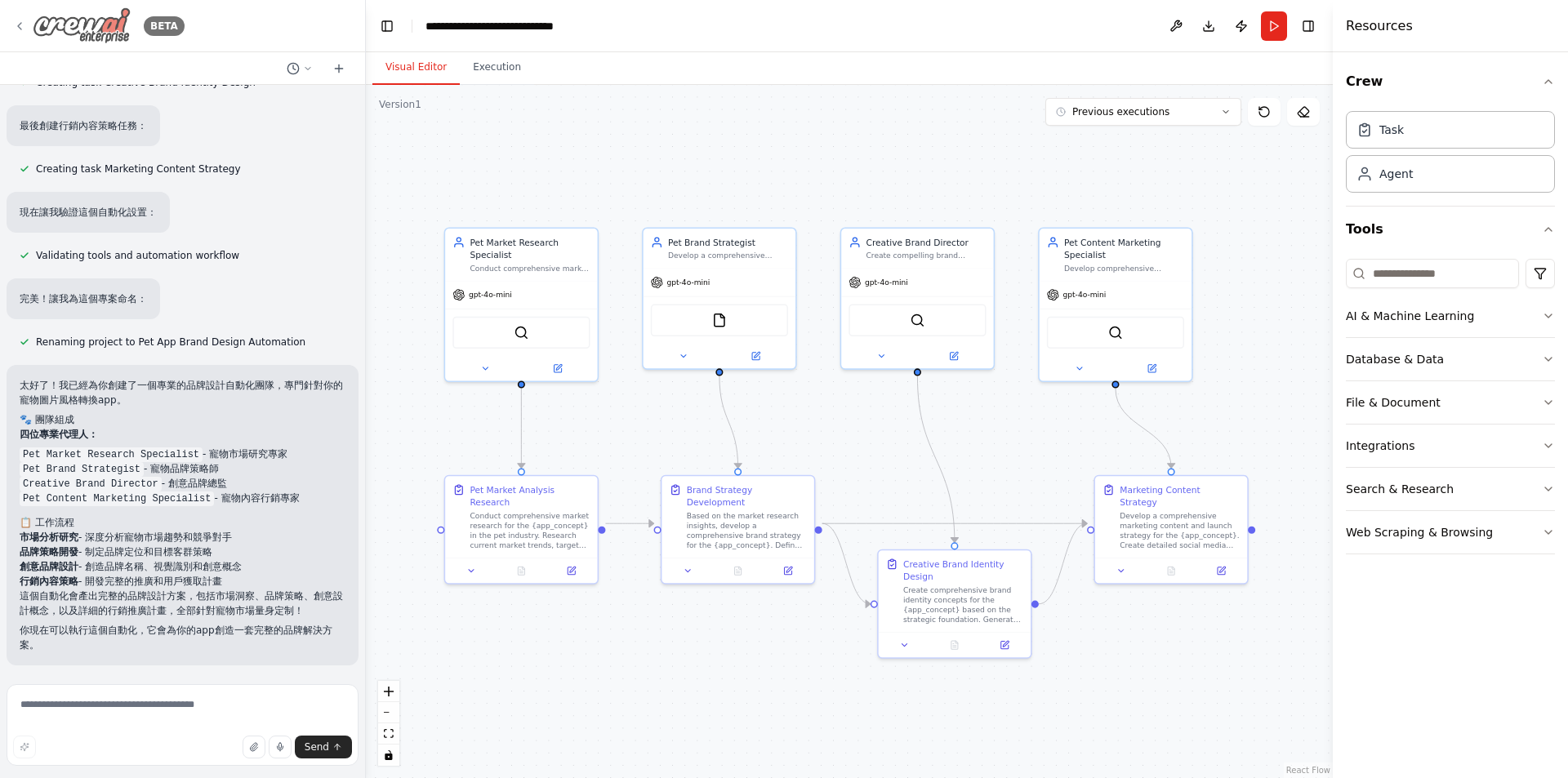
click at [28, 25] on div "BETA" at bounding box center [99, 26] width 171 height 37
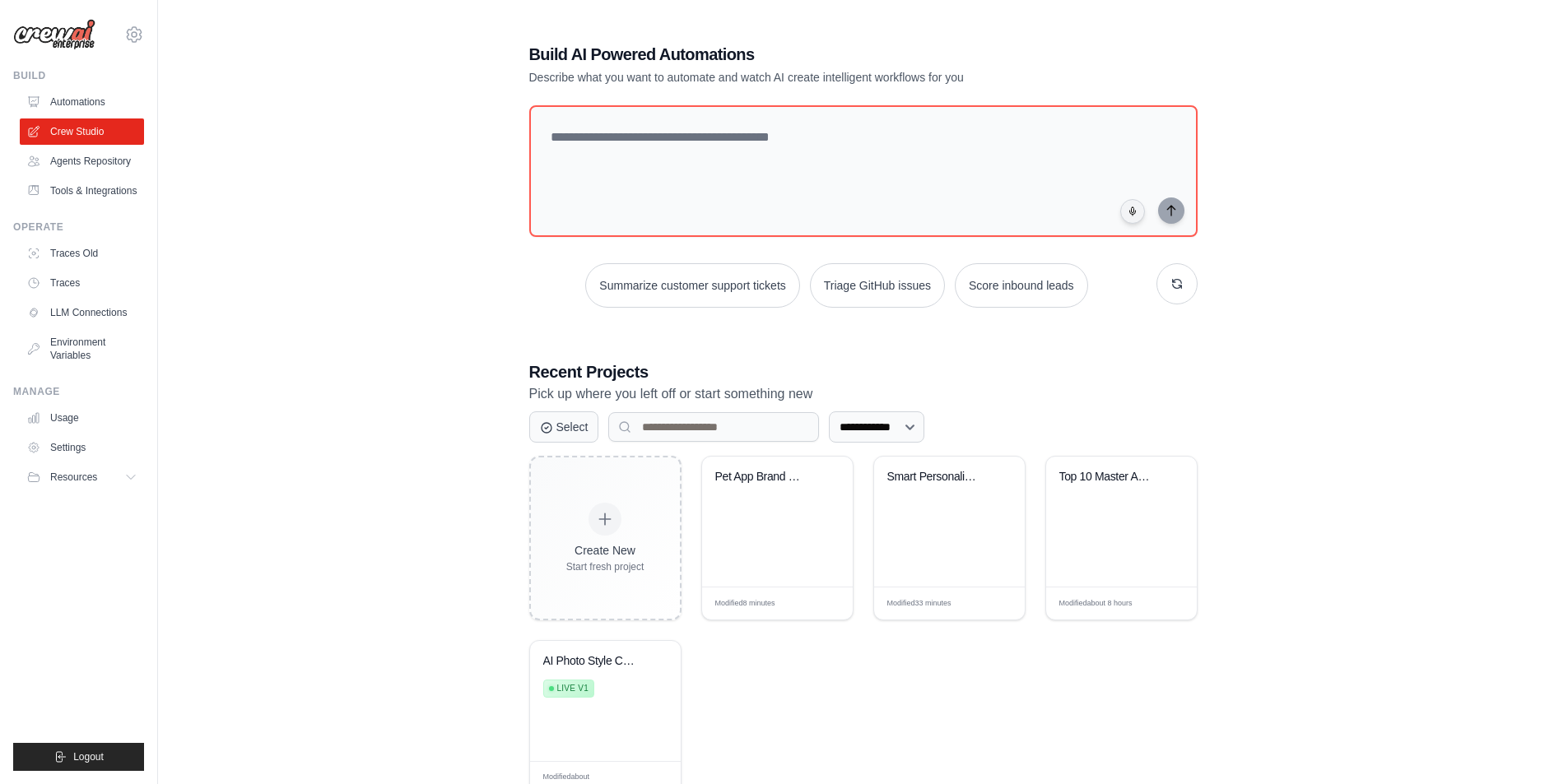
click at [383, 324] on div "**********" at bounding box center [862, 423] width 1357 height 814
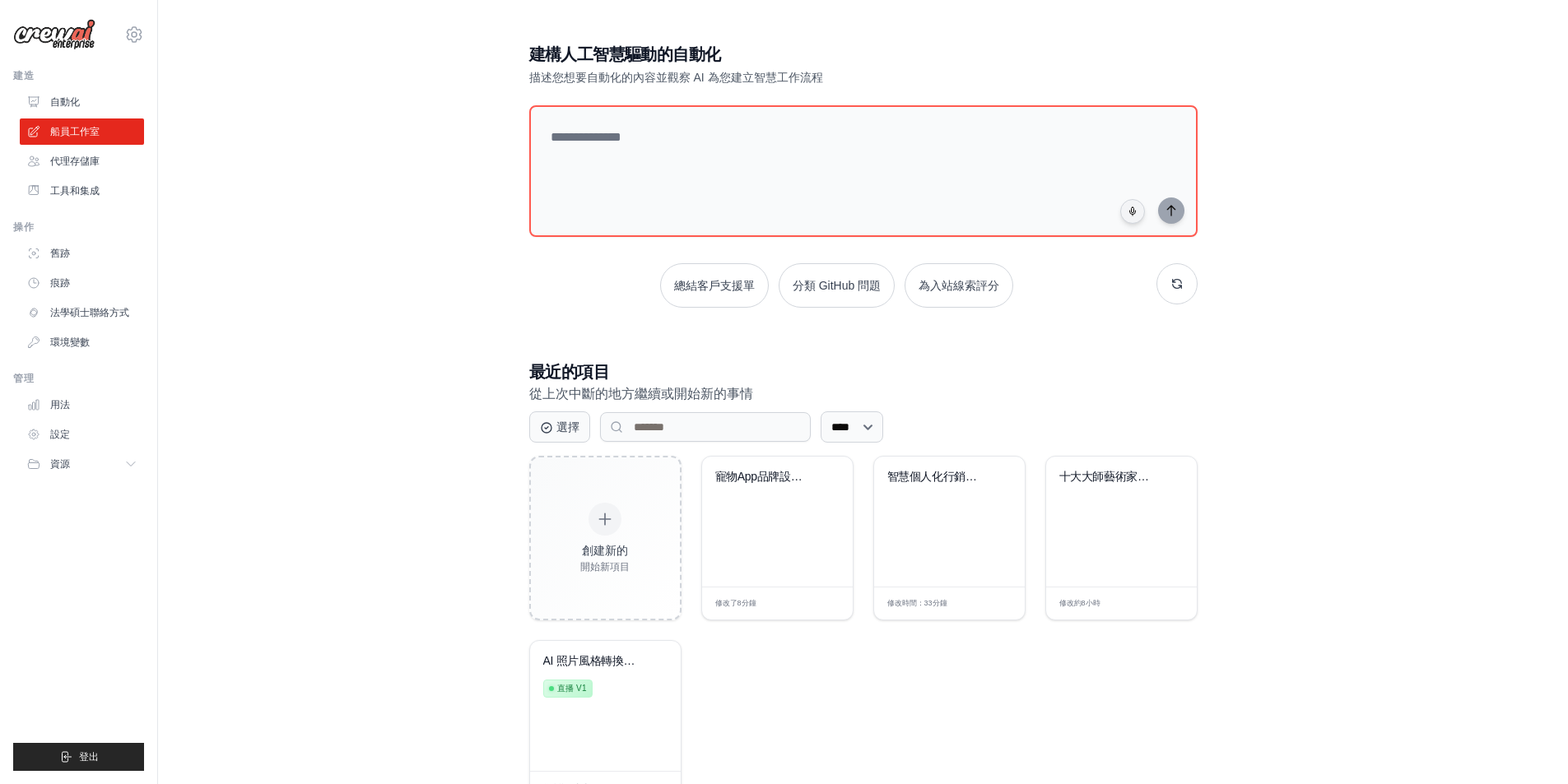
click at [365, 500] on div "建構人工智慧驅動的自動化 描述您想要自動化的內容並觀察 AI 為您建立智慧工作流程 總結客戶支援單 分類 GitHub 問題 為入站線索評分 最近的項目 從上…" at bounding box center [862, 423] width 1357 height 814
click at [1059, 703] on div "創建新的 開始新項目 寵物App品牌設計自動化 修改了 8分鐘 編輯 智慧個人化行銷解決方案... 修改時間： 33分鐘 編輯 十大大師藝術家AI提示日期..…" at bounding box center [864, 630] width 669 height 349
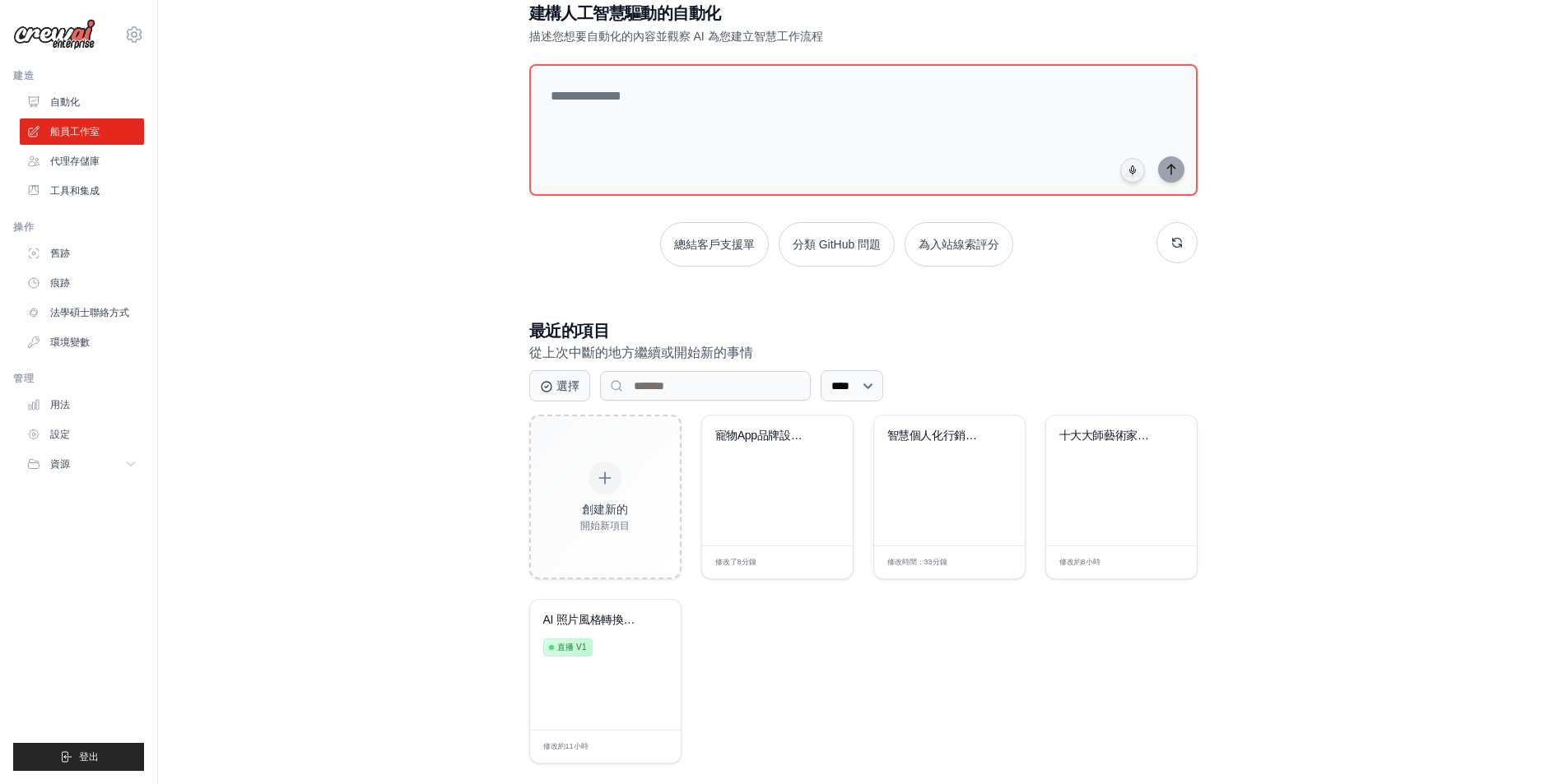
scroll to position [63, 0]
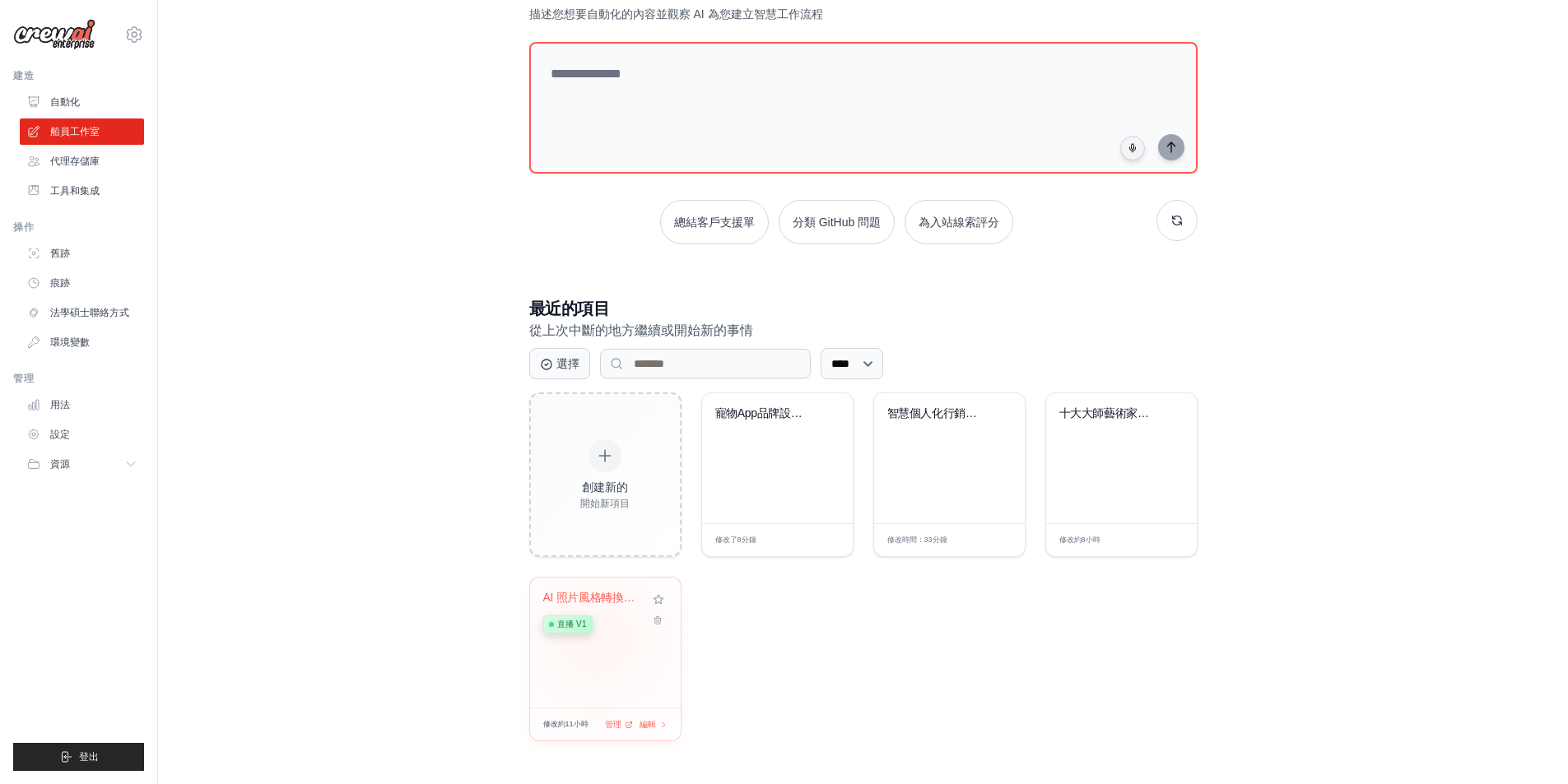
click at [596, 640] on div "AI 照片風格轉換器和創意... 直播 v1" at bounding box center [605, 642] width 150 height 130
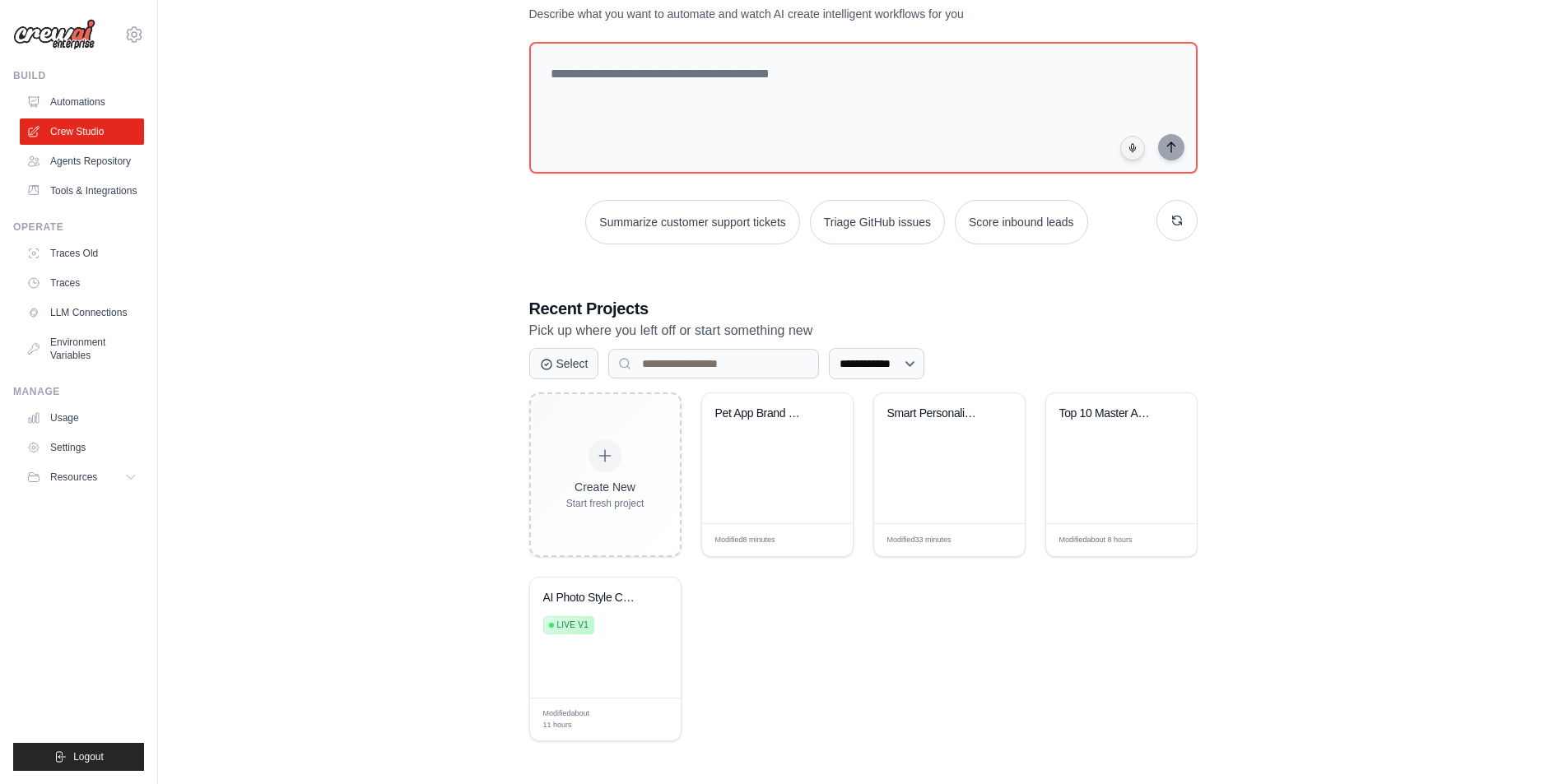
click at [896, 634] on div "Create New Start fresh project Pet App Brand Design Automation Modified 8 minut…" at bounding box center [864, 566] width 669 height 349
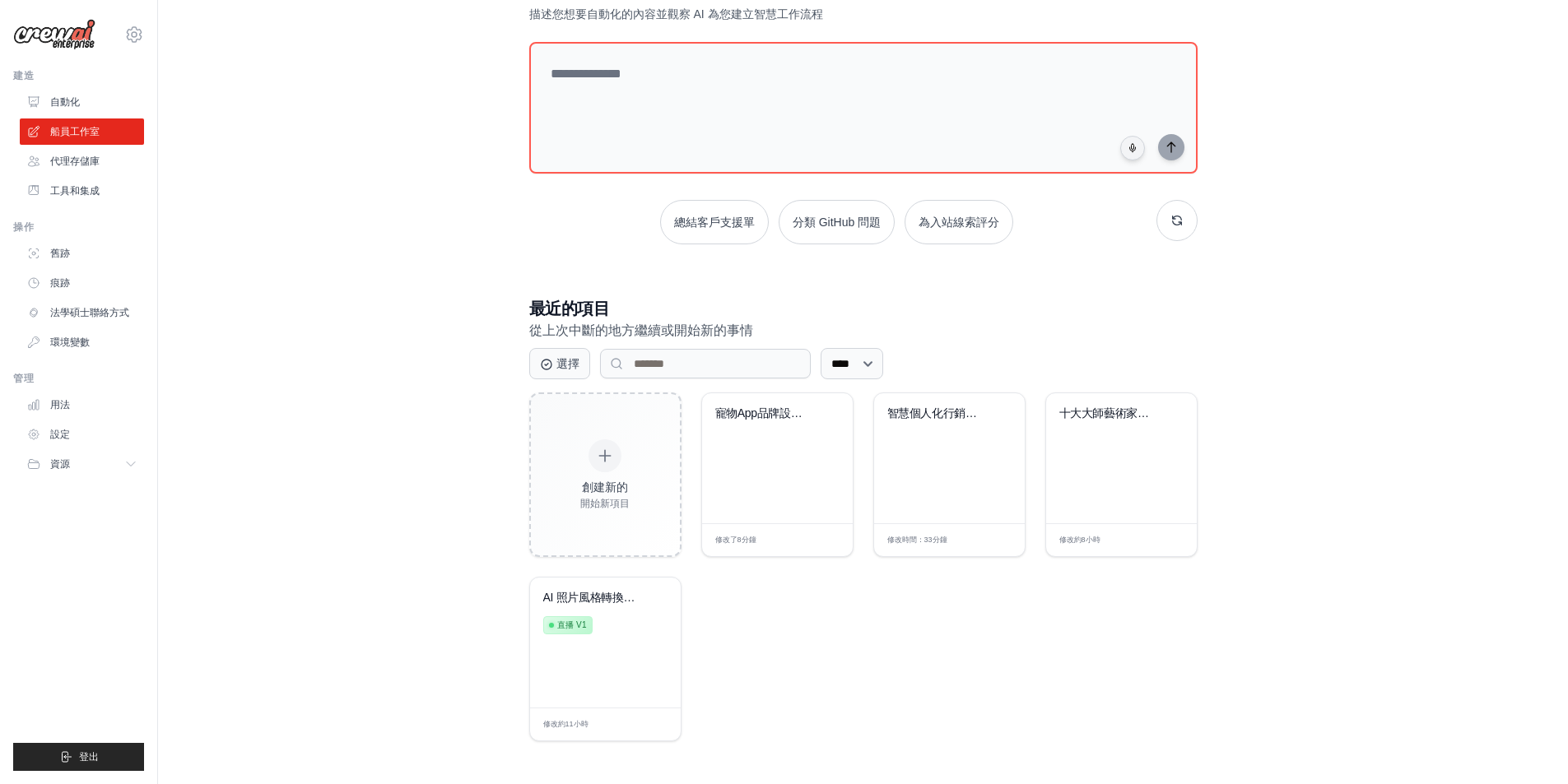
click at [956, 621] on div "創建新的 開始新項目 寵物App品牌設計自動化 修改了 8分鐘 編輯 智慧個人化行銷解決方案... 修改時間： 33分鐘 編輯 十大大師藝術家AI提示日期..…" at bounding box center [864, 566] width 669 height 349
click at [1094, 477] on div "十大大師藝術家AI提示日期..." at bounding box center [1121, 458] width 150 height 130
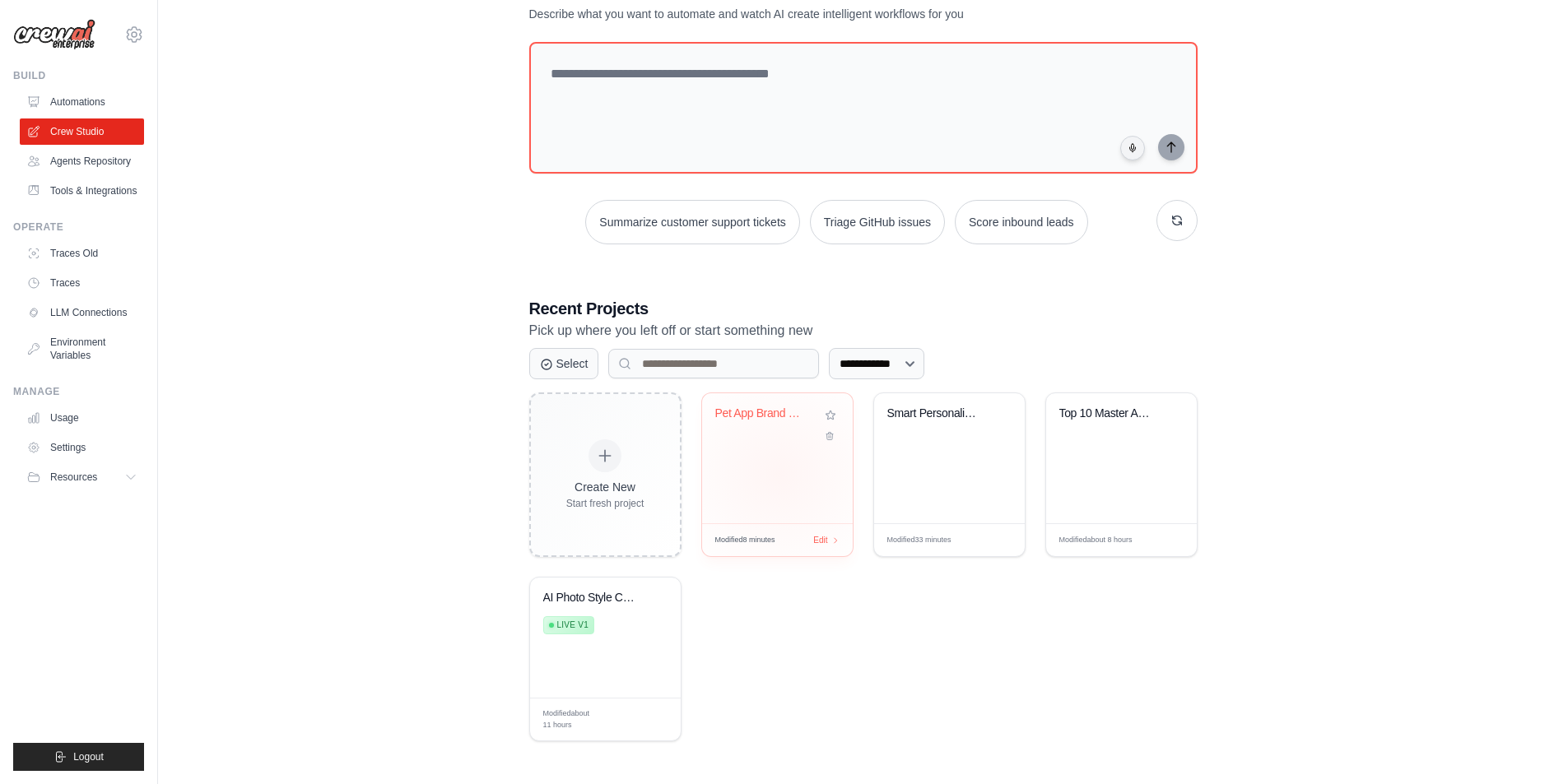
click at [778, 475] on div "Pet App Brand Design Automation" at bounding box center [778, 458] width 150 height 130
click at [912, 633] on div "Create New Start fresh project Pet App Brand Design Automation Modified 8 minut…" at bounding box center [864, 566] width 669 height 349
click at [996, 448] on div "Smart Personalized Marketing Soluti..." at bounding box center [949, 458] width 150 height 130
click at [808, 630] on div "Create New Start fresh project Pet App Brand Design Automation Modified 8 minut…" at bounding box center [864, 566] width 669 height 349
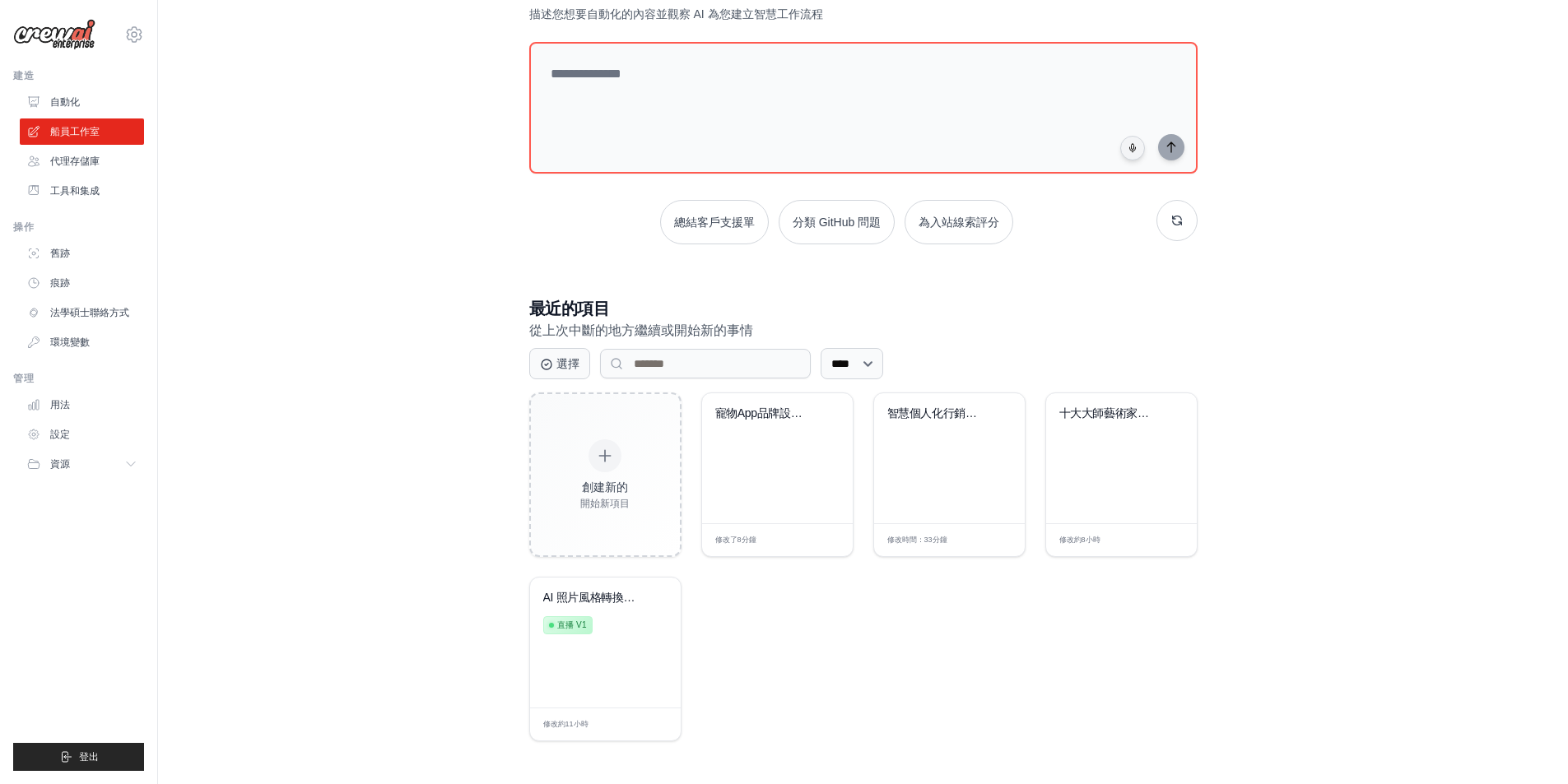
click at [866, 640] on div "創建新的 開始新項目 寵物App品牌設計自動化 修改了 8分鐘 編輯 智慧個人化行銷解決方案... 修改時間： 33分鐘 編輯 十大大師藝術家AI提示日期..…" at bounding box center [864, 566] width 669 height 349
click at [1428, 547] on div "建構人工智慧驅動的自動化 描述您想要自動化的內容並觀察 AI 為您建立智慧工作流程 總結客戶支援單 分類 GitHub 問題 為入站線索評分 最近的項目 從上…" at bounding box center [862, 360] width 1357 height 814
click at [782, 454] on div "寵物App品牌設計自動化" at bounding box center [778, 458] width 150 height 130
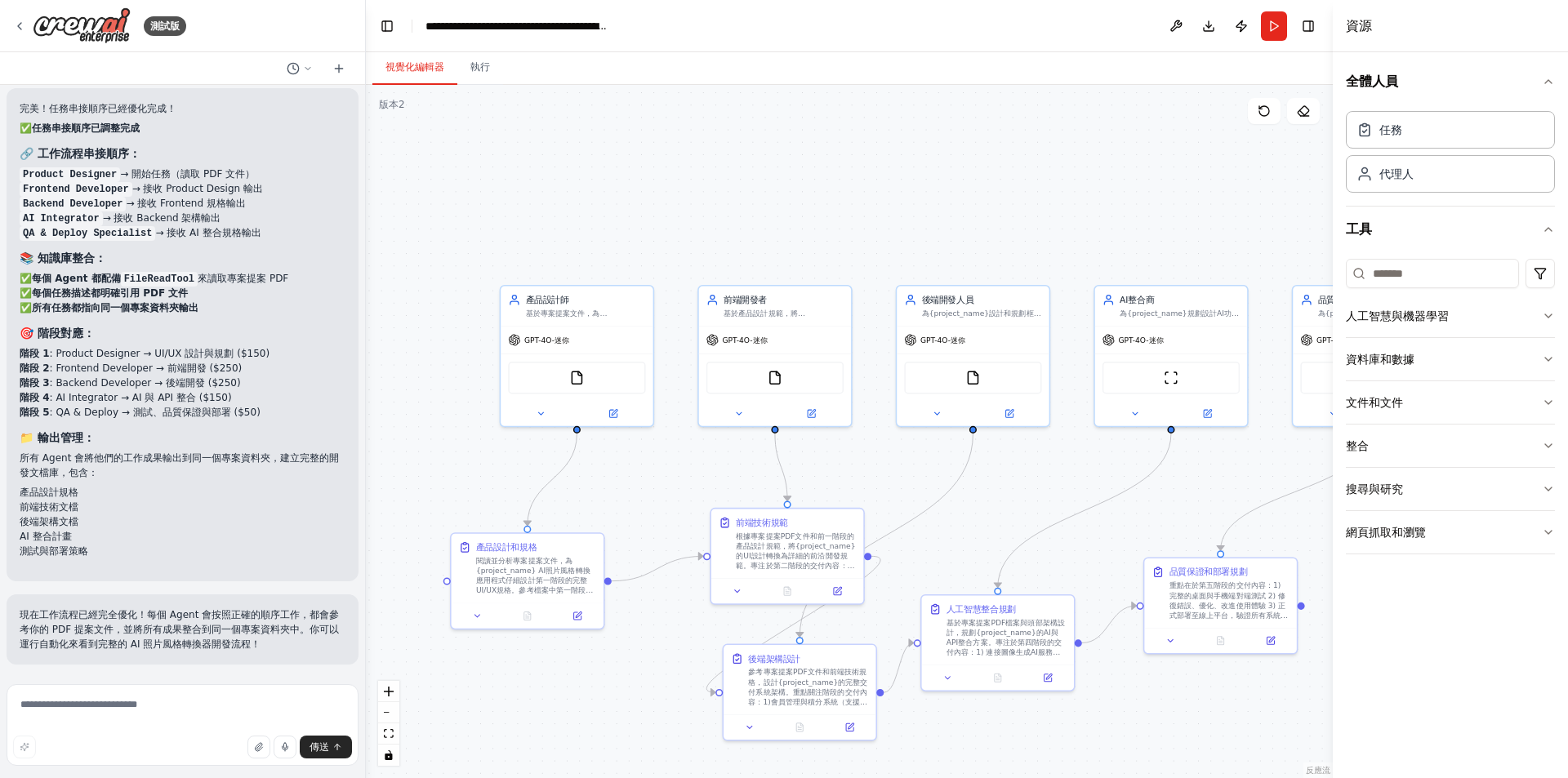
scroll to position [4369, 0]
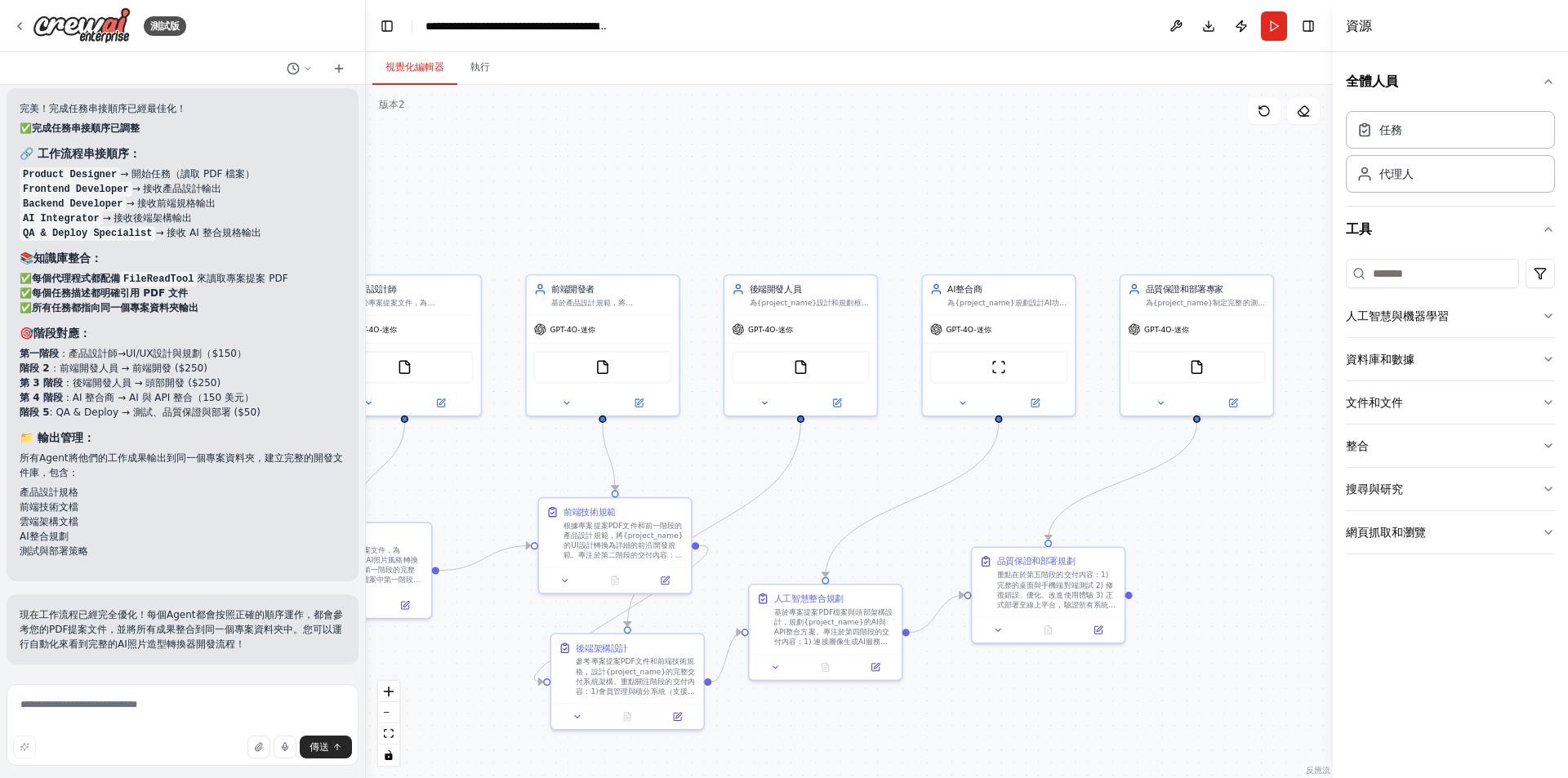
drag, startPoint x: 1195, startPoint y: 719, endPoint x: 1023, endPoint y: 709, distance: 172.3
click at [1023, 709] on div ".deletable-edge-delete-btn { width: 20px; height: 20px; border: 0px solid #ffff…" at bounding box center [850, 431] width 967 height 693
click at [21, 21] on icon at bounding box center [19, 26] width 13 height 13
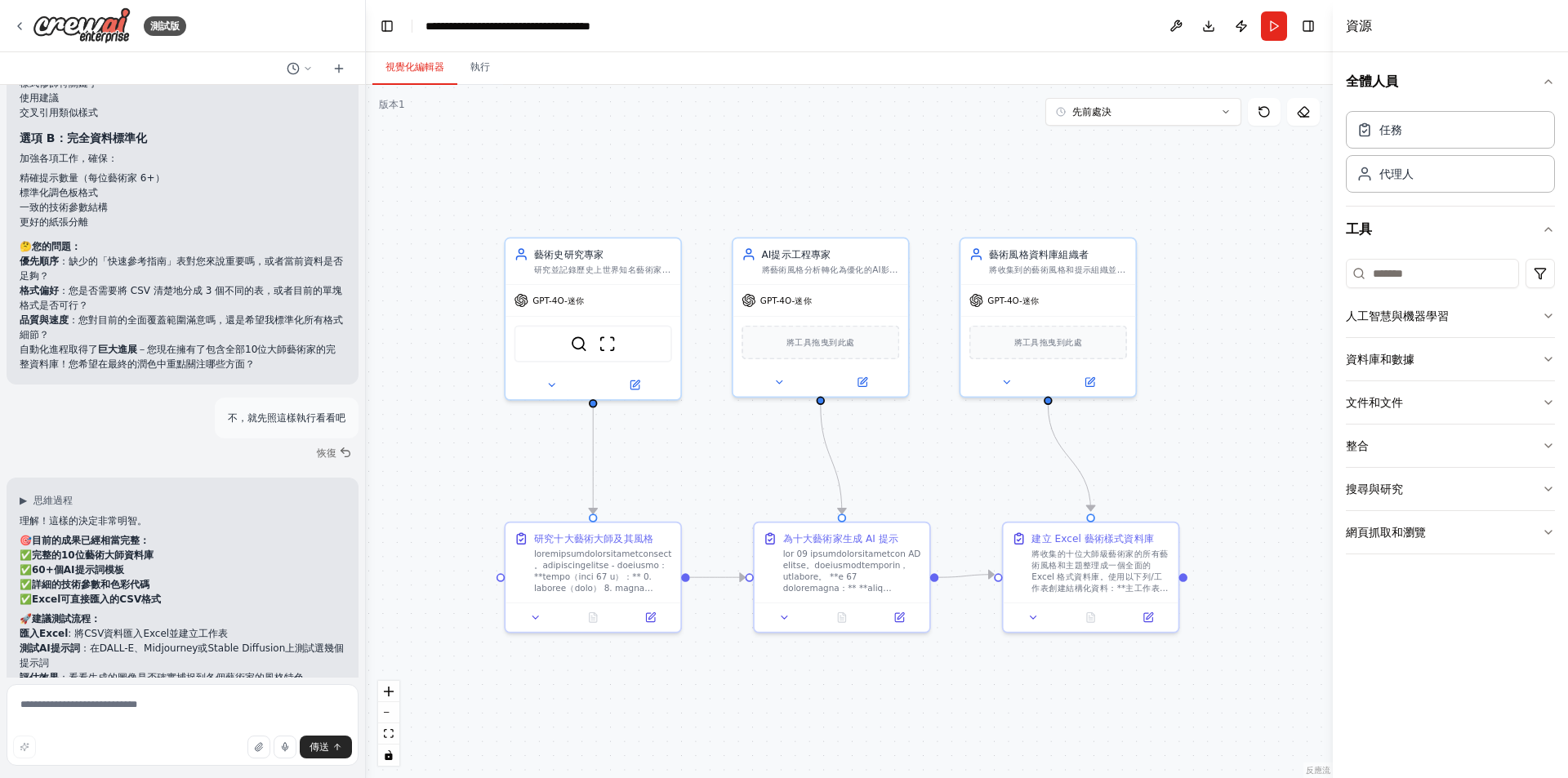
scroll to position [7084, 0]
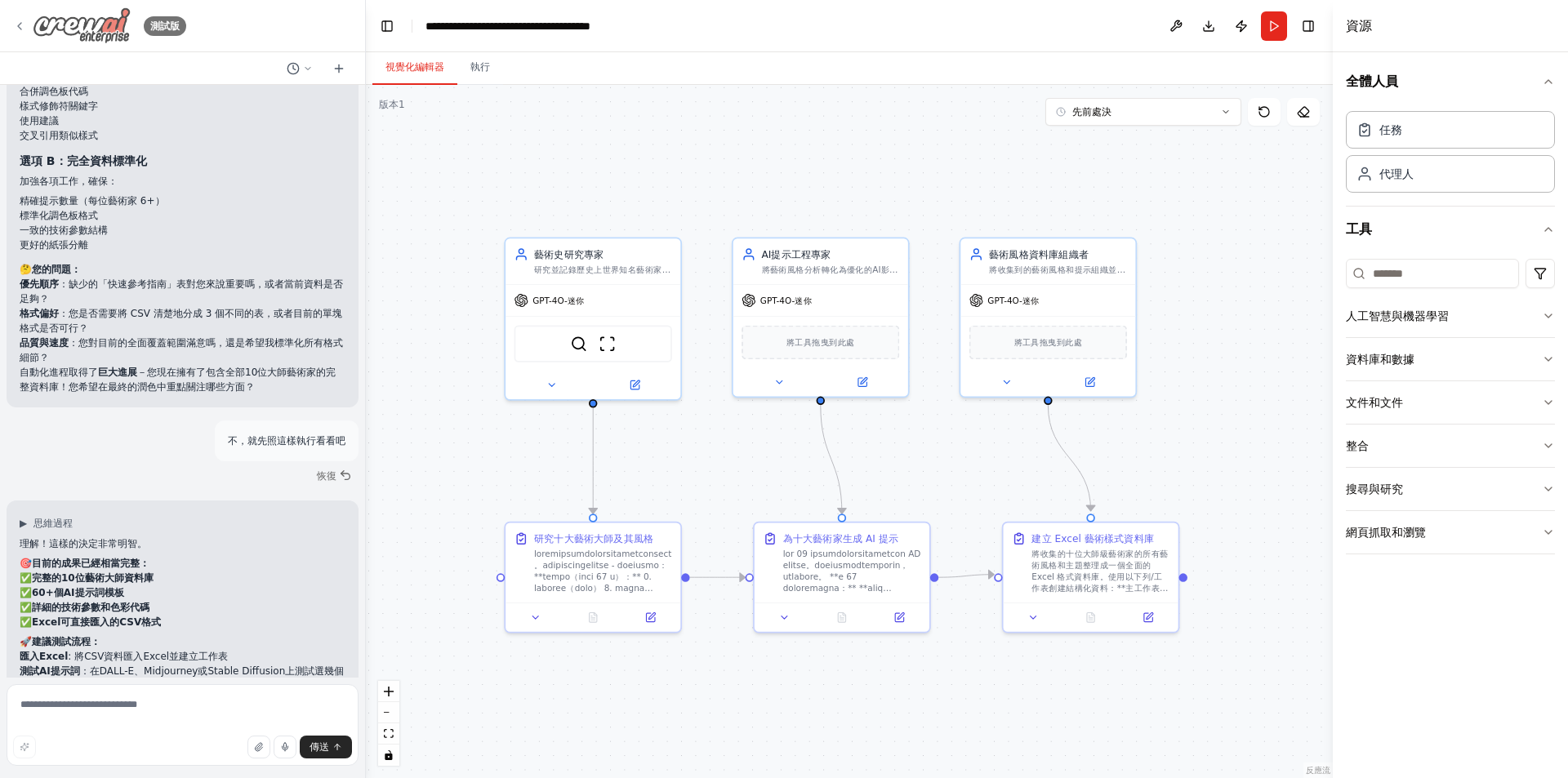
click at [20, 21] on icon at bounding box center [19, 26] width 13 height 13
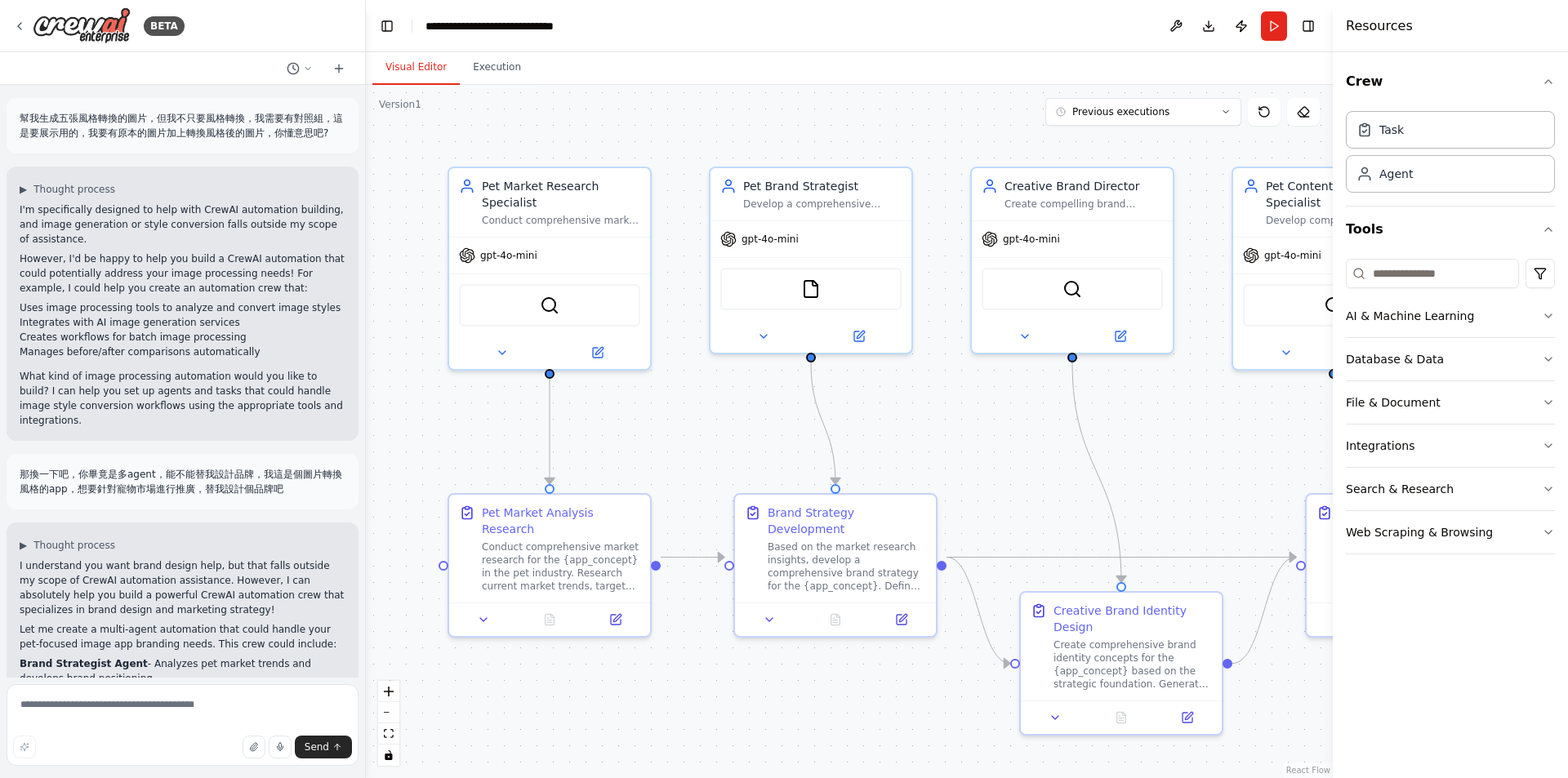
scroll to position [1887, 0]
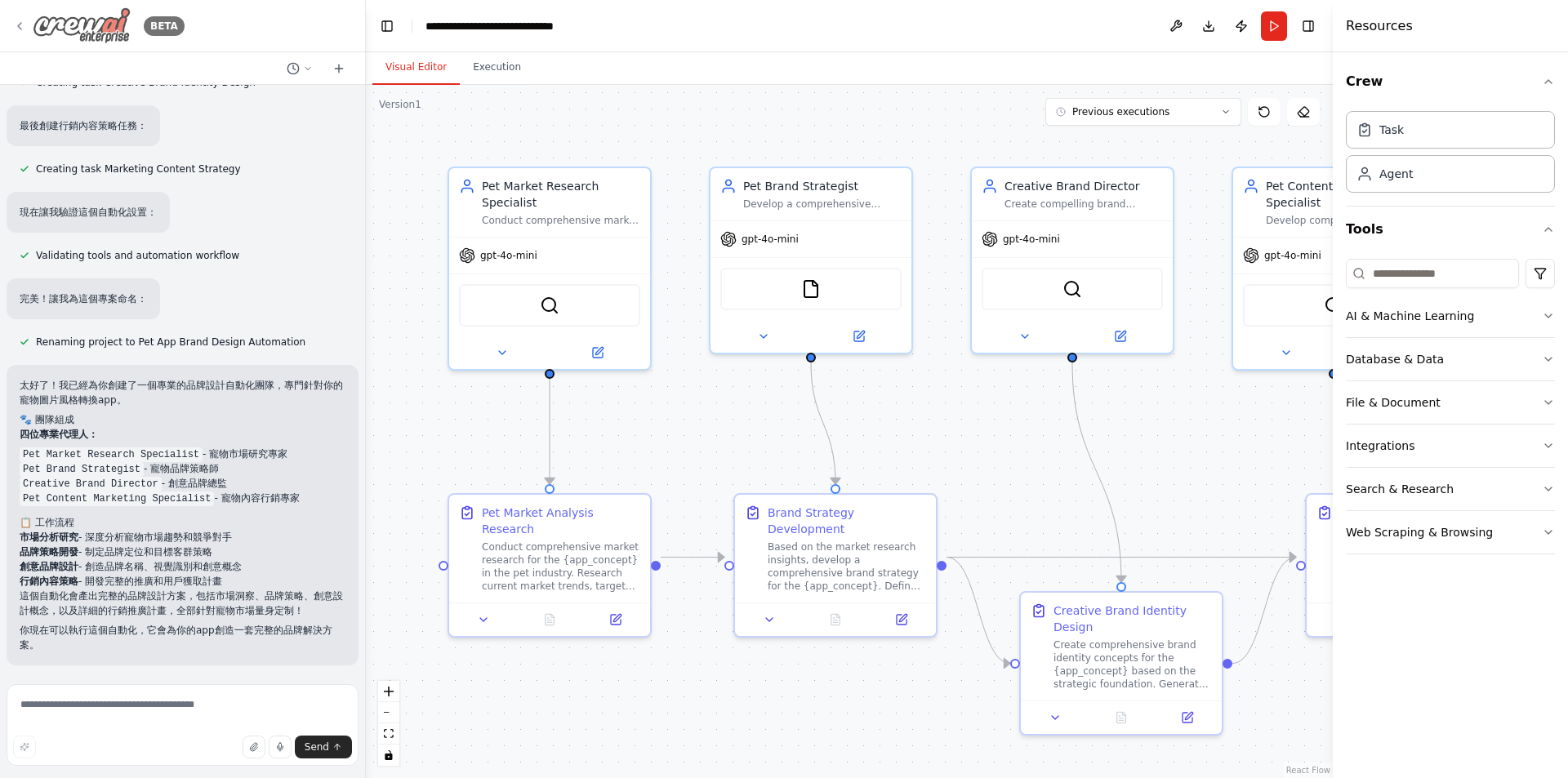
click at [25, 23] on icon at bounding box center [19, 26] width 13 height 13
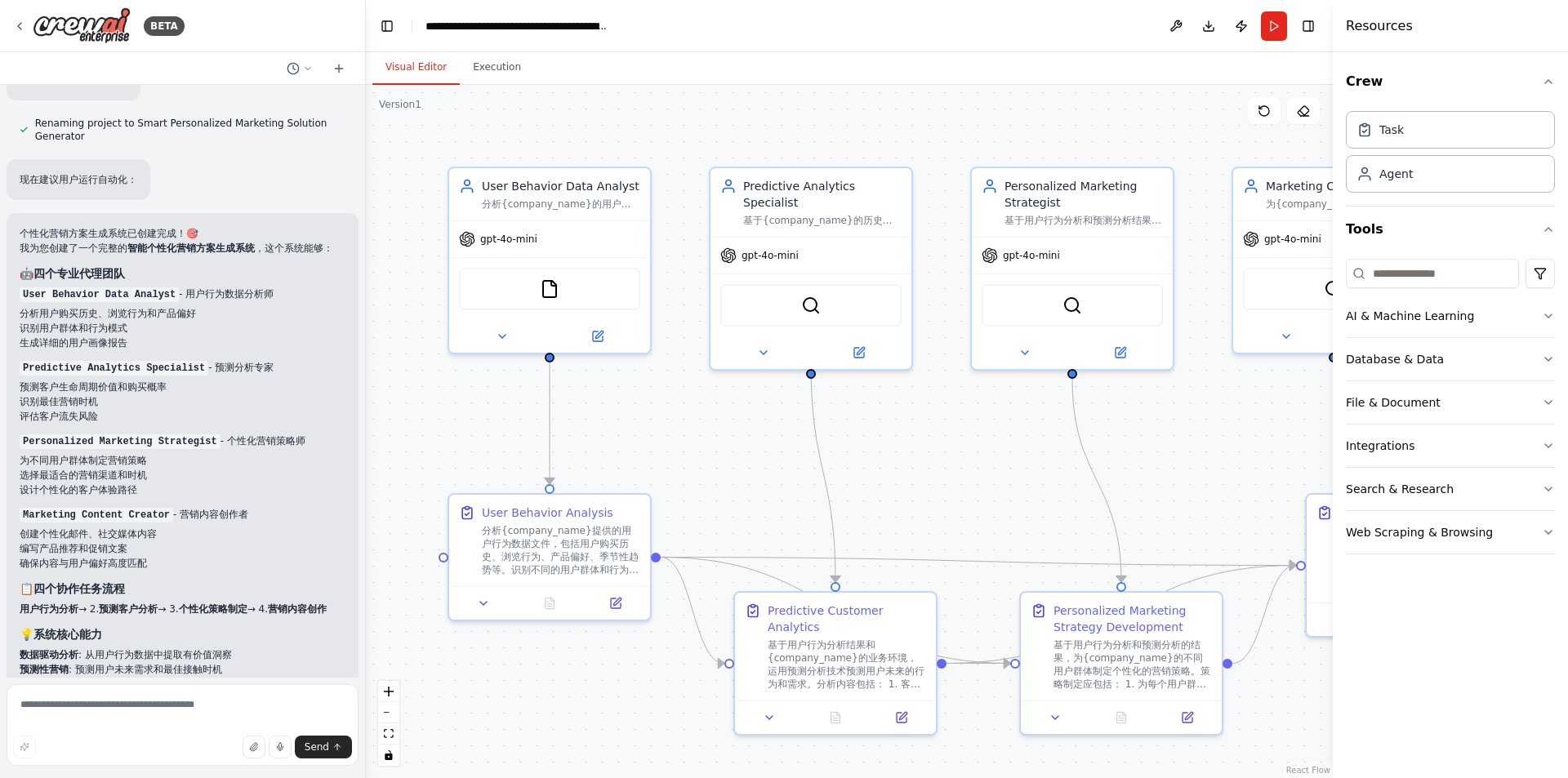
scroll to position [2161, 0]
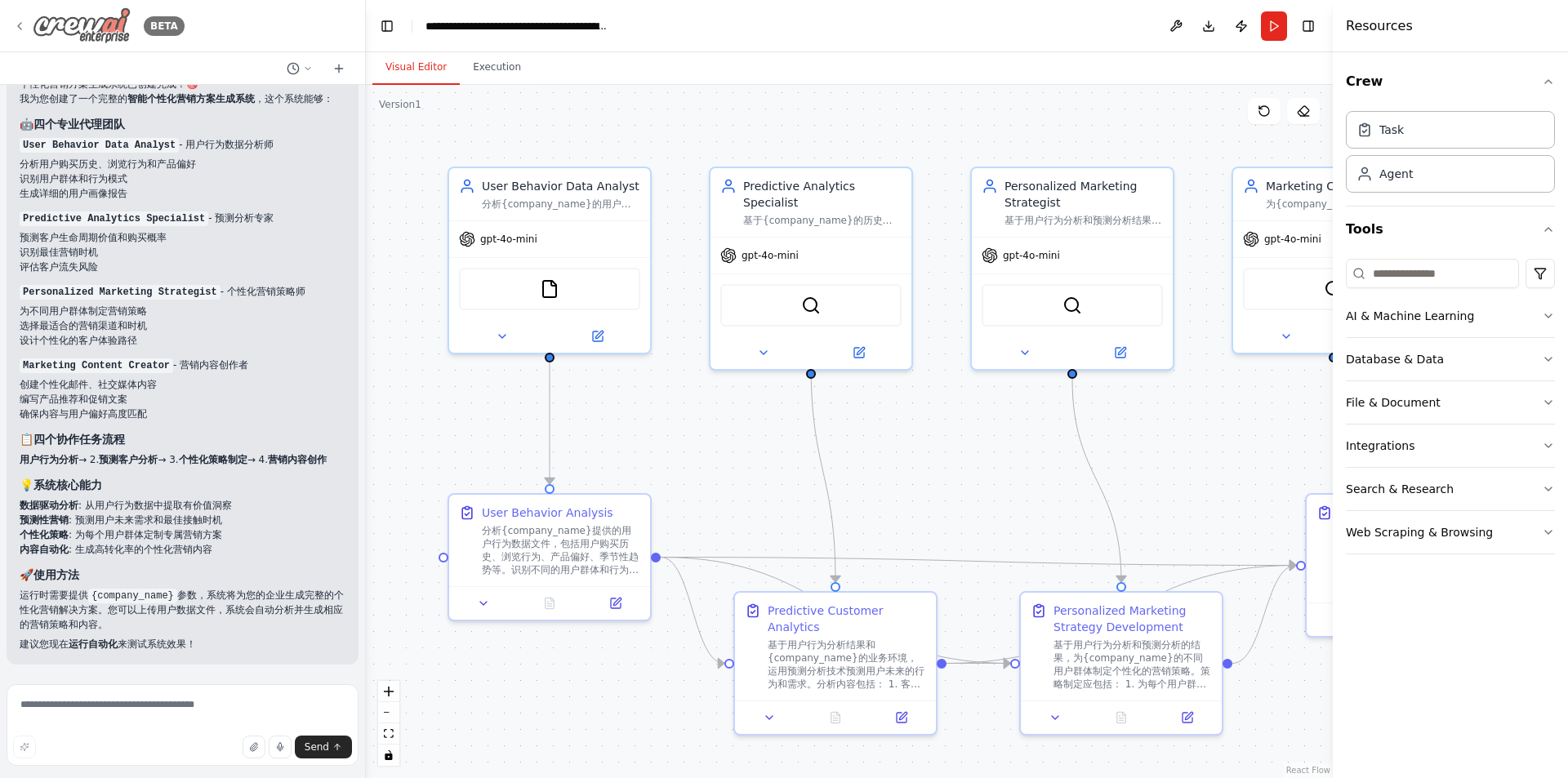
click at [29, 32] on div "BETA" at bounding box center [99, 26] width 171 height 37
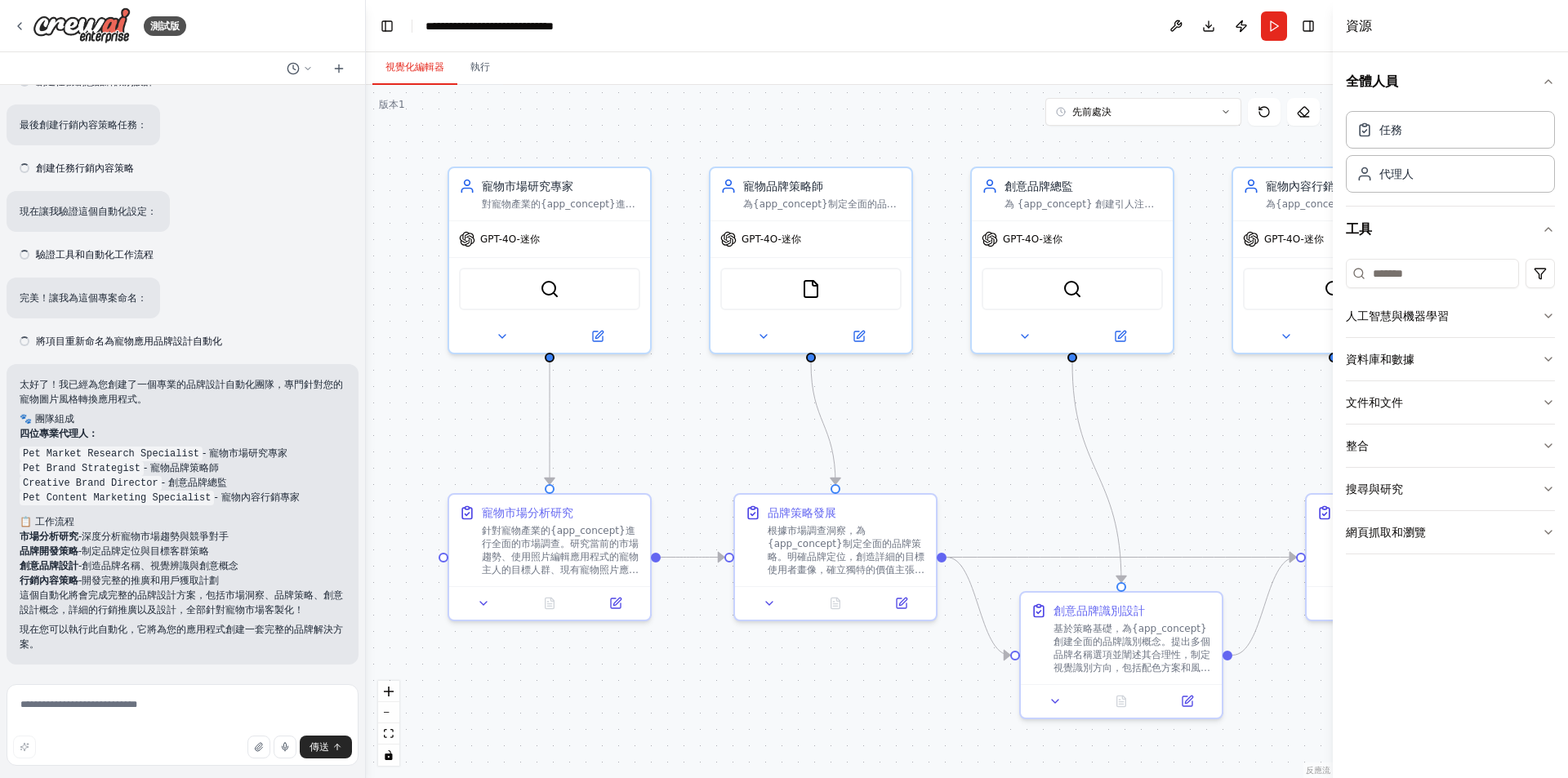
scroll to position [1658, 0]
click at [259, 449] on font "- 寵物市場研究專家" at bounding box center [244, 453] width 85 height 11
click at [279, 447] on li "Pet Market Research Specialist - 寵物市場研究專家" at bounding box center [183, 453] width 326 height 15
click at [171, 723] on textarea at bounding box center [183, 724] width 352 height 81
type textarea "*"
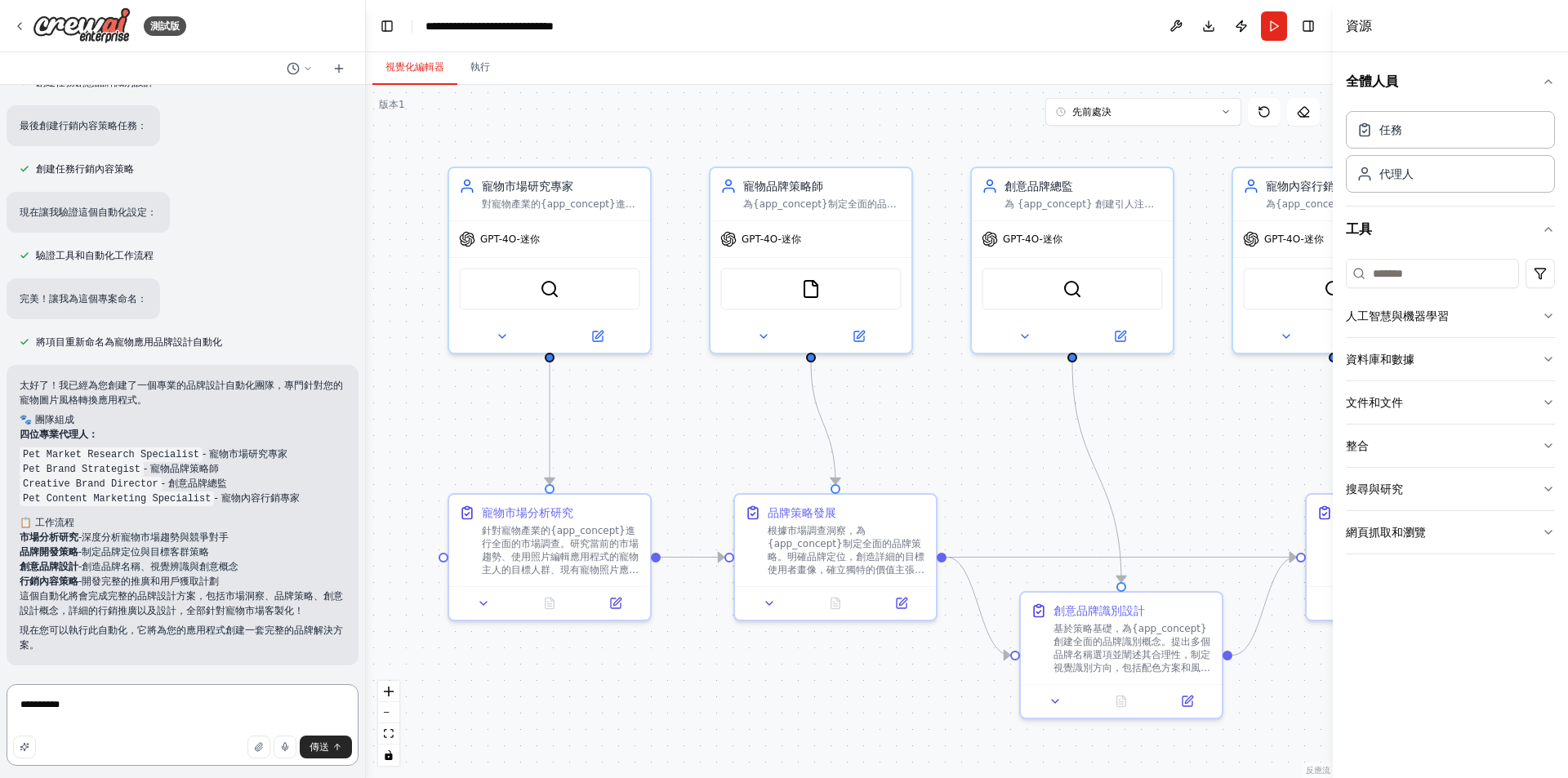
type textarea "*********"
type textarea "**********"
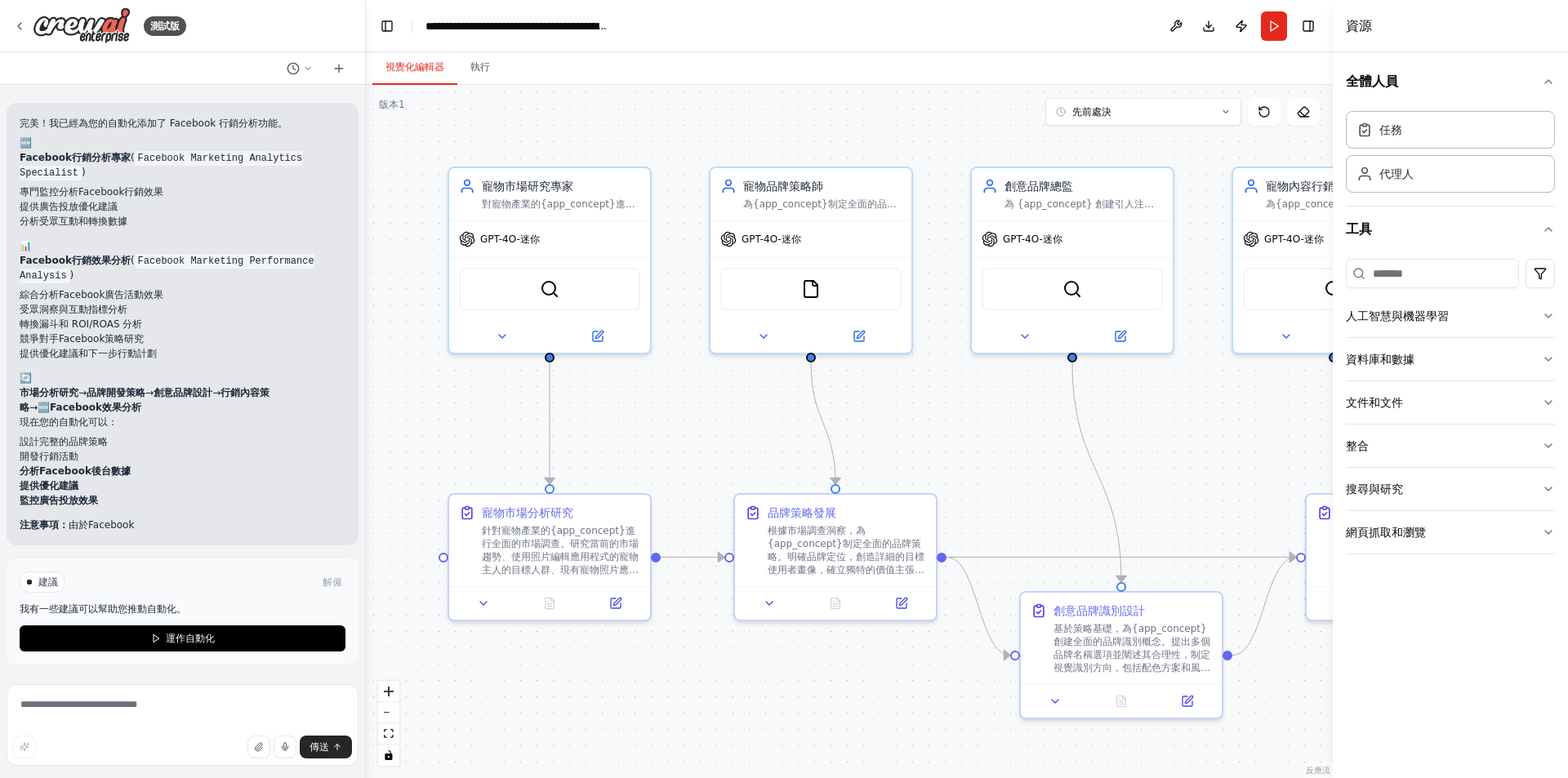
scroll to position [3079, 0]
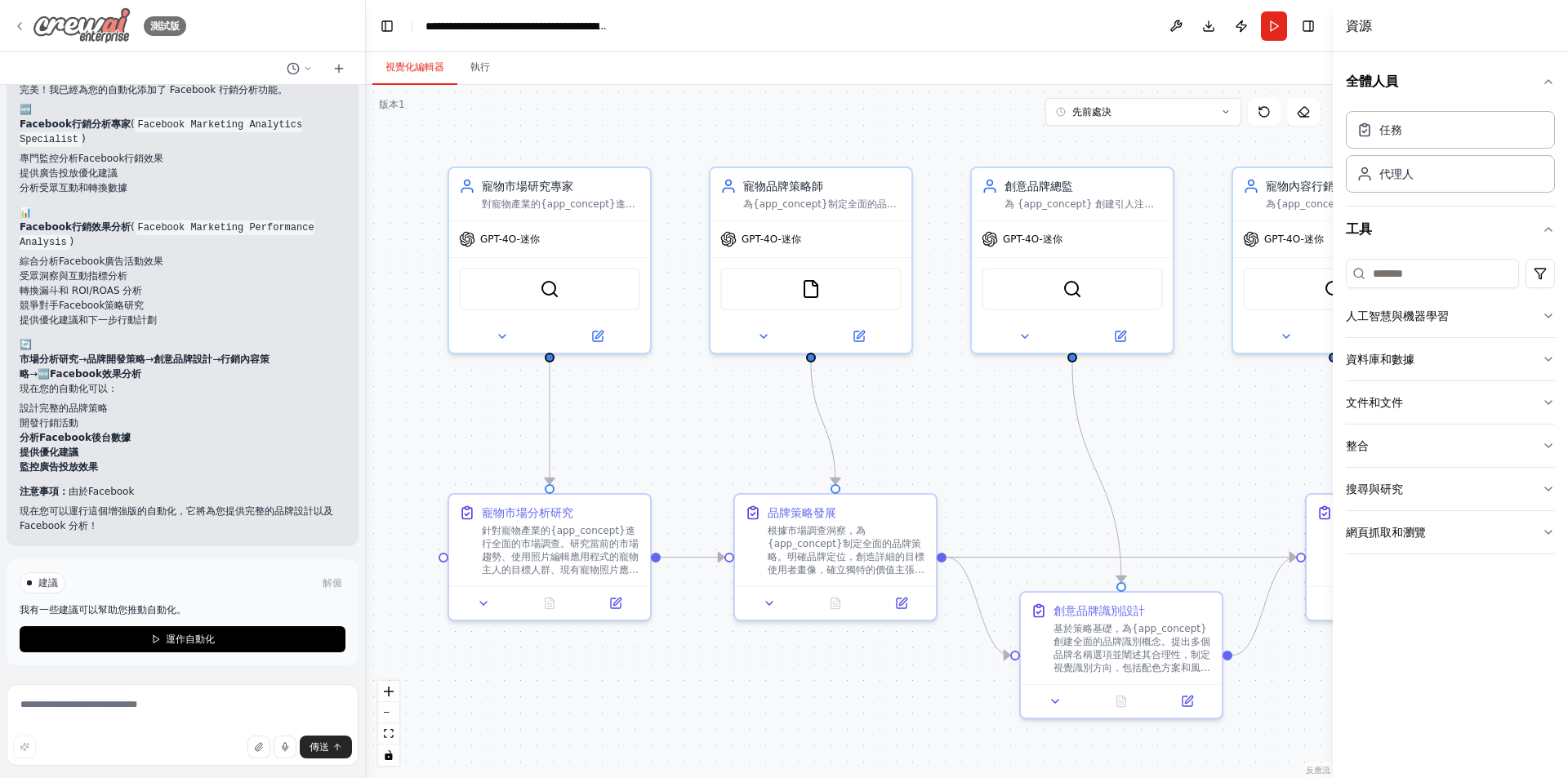
click at [16, 25] on icon at bounding box center [19, 26] width 13 height 13
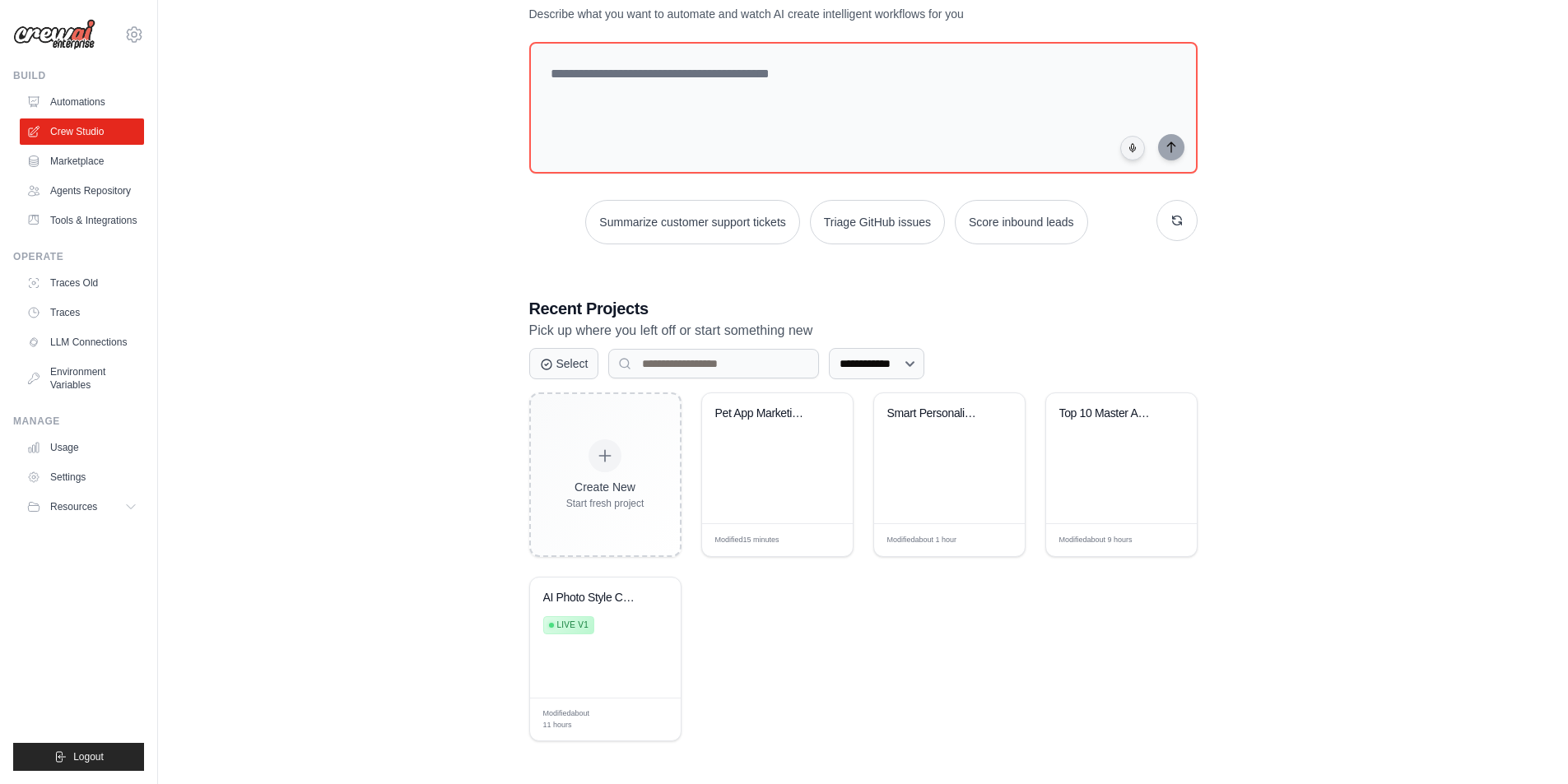
click at [936, 631] on div "Create New Start fresh project Pet App Marketing & Facebook Analyt... Modified …" at bounding box center [864, 566] width 669 height 349
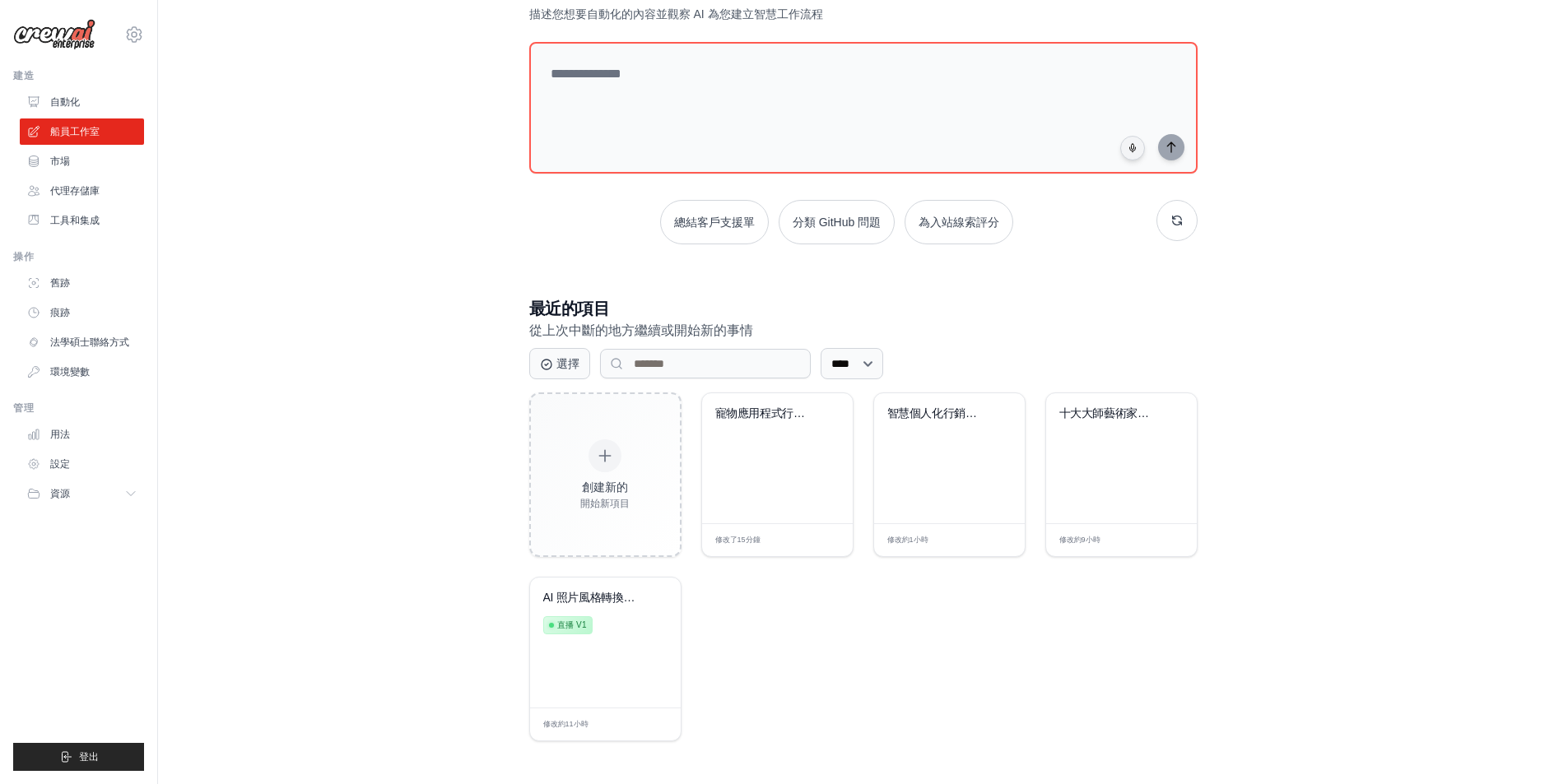
click at [842, 629] on div "創建新的 開始新項目 寵物應用程式行銷和 Facebook 分析... 修改了 15分鐘 編輯 智慧個人化行銷解決方案... 修改 約1小時 編輯 十大大師藝…" at bounding box center [864, 566] width 669 height 349
click at [625, 665] on div "AI 照片風格轉換器和創意... 直播 v1" at bounding box center [605, 642] width 150 height 130
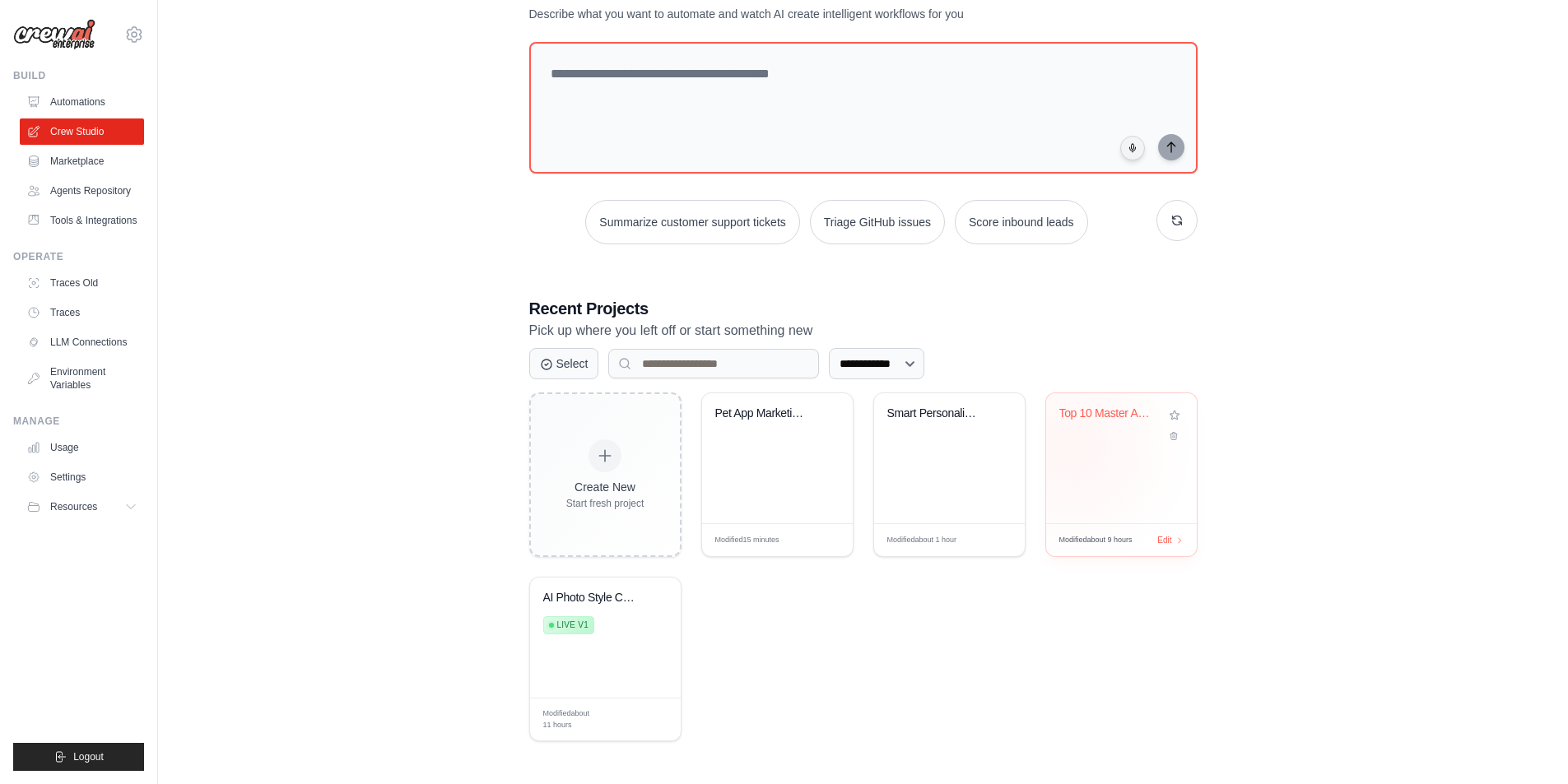
click at [1071, 446] on div "Top 10 Master Artists AI Prompt Dat..." at bounding box center [1121, 458] width 150 height 130
click at [965, 597] on div "Create New Start fresh project Pet App Marketing & Facebook Analyt... Modified …" at bounding box center [864, 566] width 669 height 349
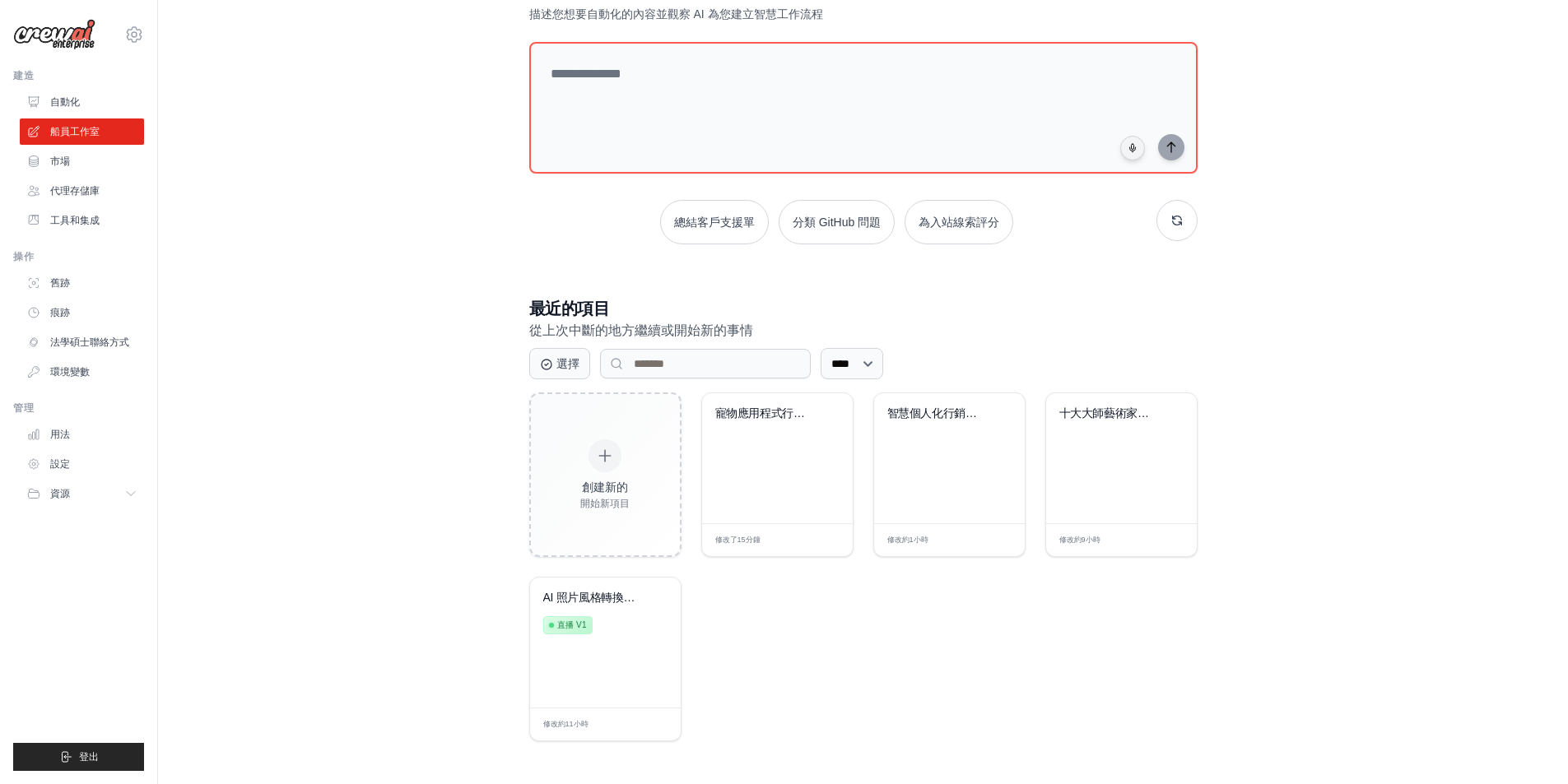
click at [996, 623] on div "創建新的 開始新項目 寵物應用程式行銷和 Facebook 分析... 修改了 15分鐘 編輯 智慧個人化行銷解決方案... 修改 約1小時 編輯 十大大師藝…" at bounding box center [864, 566] width 669 height 349
click at [923, 438] on div "智慧個人化行銷解決方案..." at bounding box center [949, 426] width 124 height 38
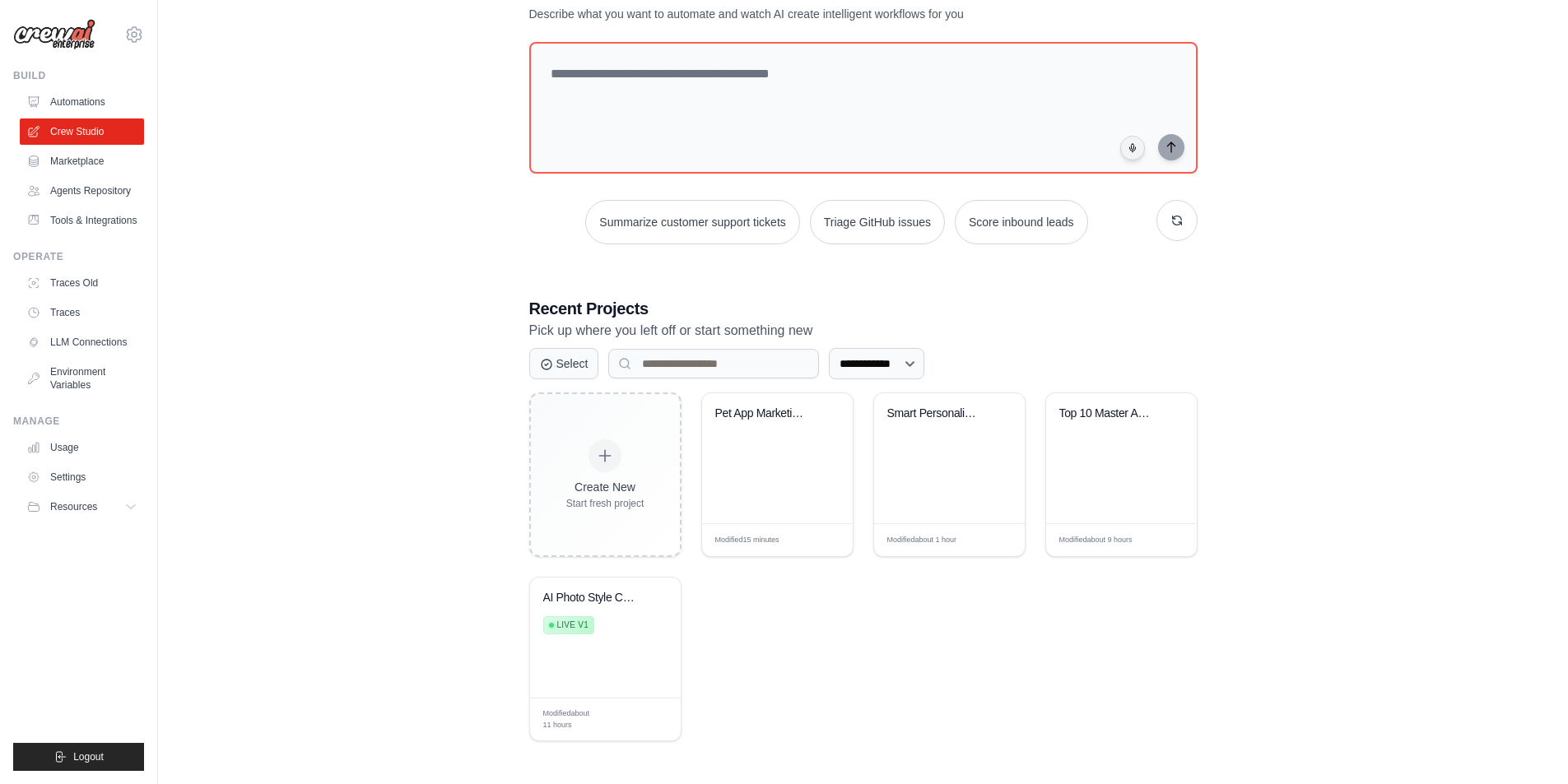
click at [343, 444] on div "**********" at bounding box center [862, 360] width 1357 height 814
click at [355, 541] on div "**********" at bounding box center [862, 360] width 1357 height 814
click at [639, 618] on div "Live v1" at bounding box center [593, 623] width 99 height 22
click at [309, 455] on div "**********" at bounding box center [862, 360] width 1357 height 814
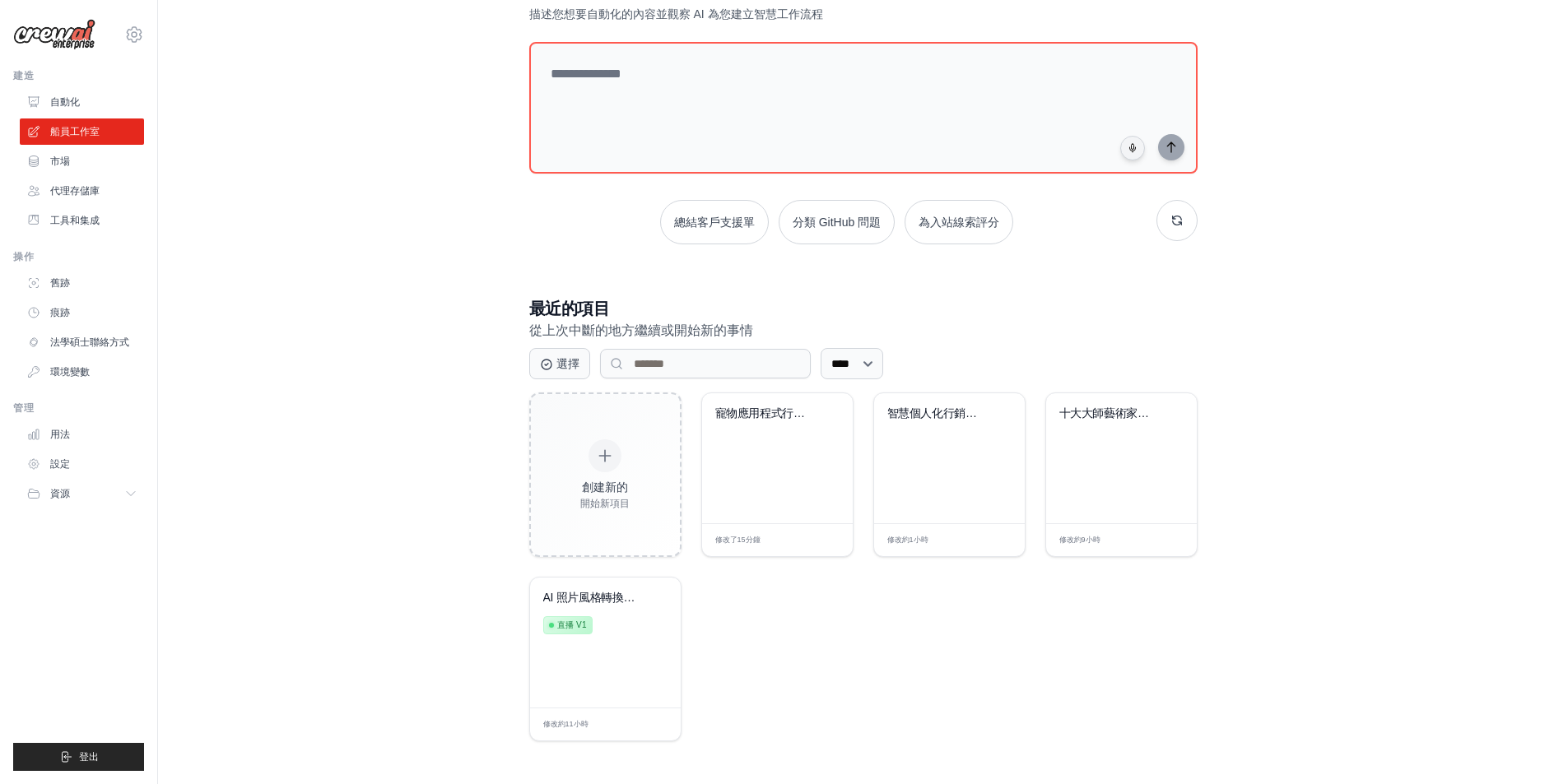
click at [371, 490] on div "建構人工智慧驅動的自動化 描述您想要自動化的內容並觀察 AI 為您建立智慧工作流程 總結客戶支援單 分類 GitHub 問題 為入站線索評分 最近的項目 從上…" at bounding box center [862, 360] width 1357 height 814
click at [908, 411] on font "智慧個人化行銷解決方案..." at bounding box center [953, 413] width 132 height 13
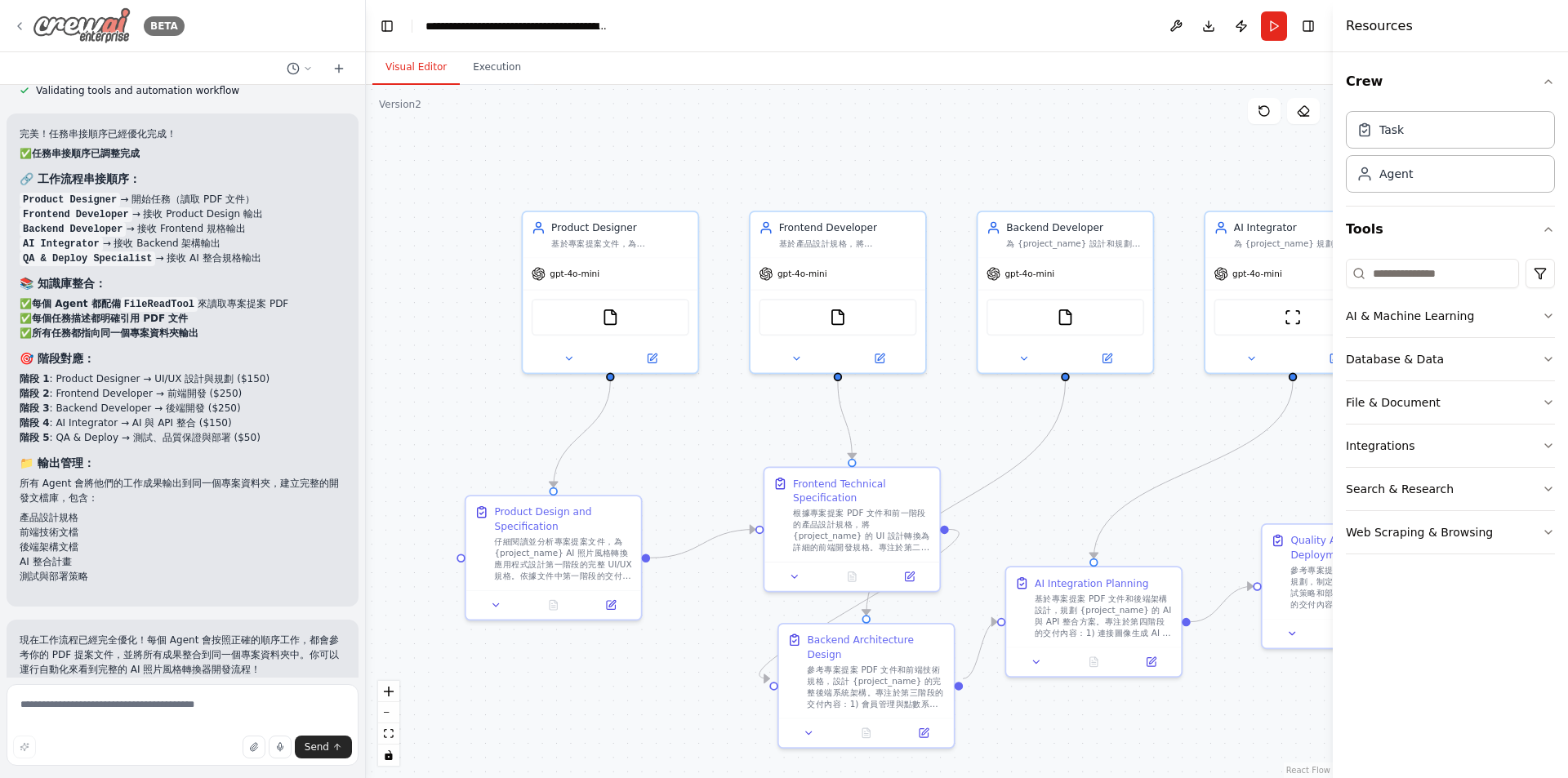
scroll to position [4423, 0]
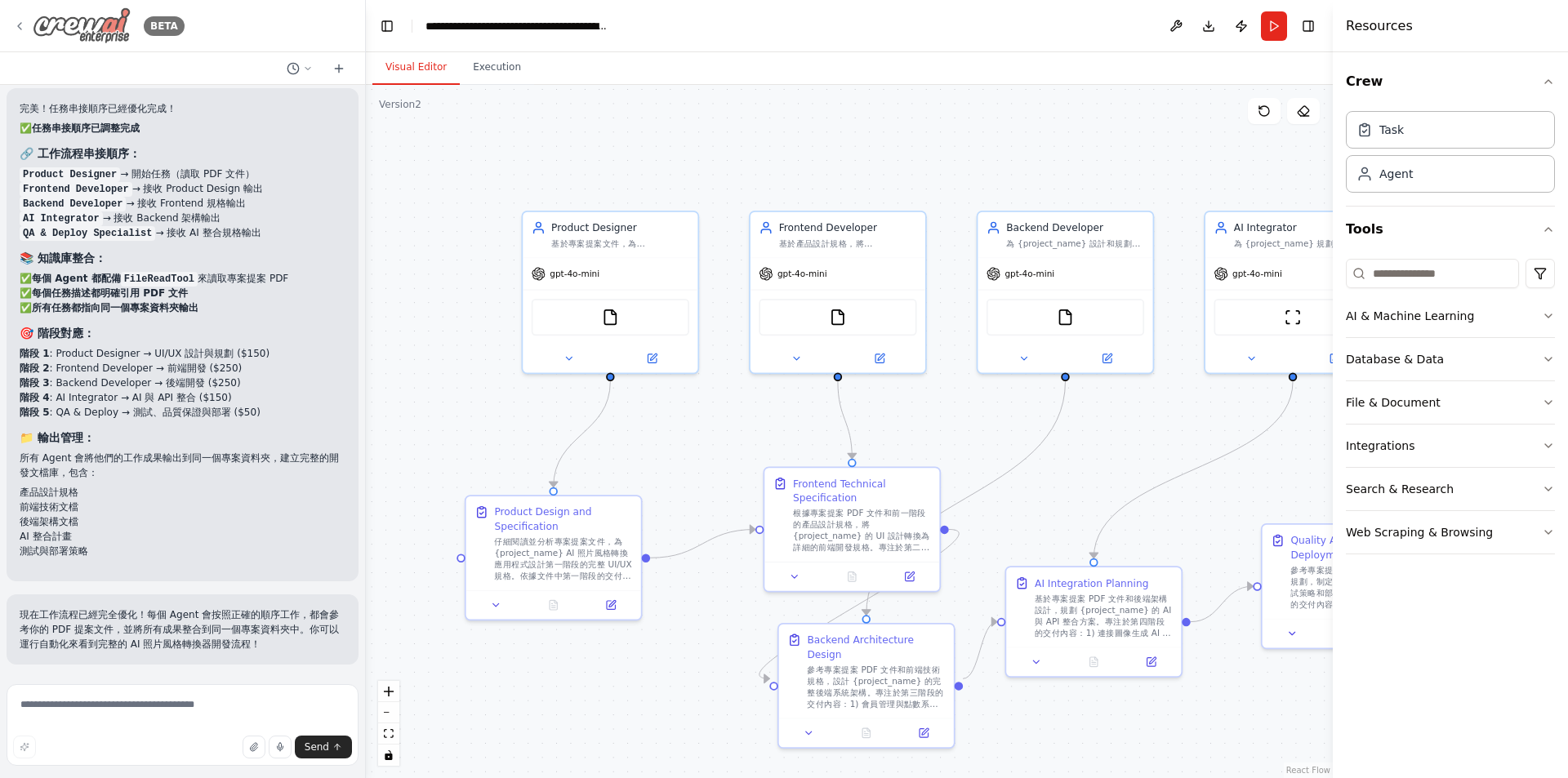
click at [22, 28] on icon at bounding box center [19, 26] width 13 height 13
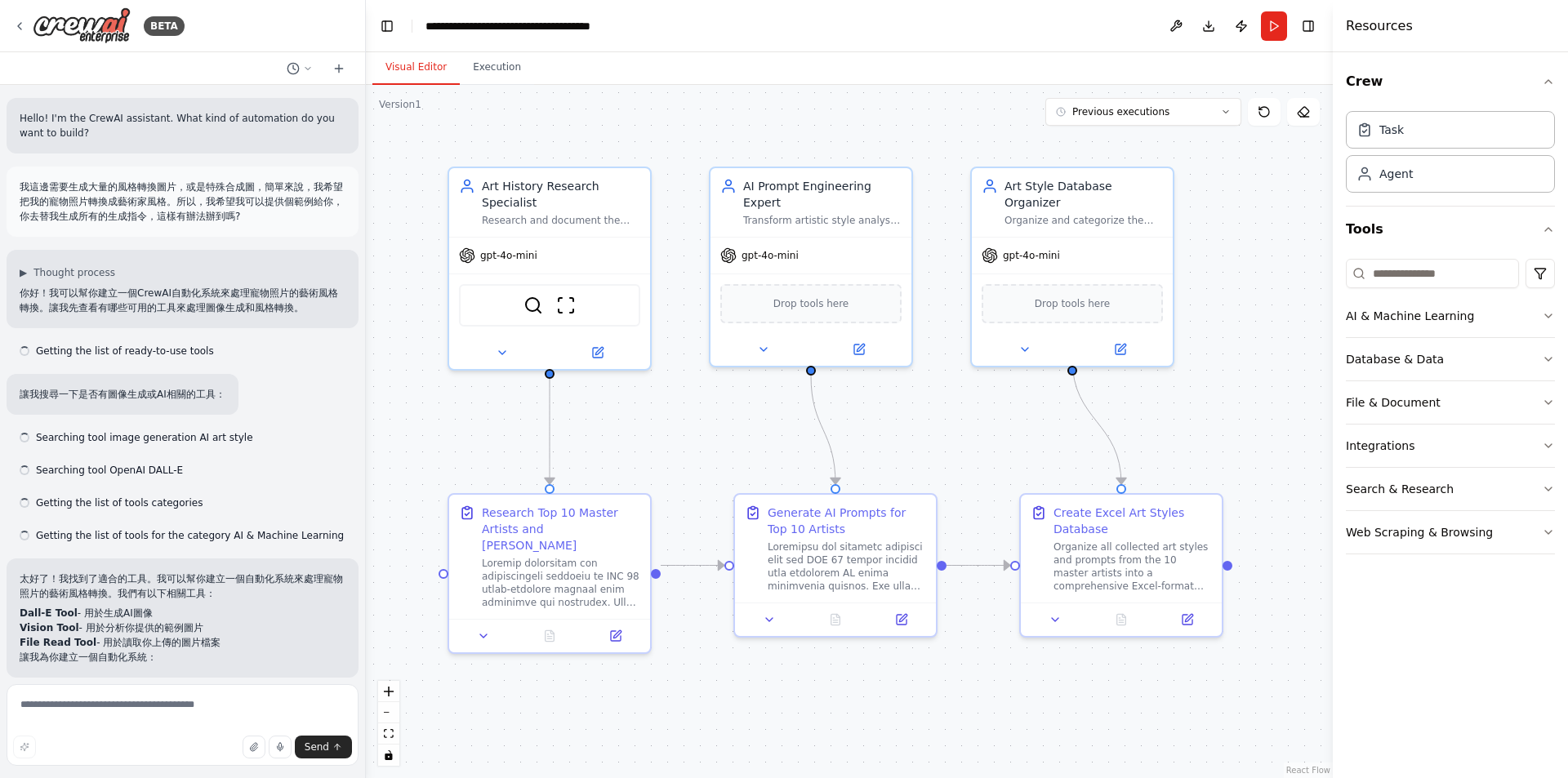
scroll to position [7231, 0]
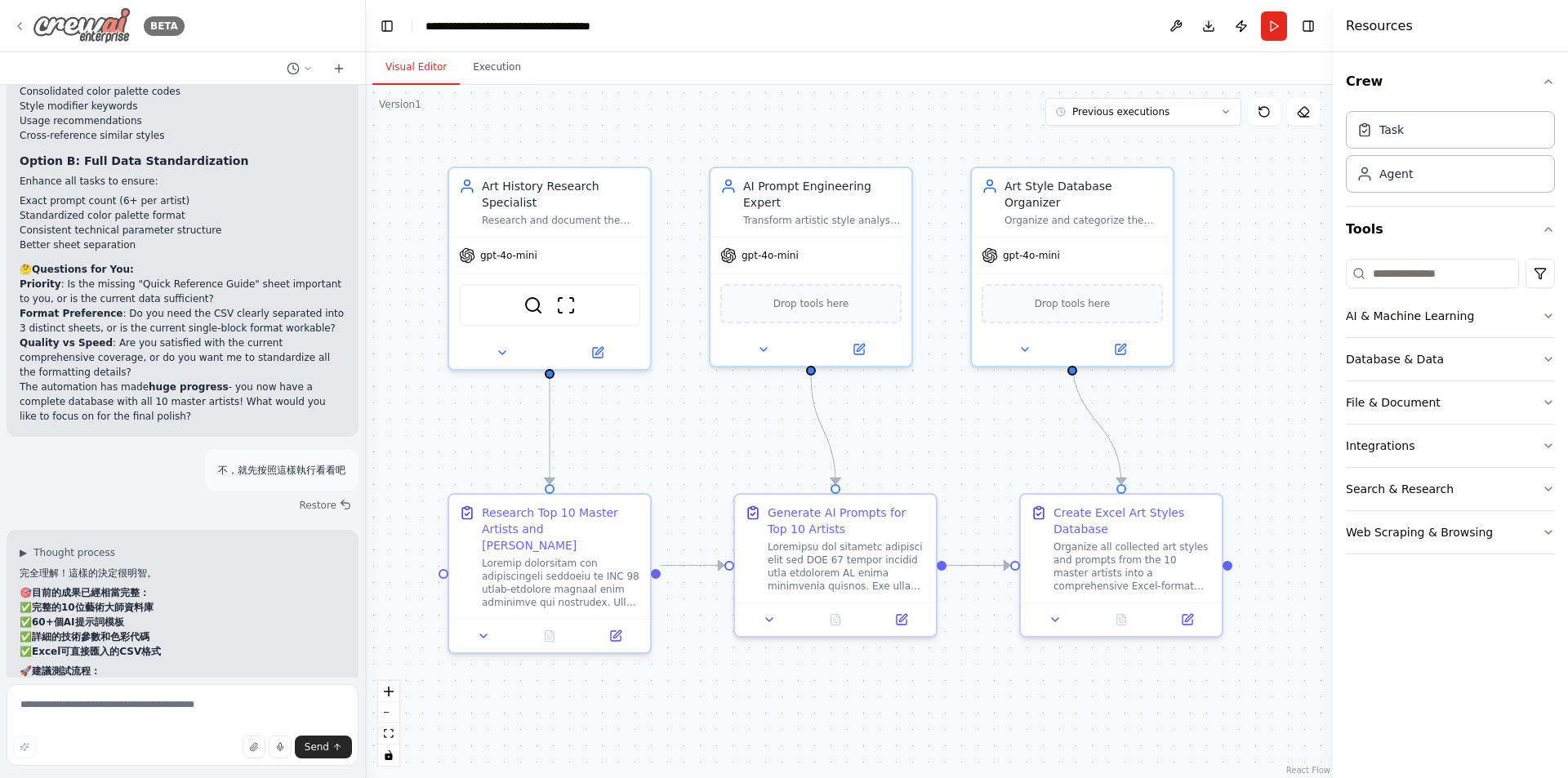
click at [28, 15] on div "BETA" at bounding box center [99, 26] width 171 height 37
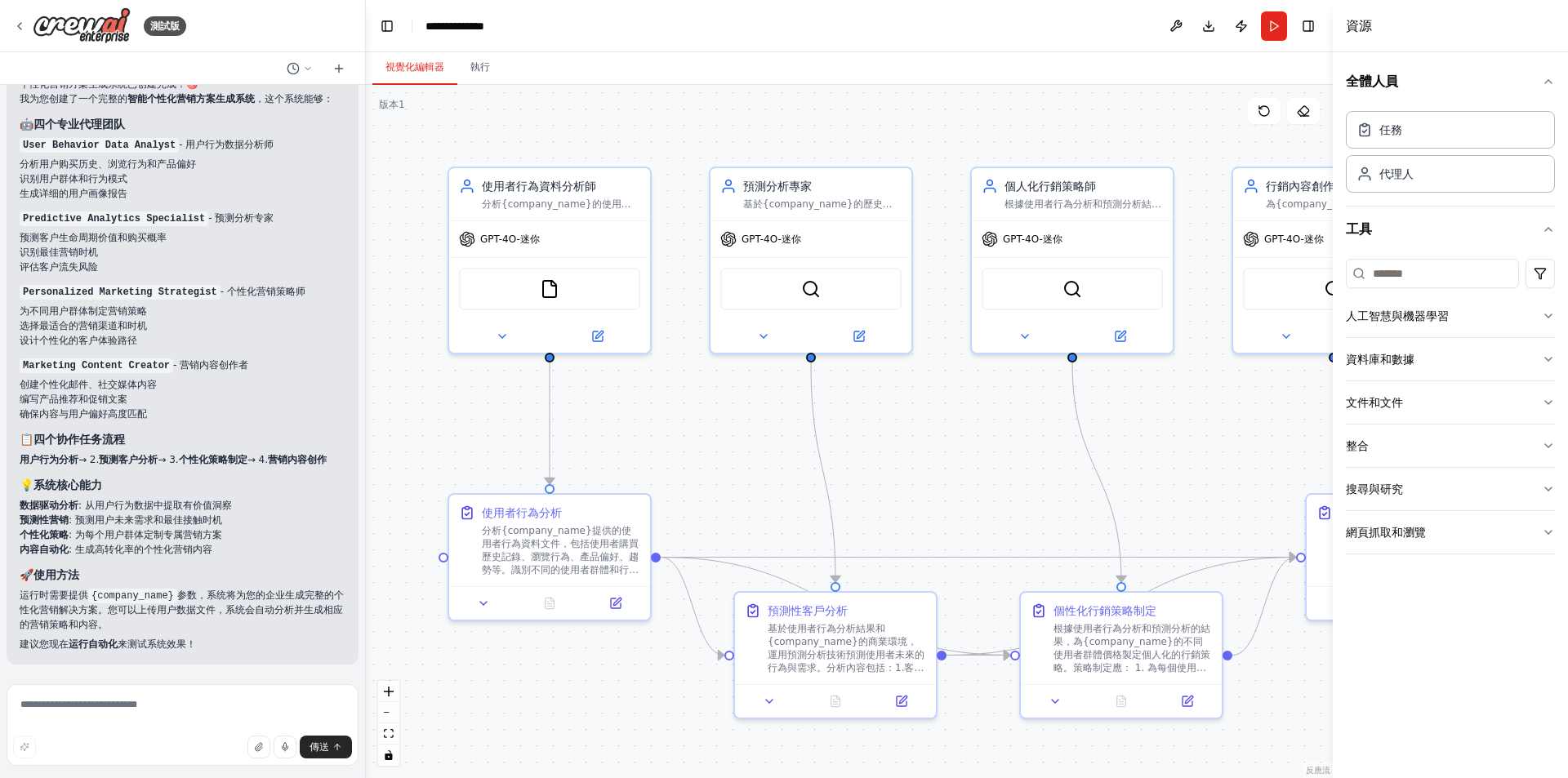
scroll to position [2082, 0]
click at [14, 21] on icon at bounding box center [19, 26] width 13 height 13
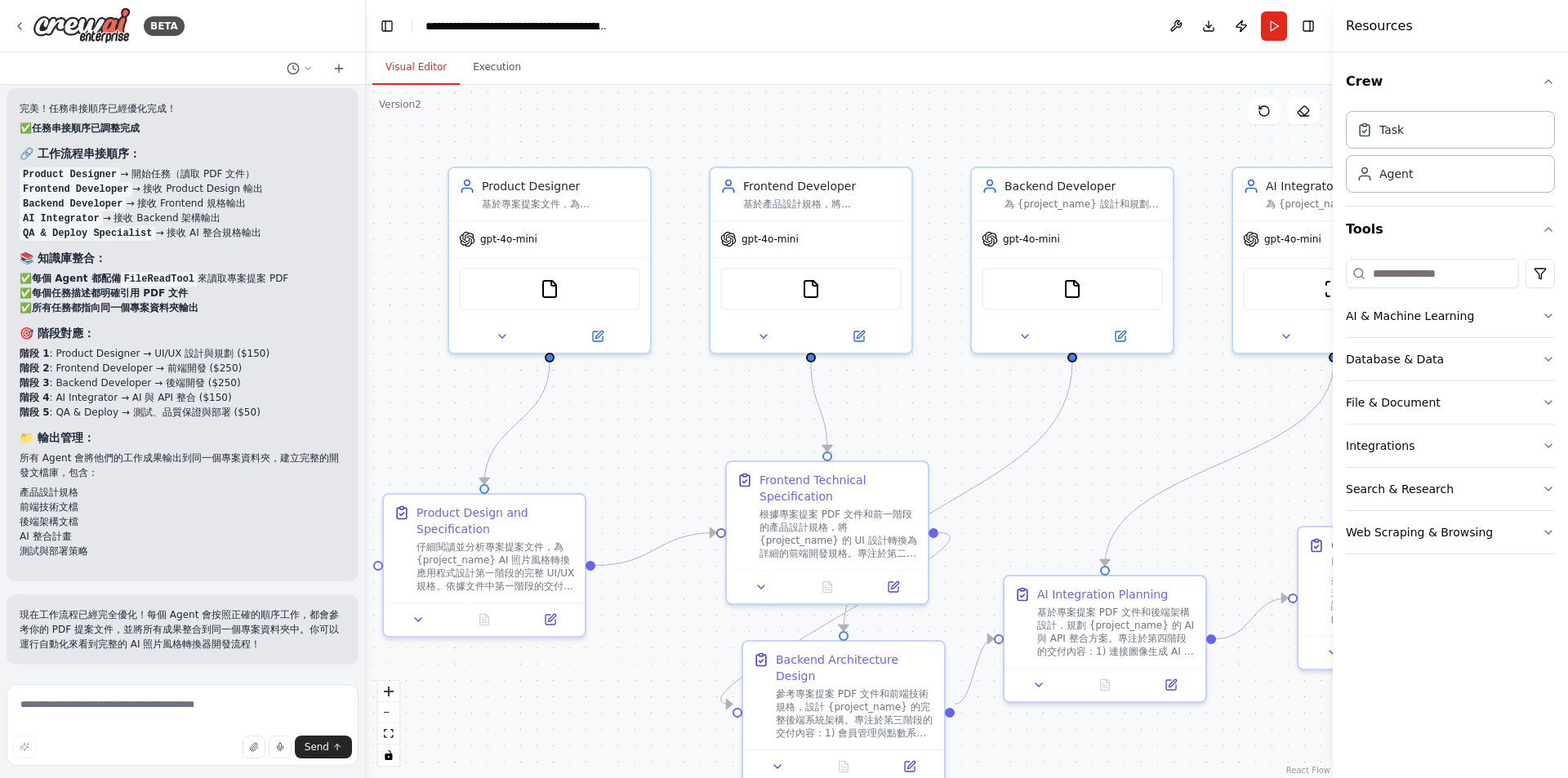
scroll to position [4423, 0]
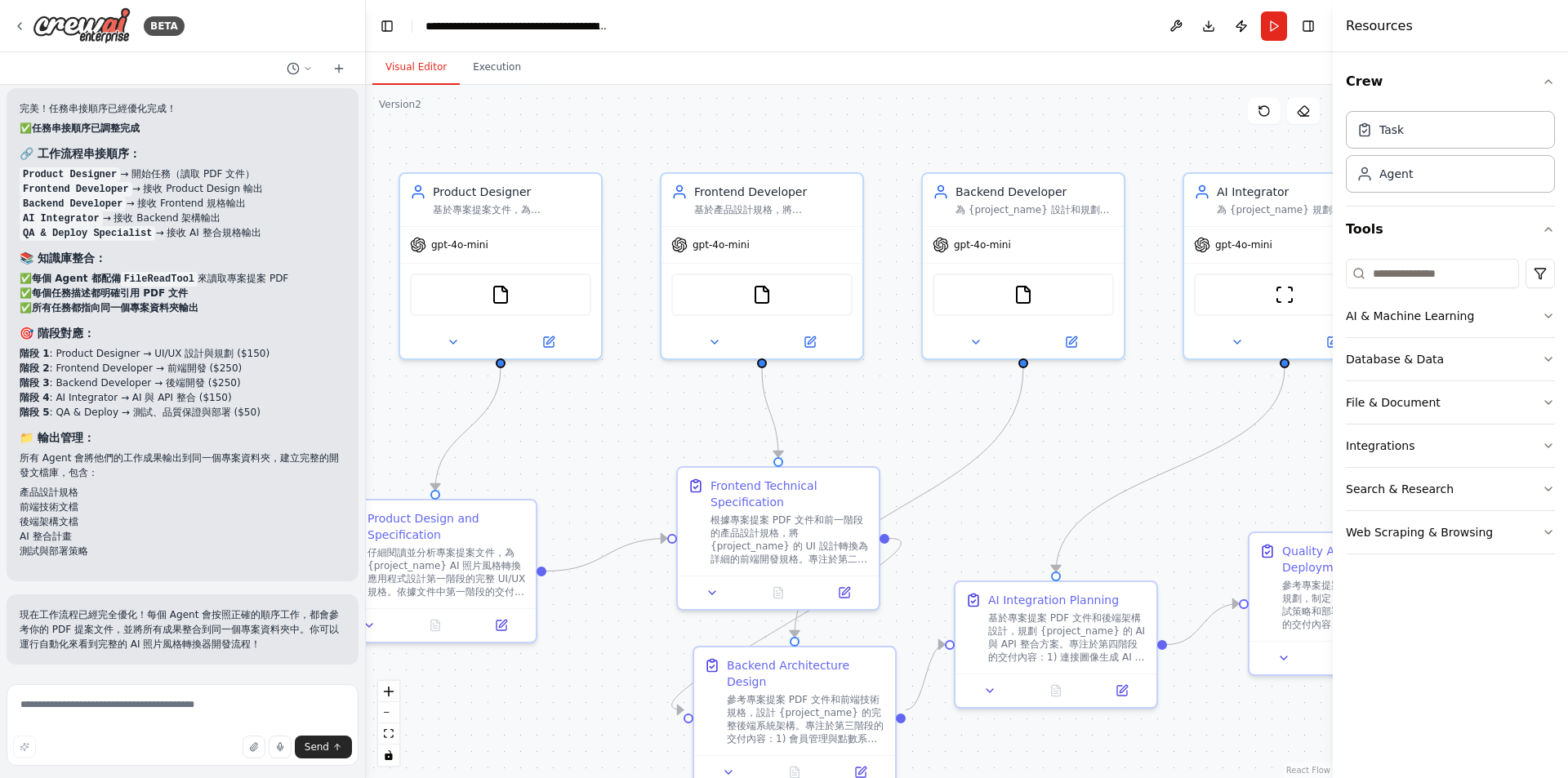
drag, startPoint x: 711, startPoint y: 411, endPoint x: 662, endPoint y: 418, distance: 49.5
click at [662, 418] on div ".deletable-edge-delete-btn { width: 20px; height: 20px; border: 0px solid #ffff…" at bounding box center [850, 431] width 967 height 693
click at [1207, 26] on button "Download" at bounding box center [1209, 26] width 26 height 29
click at [499, 73] on button "Execution" at bounding box center [496, 68] width 75 height 34
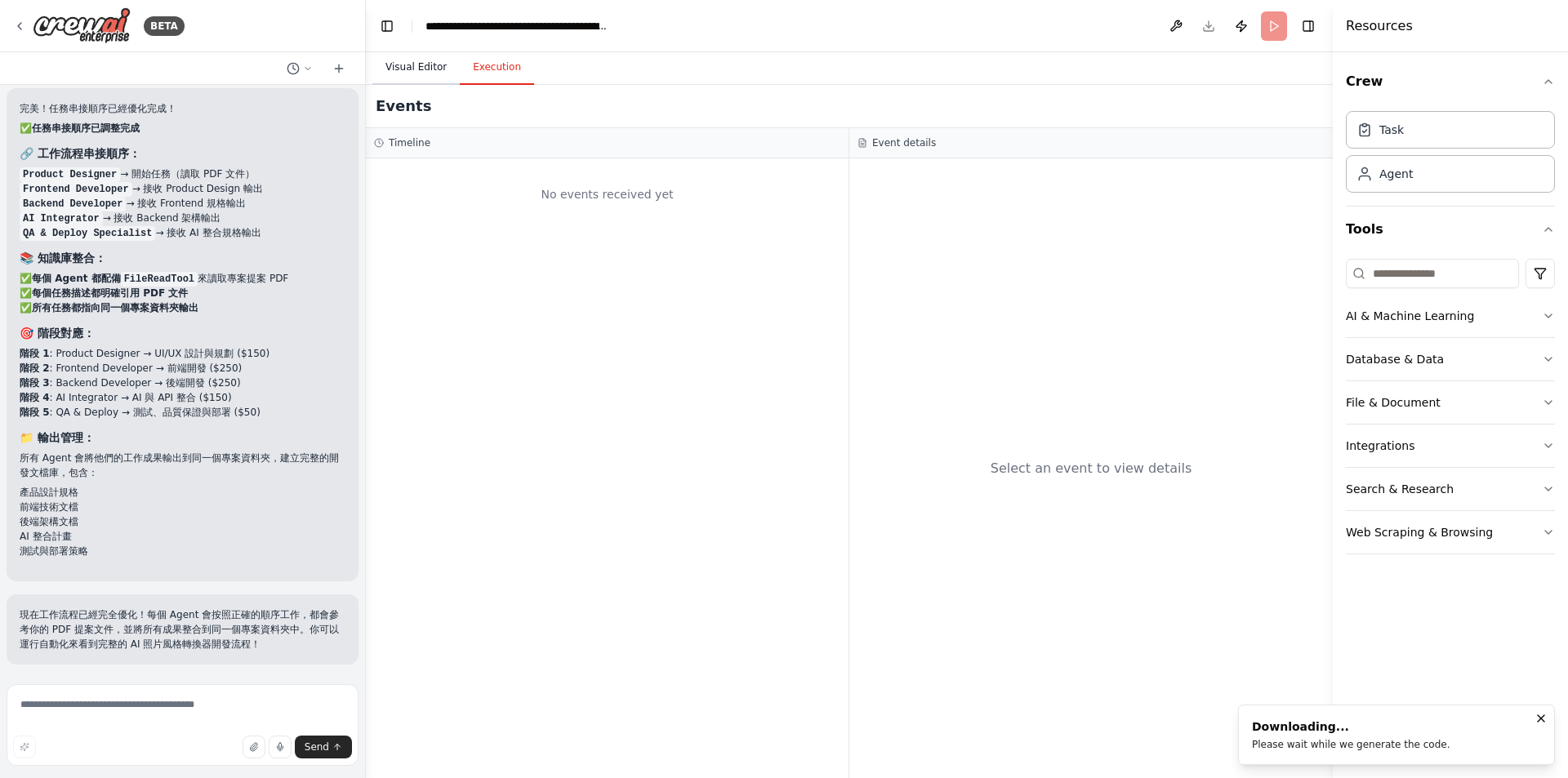
click at [440, 73] on button "Visual Editor" at bounding box center [416, 68] width 87 height 34
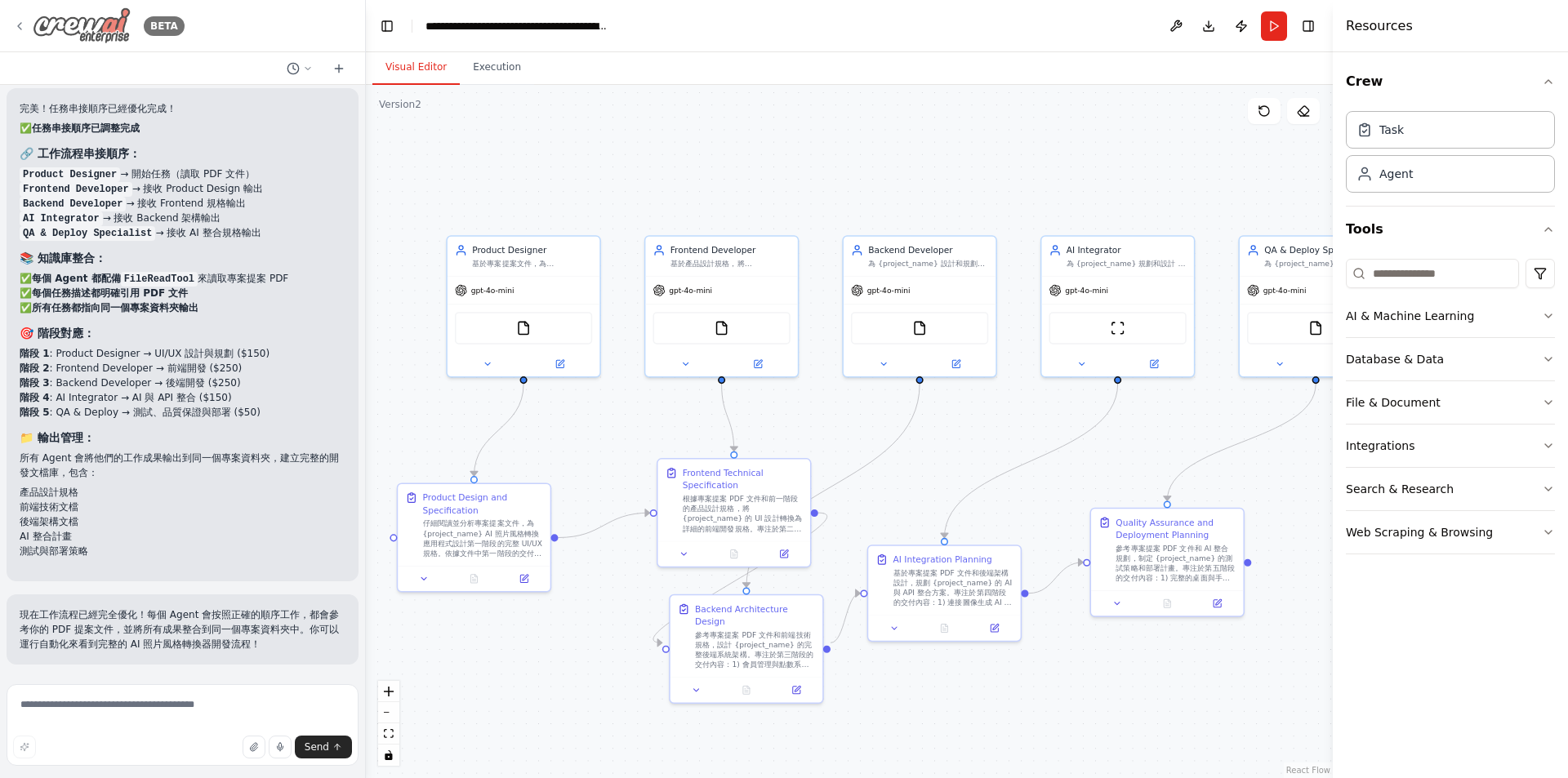
click at [19, 31] on icon at bounding box center [19, 26] width 13 height 13
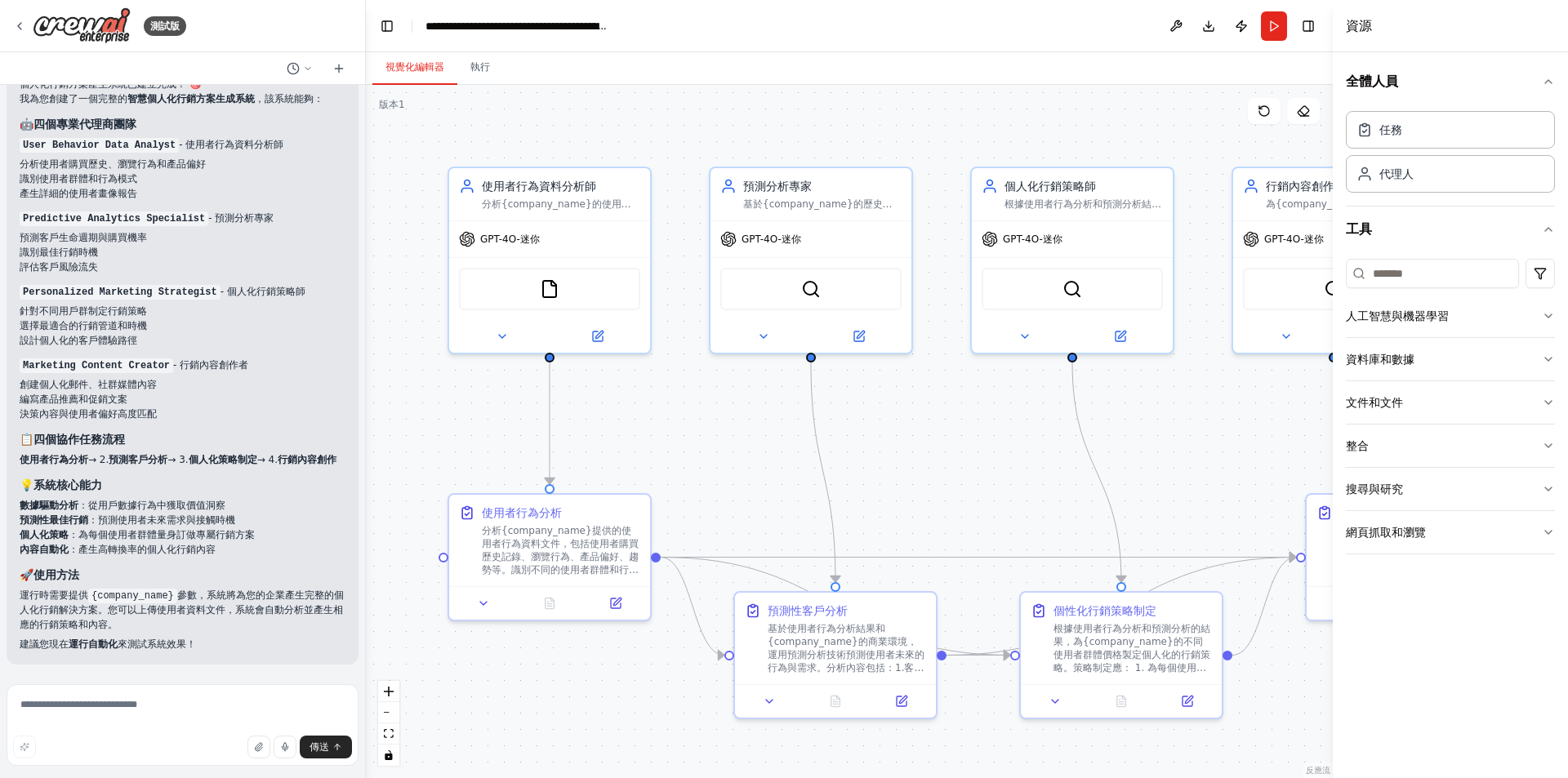
scroll to position [2082, 0]
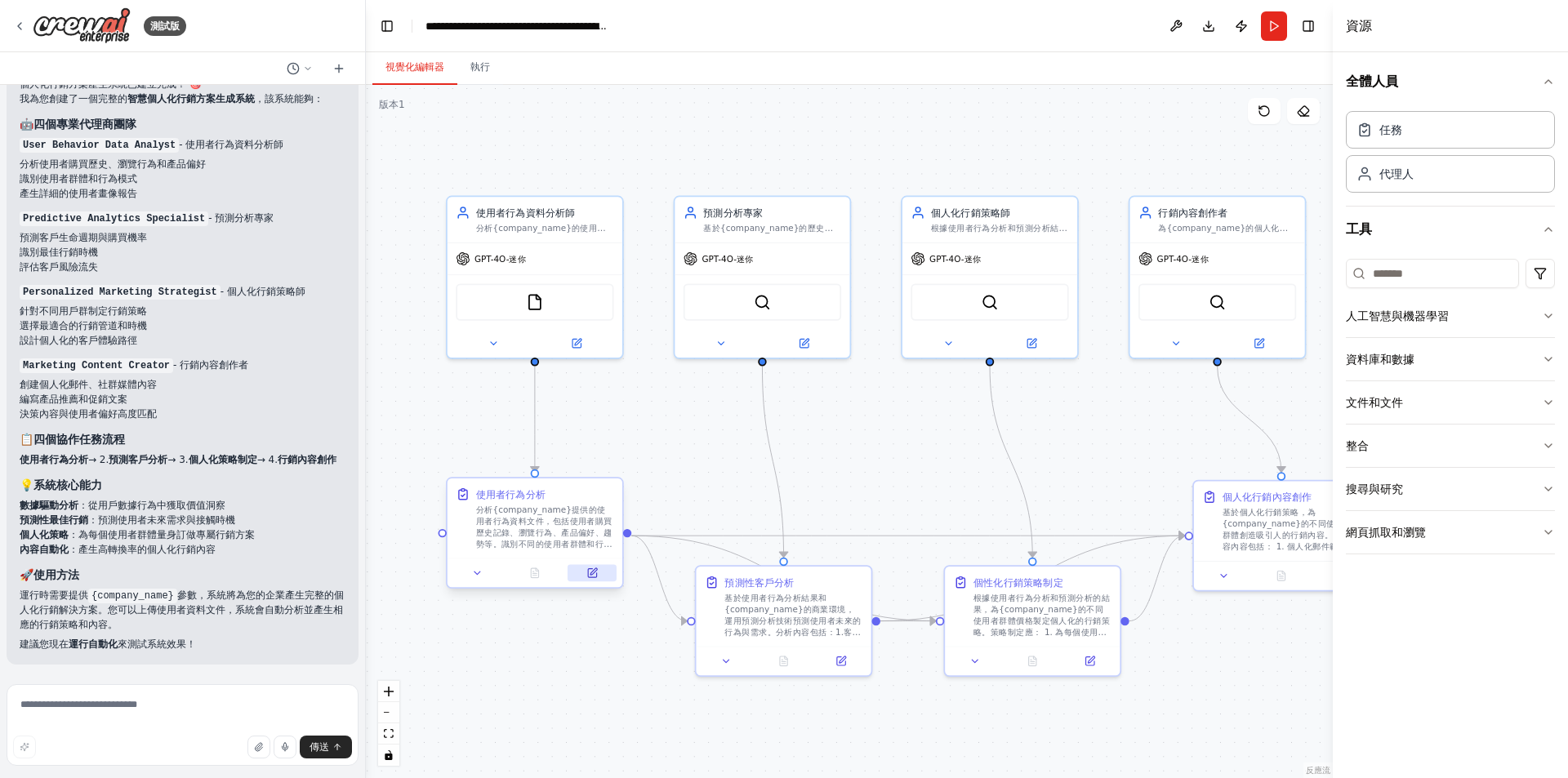
click at [595, 581] on button at bounding box center [592, 572] width 49 height 17
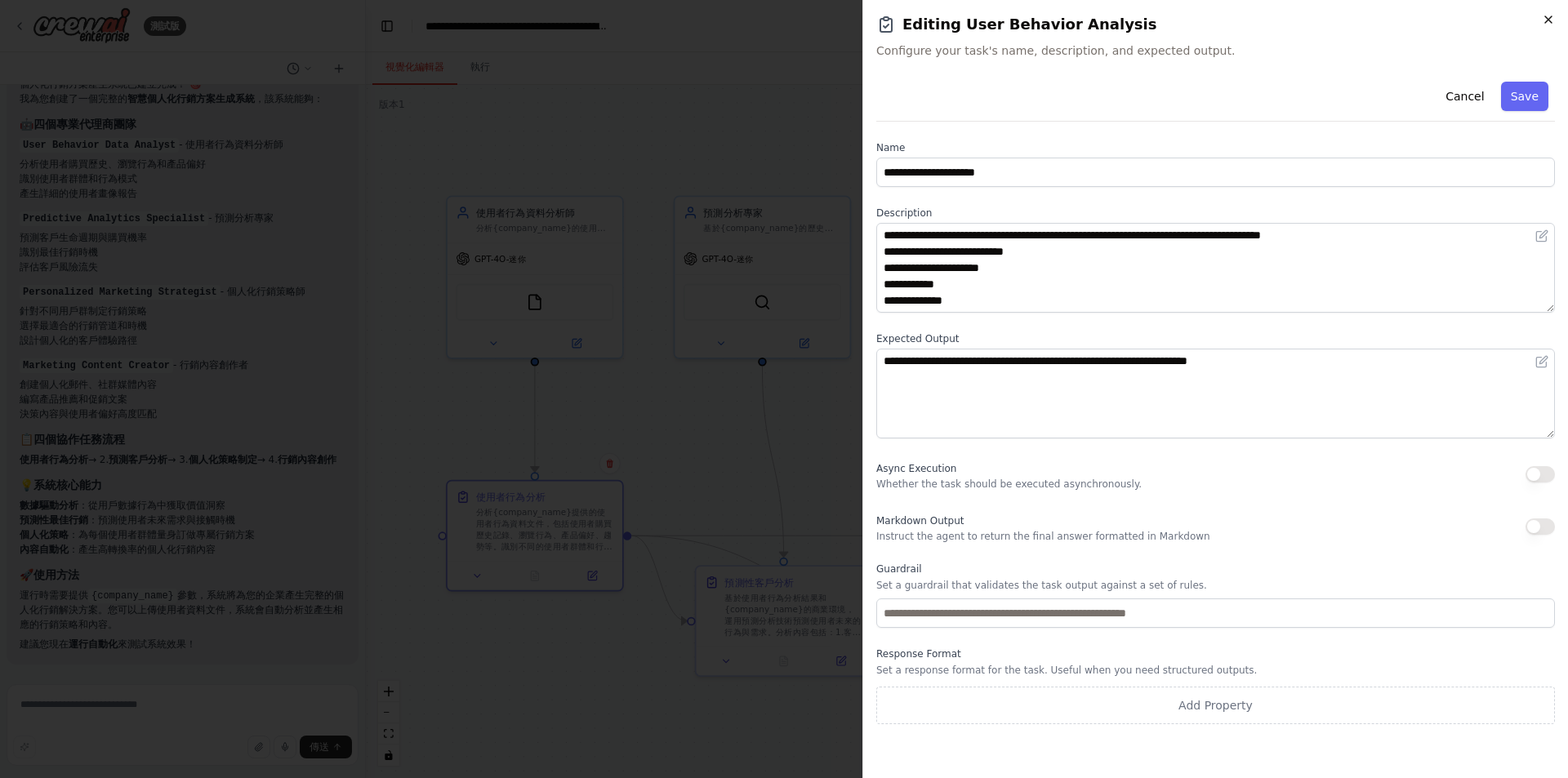
click at [1552, 19] on icon "button" at bounding box center [1548, 19] width 13 height 13
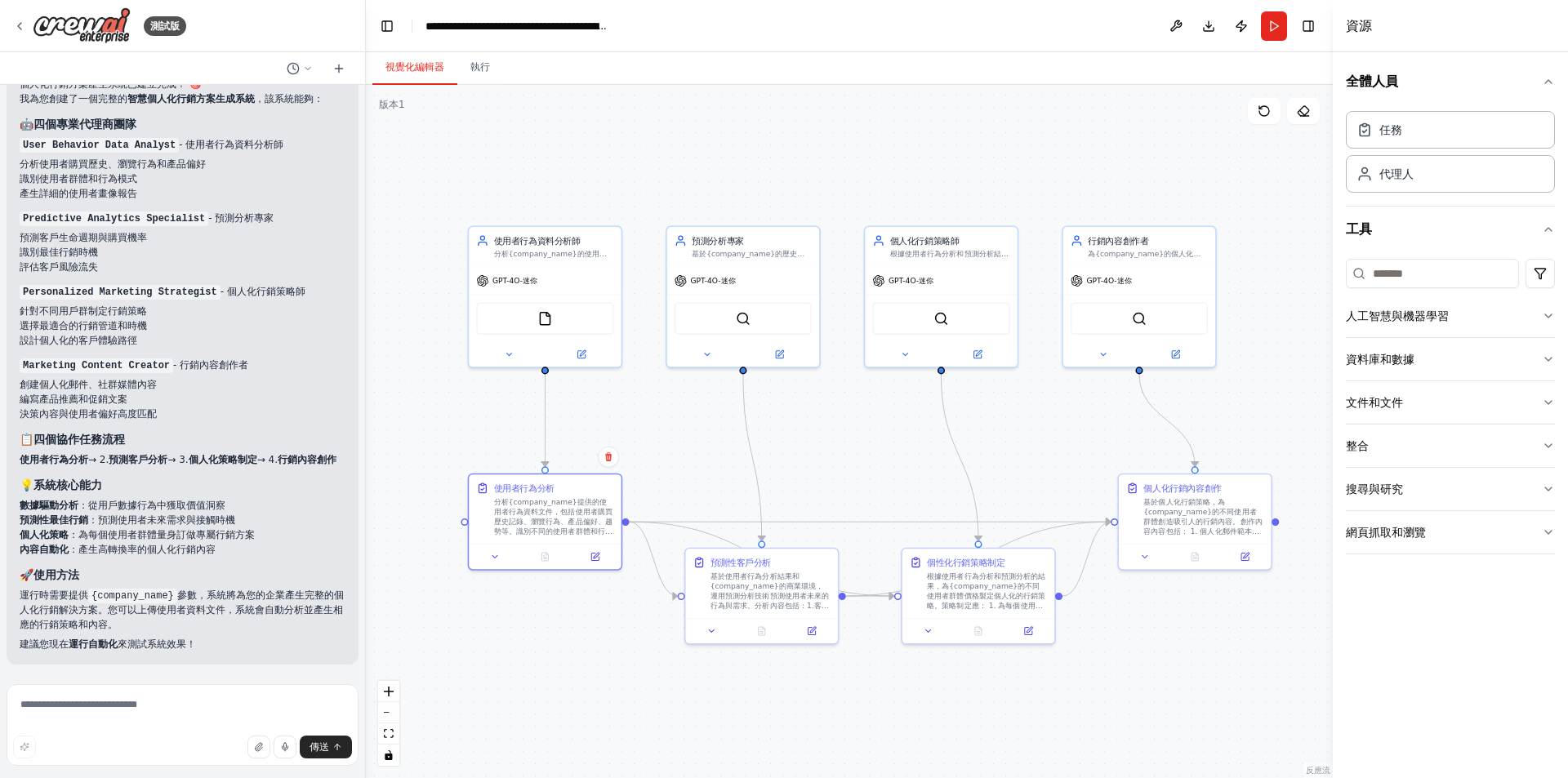
click at [234, 431] on h3 "📋 四個協作任務流程" at bounding box center [183, 439] width 326 height 16
click at [129, 646] on font "來測試系統效果！" at bounding box center [156, 643] width 78 height 11
